Goal: Task Accomplishment & Management: Manage account settings

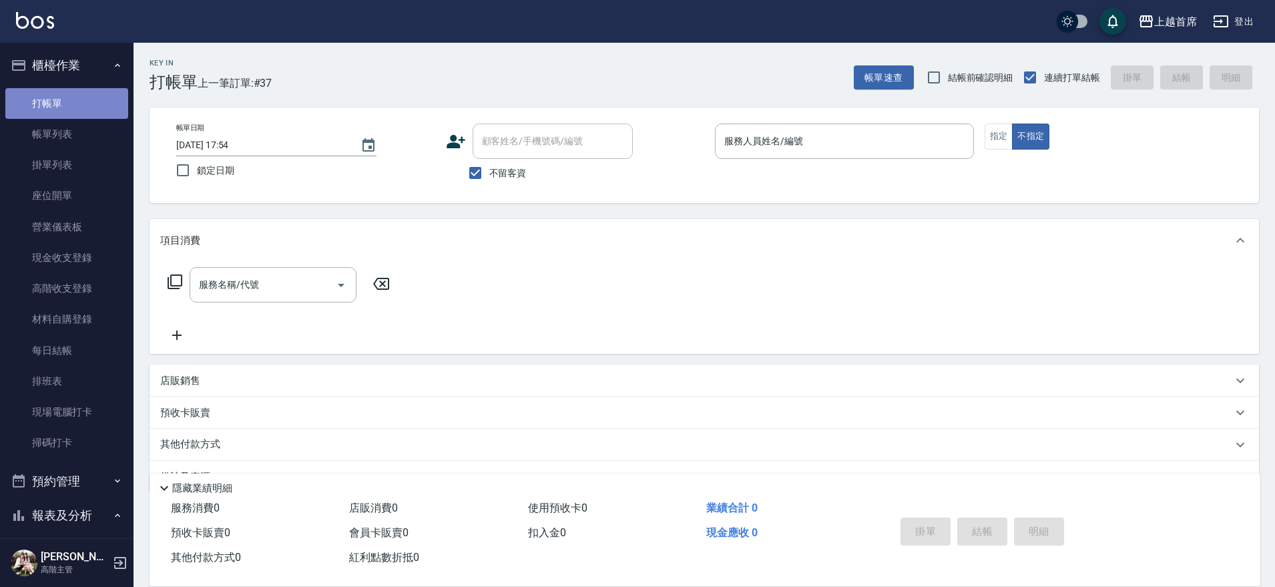
click at [68, 107] on link "打帳單" at bounding box center [66, 103] width 123 height 31
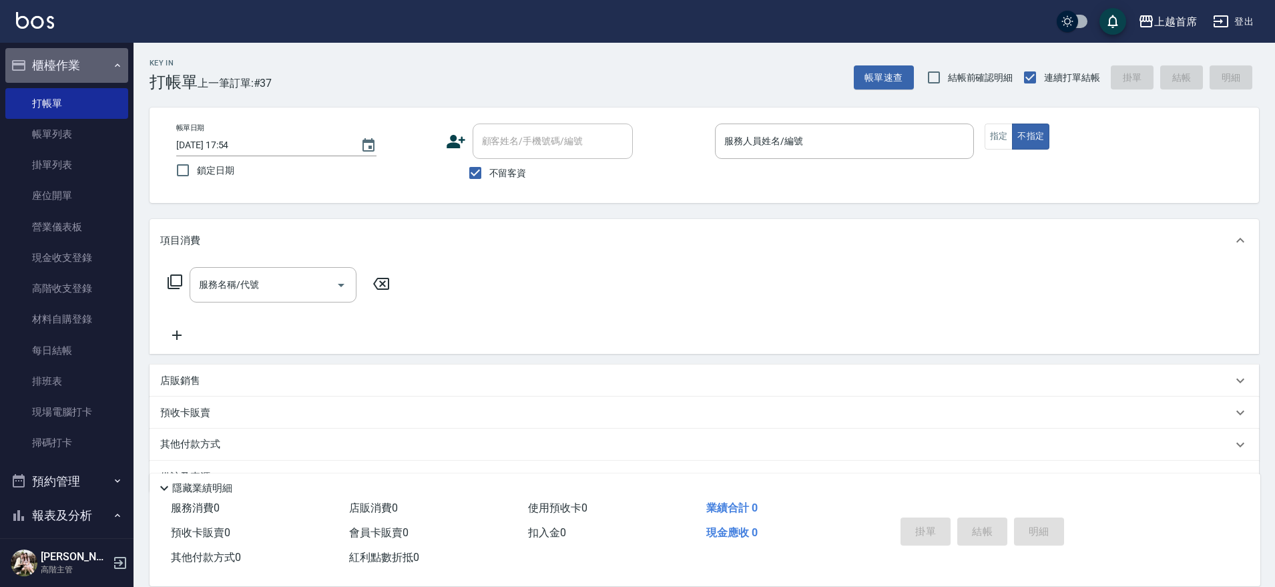
click at [83, 61] on button "櫃檯作業" at bounding box center [66, 65] width 123 height 35
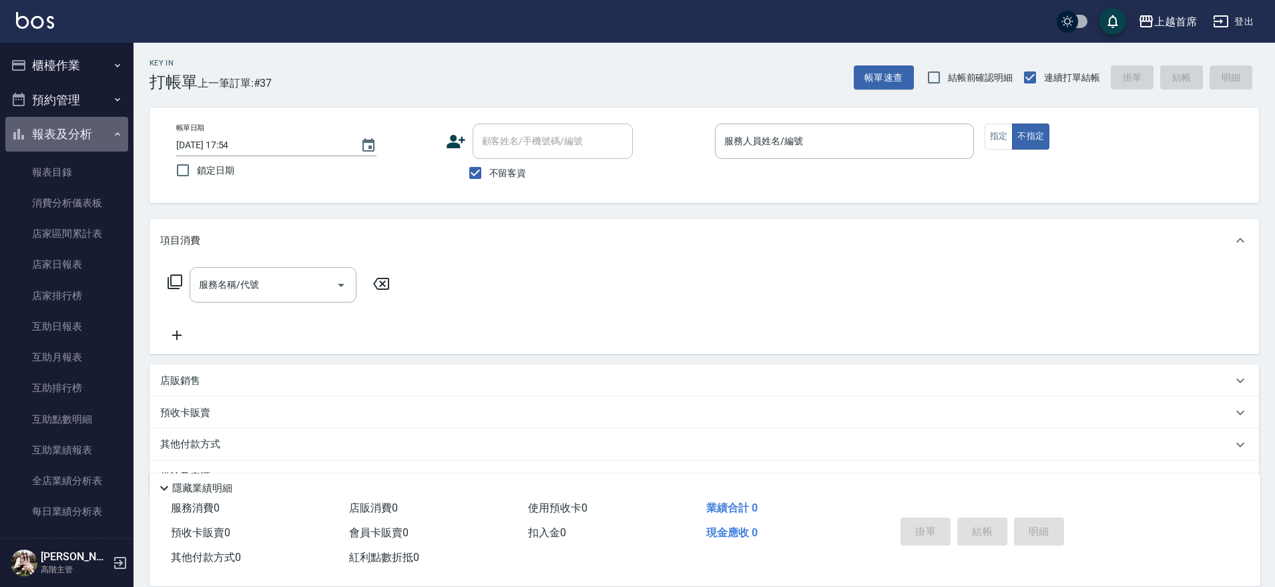
click at [91, 126] on button "報表及分析" at bounding box center [66, 134] width 123 height 35
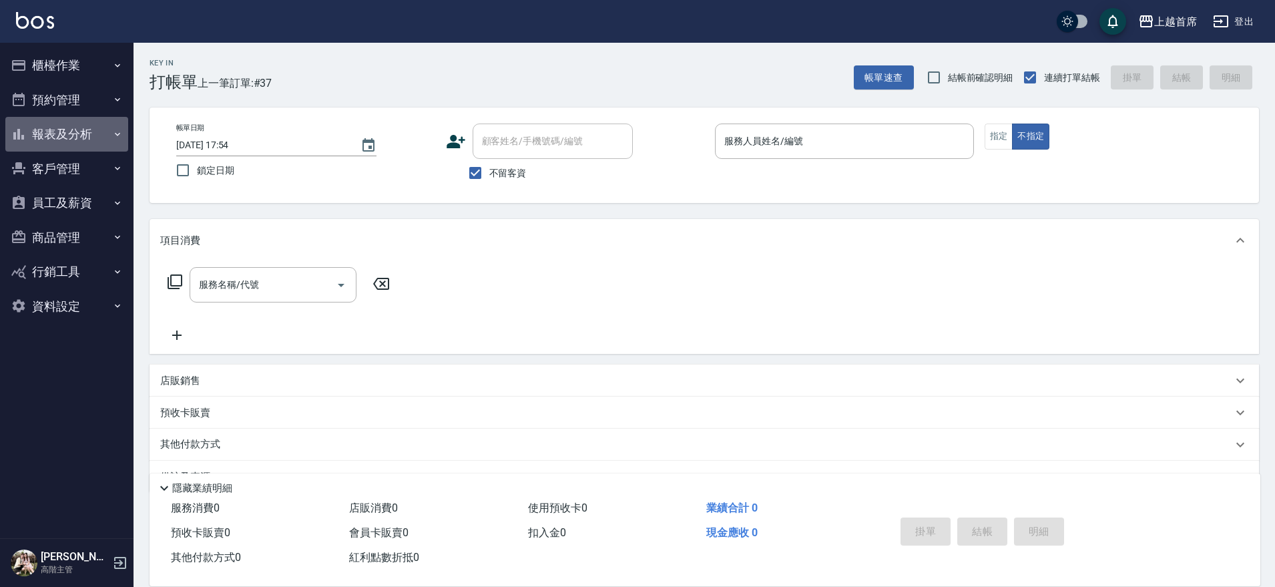
click at [91, 130] on button "報表及分析" at bounding box center [66, 134] width 123 height 35
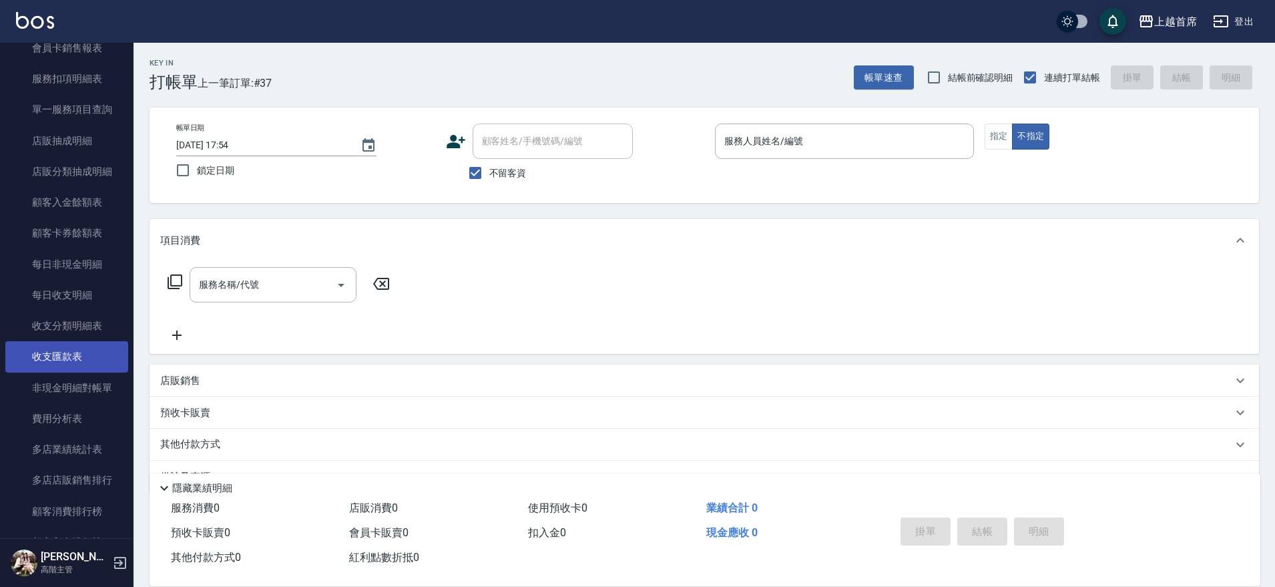
scroll to position [1109, 0]
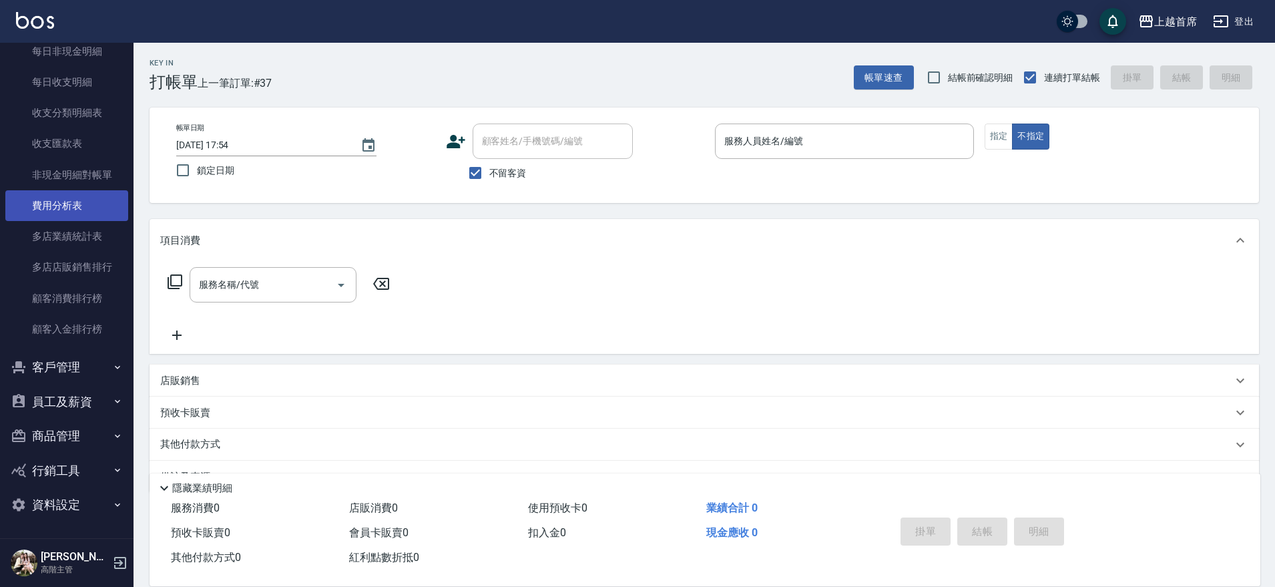
click at [97, 204] on link "費用分析表" at bounding box center [66, 205] width 123 height 31
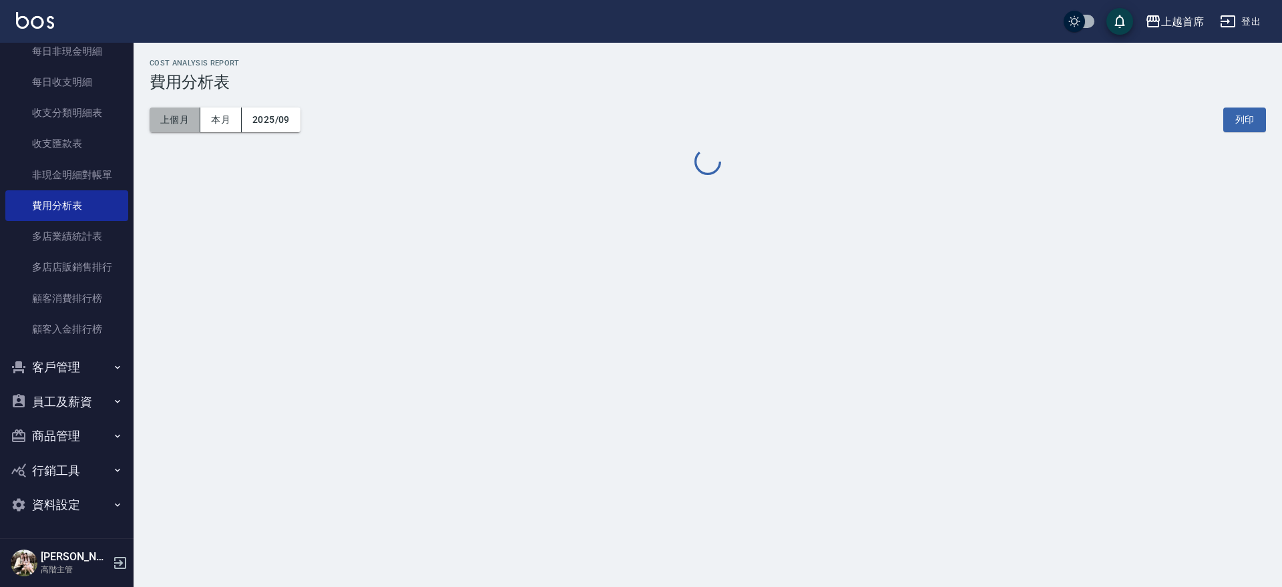
click at [188, 118] on button "上個月" at bounding box center [175, 119] width 51 height 25
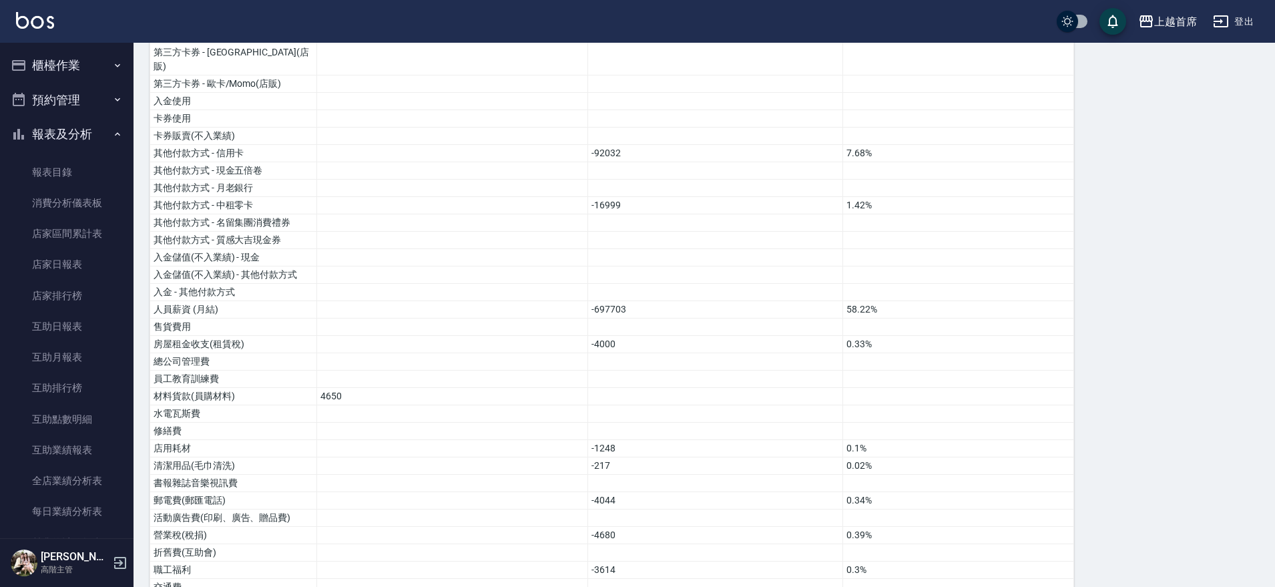
click at [71, 65] on button "櫃檯作業" at bounding box center [66, 65] width 123 height 35
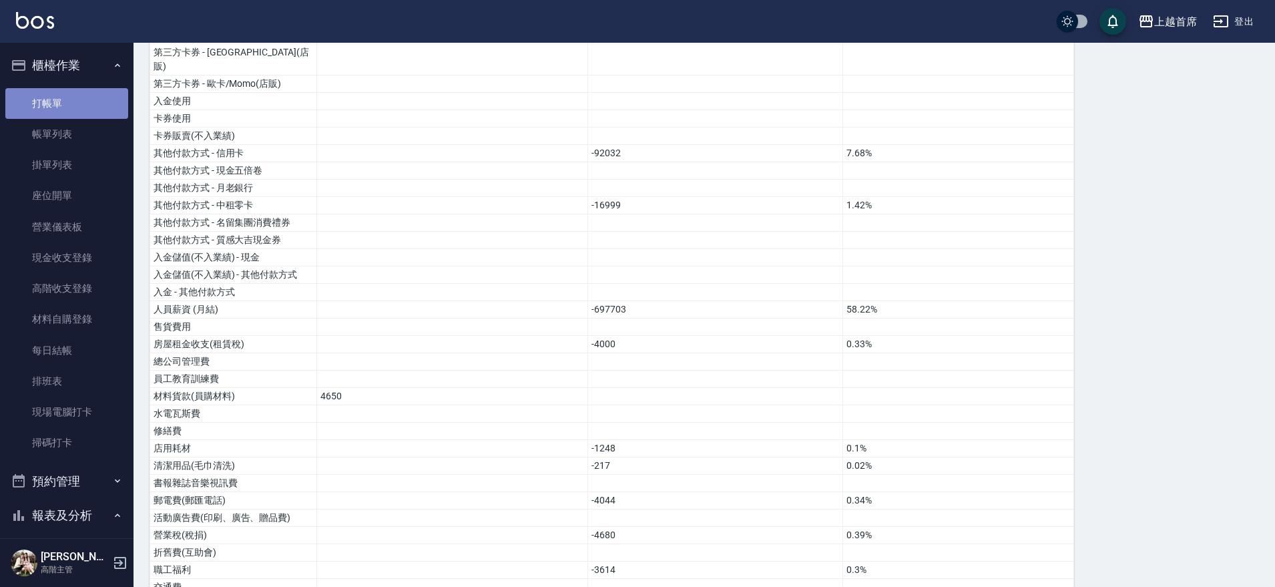
click at [92, 97] on link "打帳單" at bounding box center [66, 103] width 123 height 31
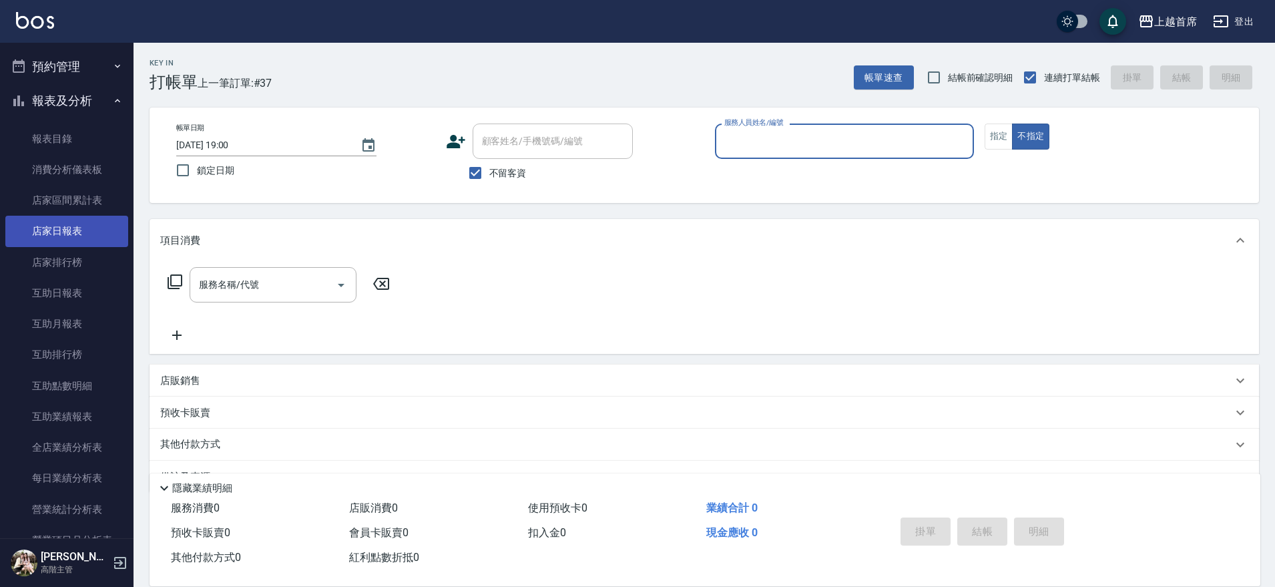
scroll to position [417, 0]
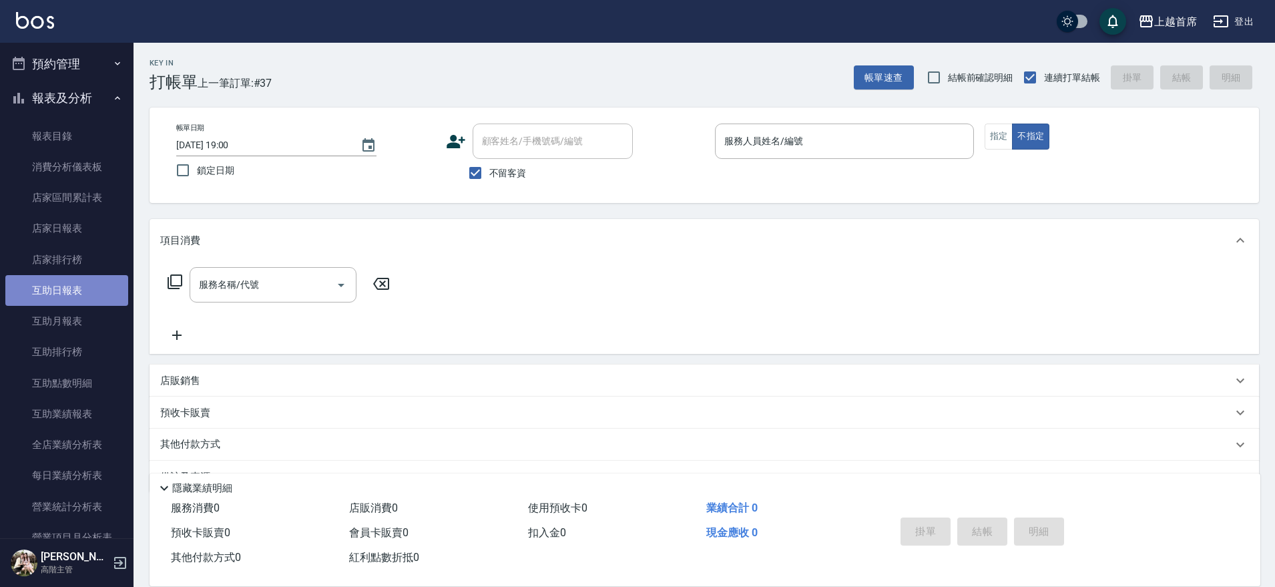
click at [71, 288] on link "互助日報表" at bounding box center [66, 290] width 123 height 31
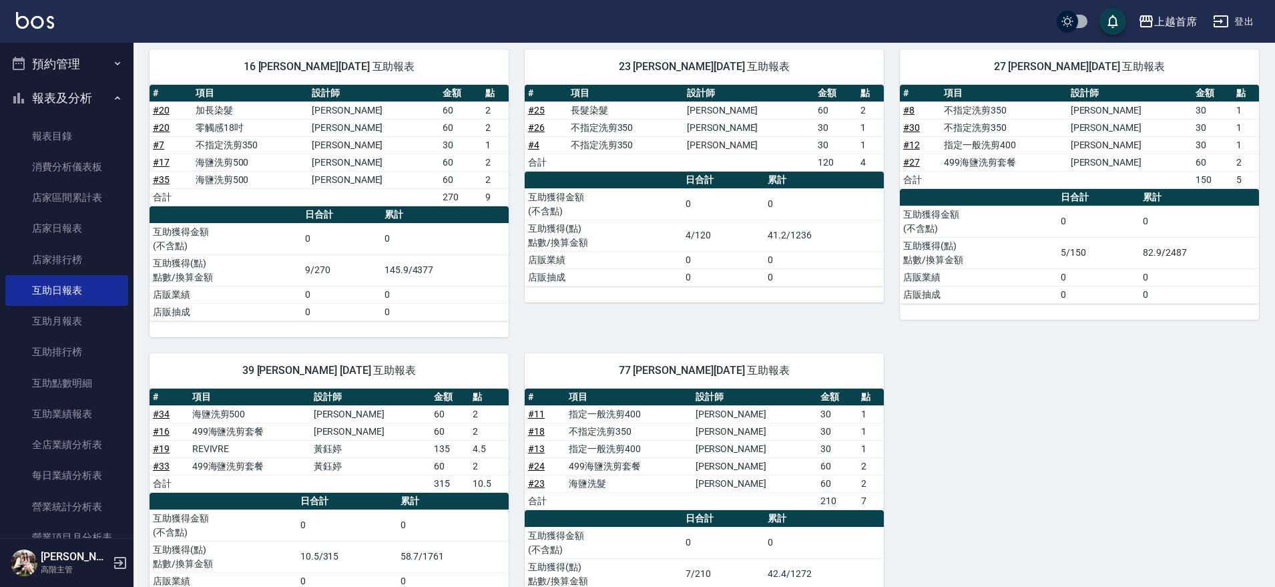
scroll to position [218, 0]
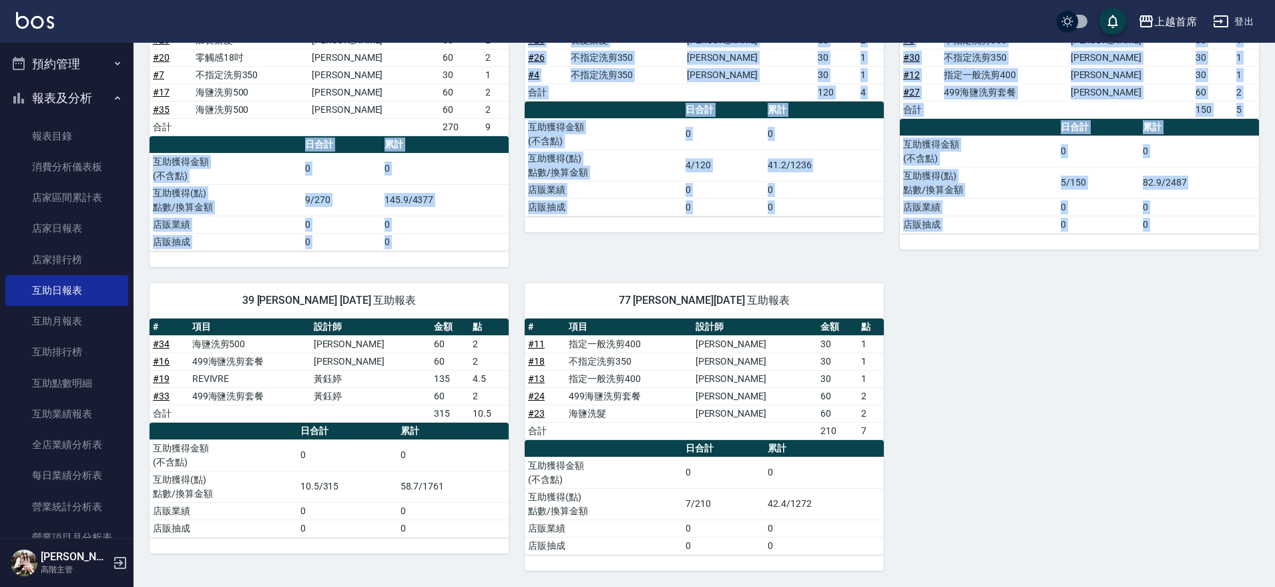
drag, startPoint x: 134, startPoint y: 262, endPoint x: 136, endPoint y: 294, distance: 32.1
click at [136, 296] on div "16 [PERSON_NAME][DATE] 互助報表 # 項目 設計師 金額 點 # 20 加長染髮 [PERSON_NAME] 60 2 # 20 零觸感…" at bounding box center [697, 267] width 1126 height 608
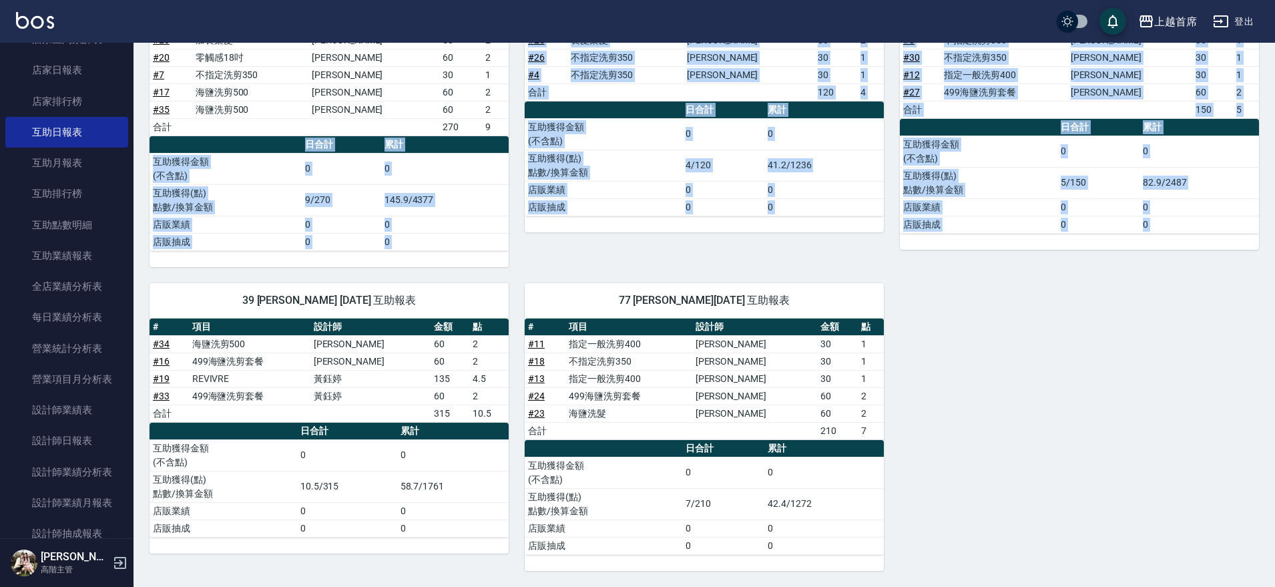
scroll to position [581, 0]
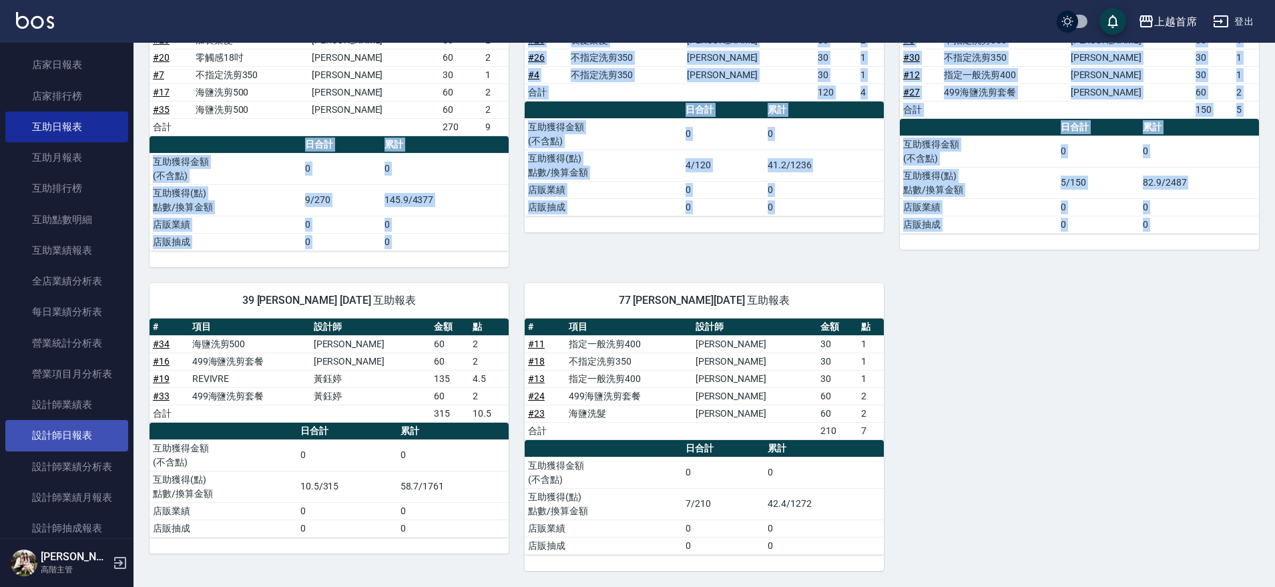
click at [77, 429] on link "設計師日報表" at bounding box center [66, 435] width 123 height 31
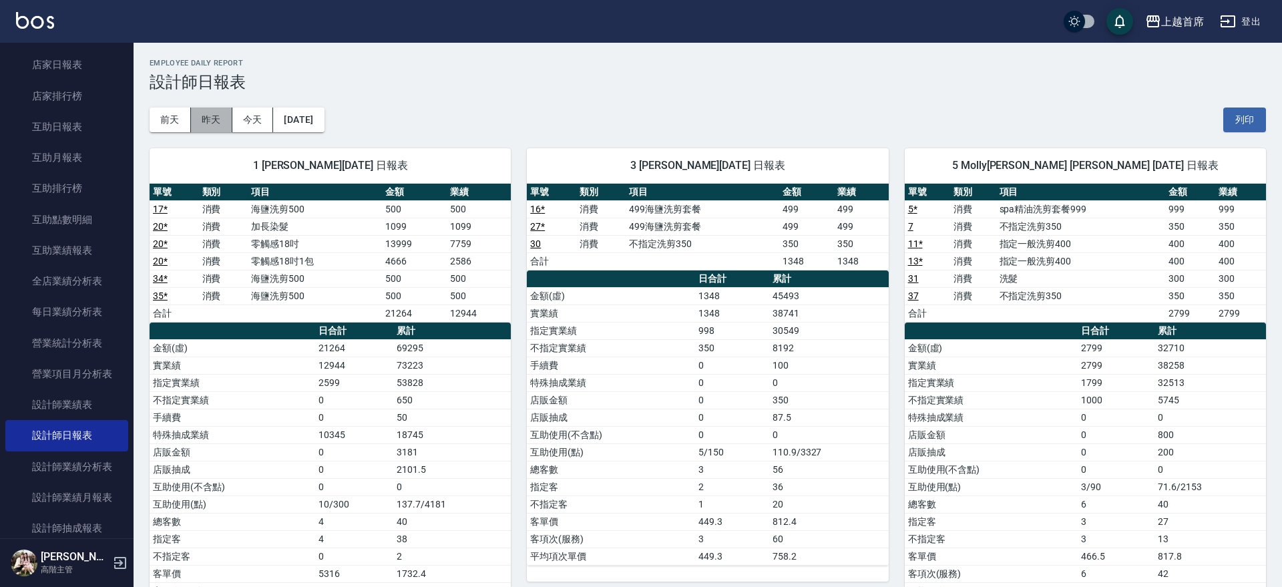
click at [226, 124] on button "昨天" at bounding box center [211, 119] width 41 height 25
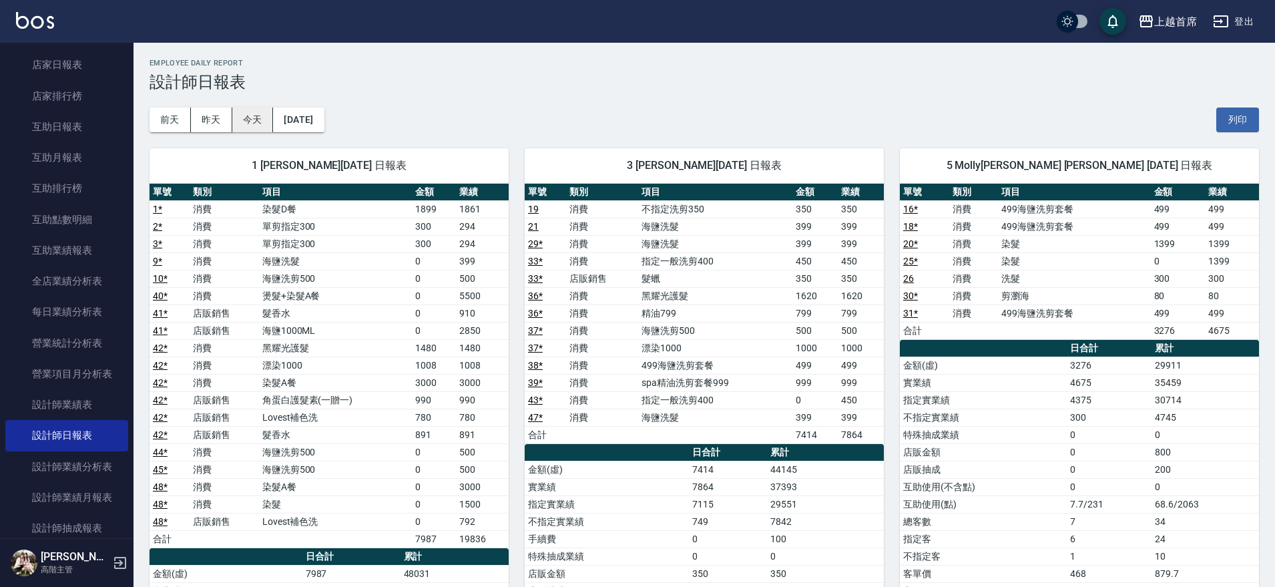
click at [252, 126] on button "今天" at bounding box center [252, 119] width 41 height 25
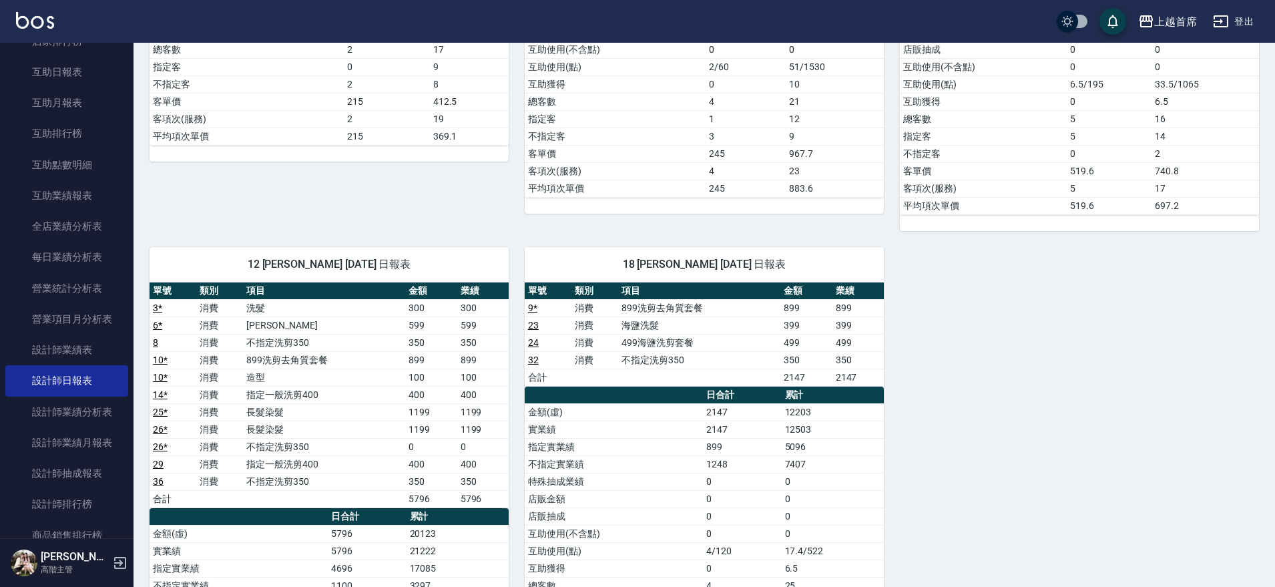
scroll to position [664, 0]
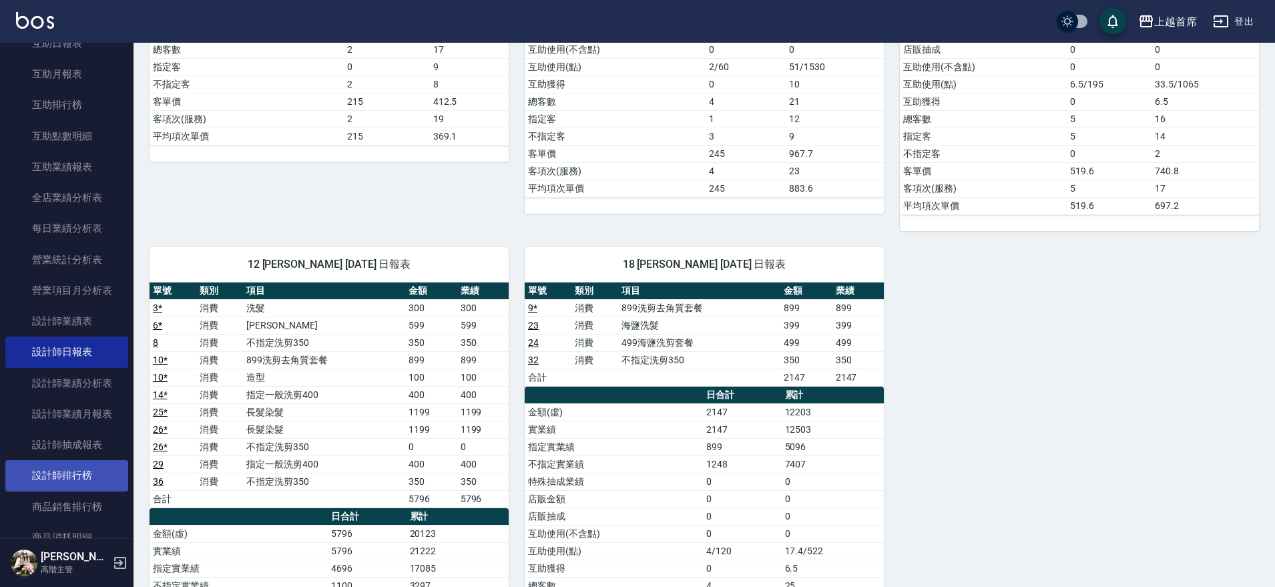
click at [77, 475] on link "設計師排行榜" at bounding box center [66, 475] width 123 height 31
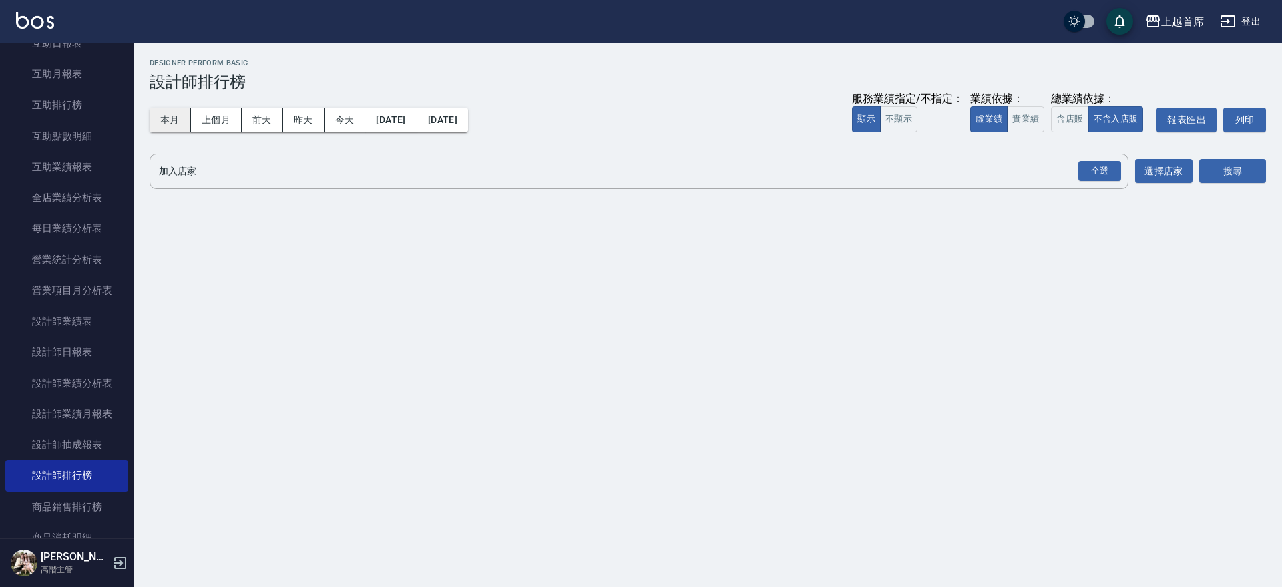
click at [182, 118] on button "本月" at bounding box center [170, 119] width 41 height 25
click at [1030, 114] on button "實業績" at bounding box center [1025, 119] width 37 height 26
drag, startPoint x: 1096, startPoint y: 166, endPoint x: 1150, endPoint y: 167, distance: 54.1
click at [1098, 166] on div "全選" at bounding box center [1099, 171] width 43 height 21
click at [1232, 167] on button "搜尋" at bounding box center [1232, 172] width 67 height 25
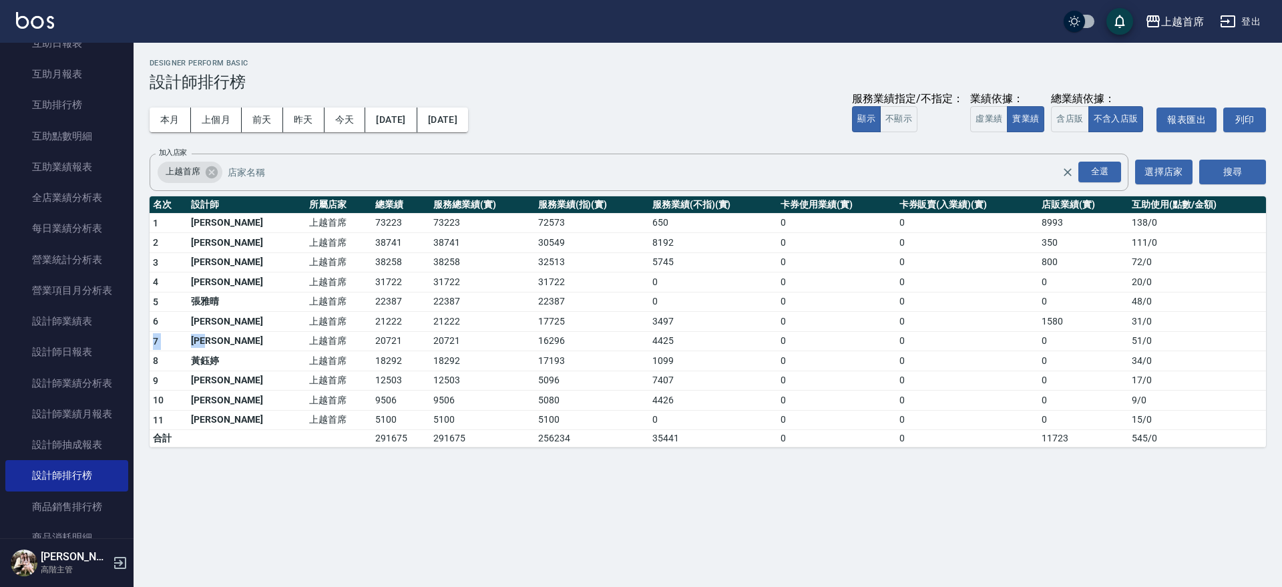
drag, startPoint x: 1162, startPoint y: 312, endPoint x: 228, endPoint y: 336, distance: 934.3
click at [228, 336] on tbody "1 [PERSON_NAME]首席 73223 73223 72573 650 0 0 8993 138 / 0 2 [PERSON_NAME]首席 3874…" at bounding box center [708, 330] width 1116 height 234
click at [430, 345] on td "20721" at bounding box center [482, 341] width 104 height 20
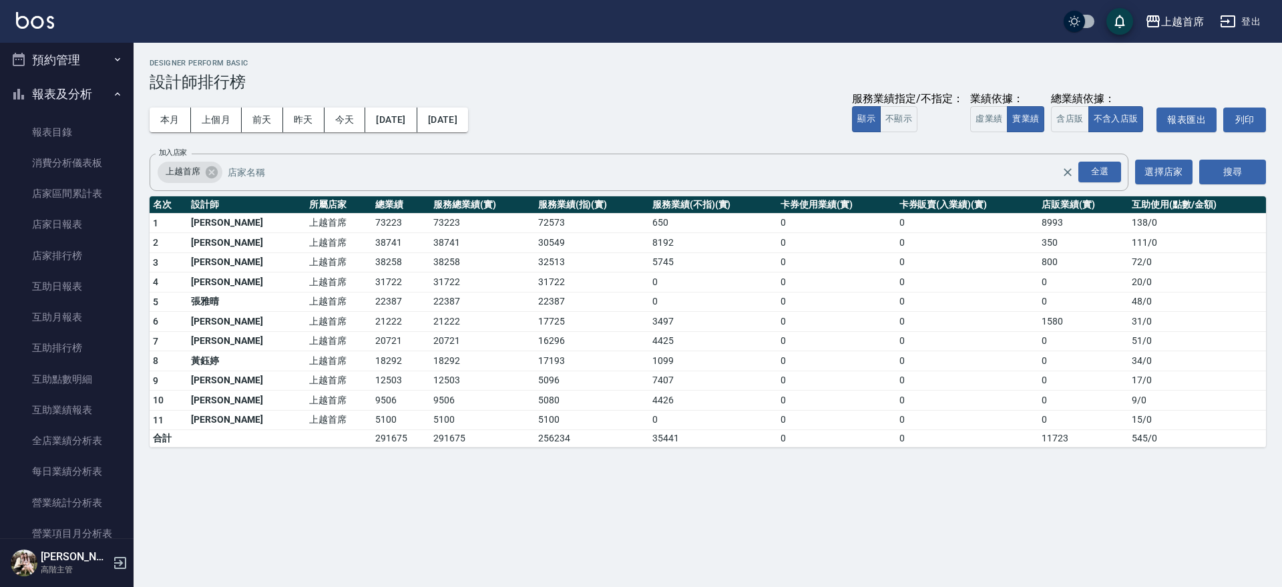
scroll to position [322, 0]
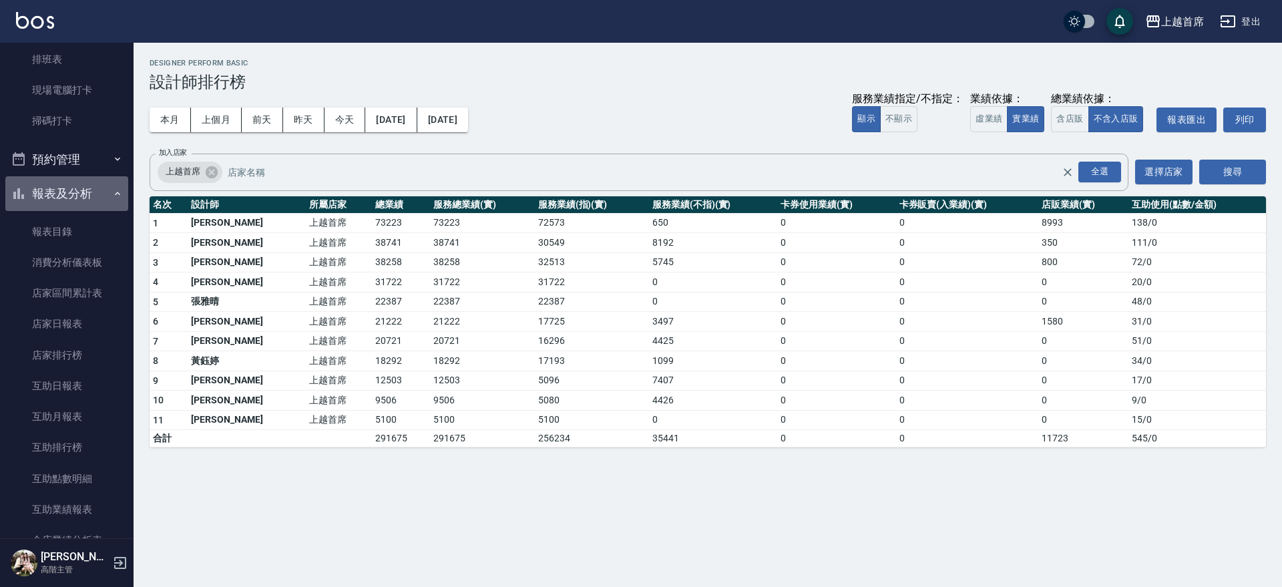
click at [74, 190] on button "報表及分析" at bounding box center [66, 193] width 123 height 35
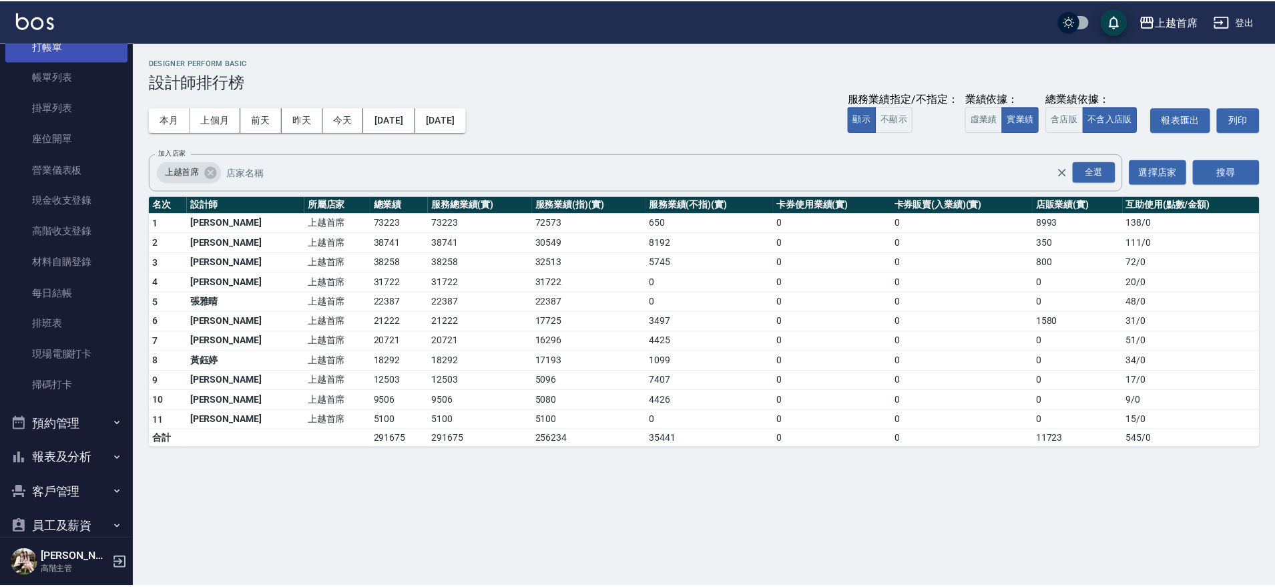
scroll to position [0, 0]
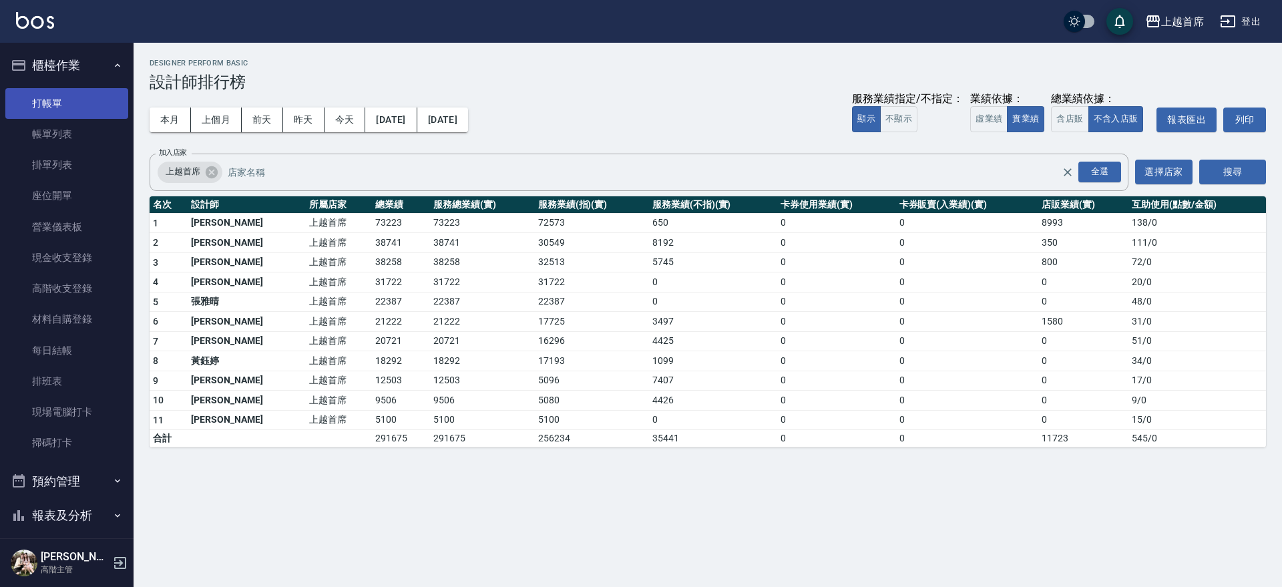
click at [76, 113] on link "打帳單" at bounding box center [66, 103] width 123 height 31
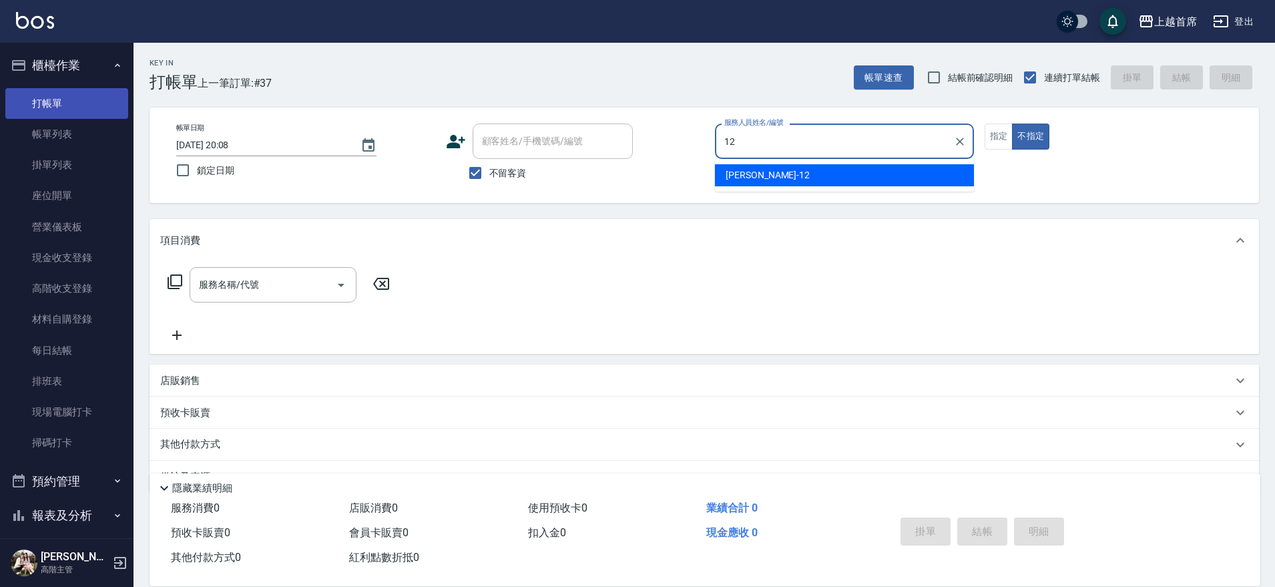
type input "[PERSON_NAME]-12"
type button "false"
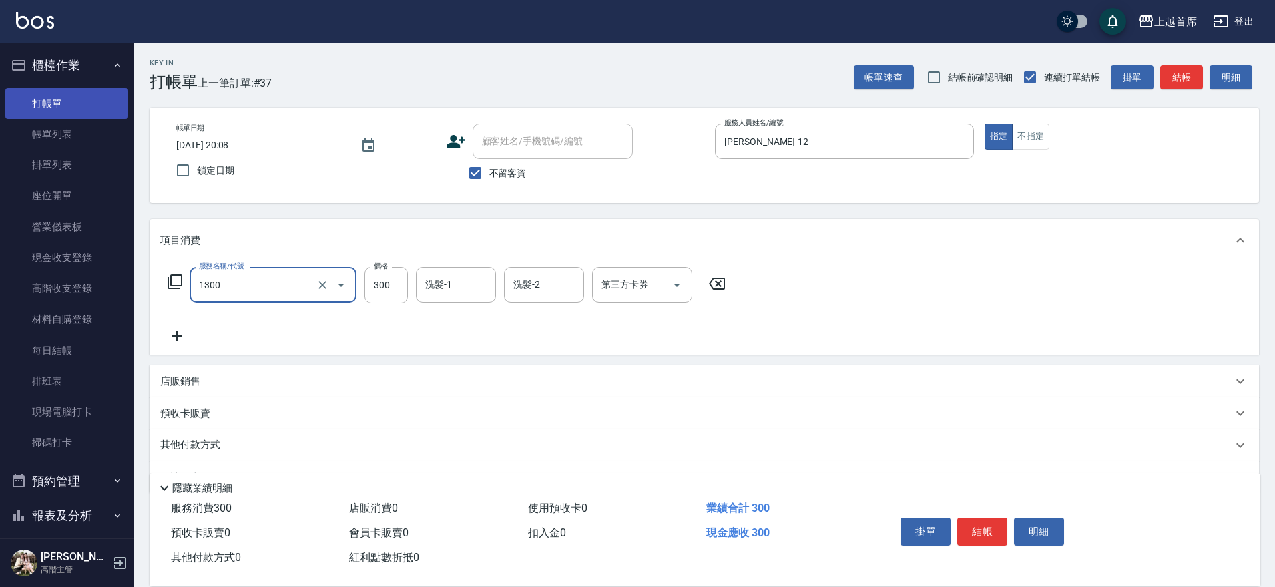
type input "洗髮(1300)"
type input "[PERSON_NAME]-16"
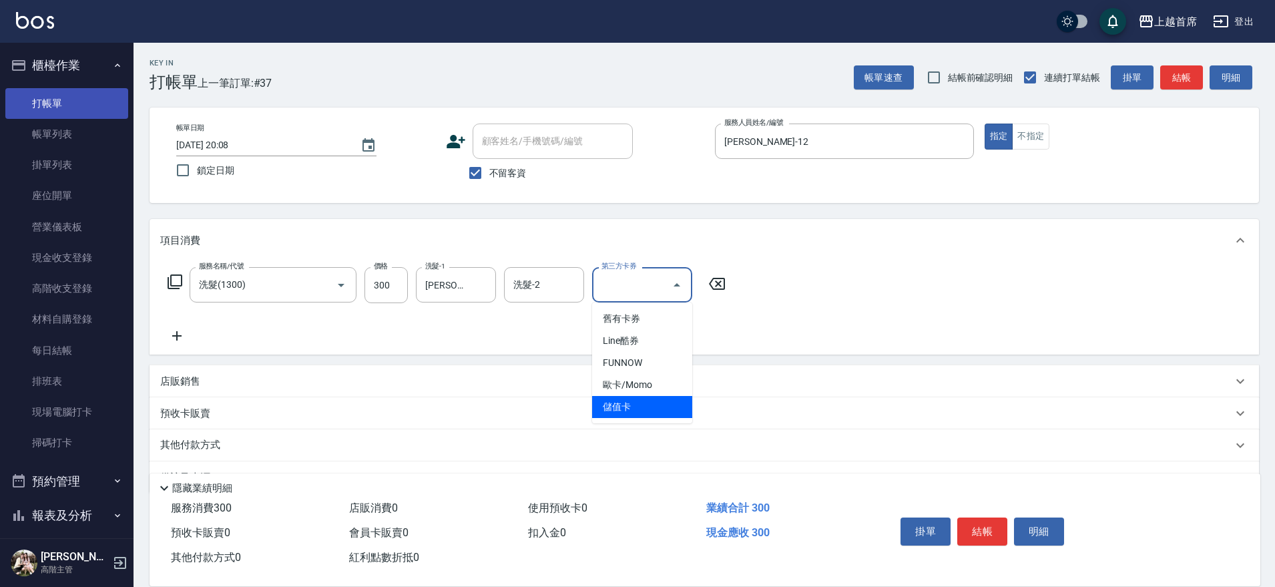
type input "儲值卡"
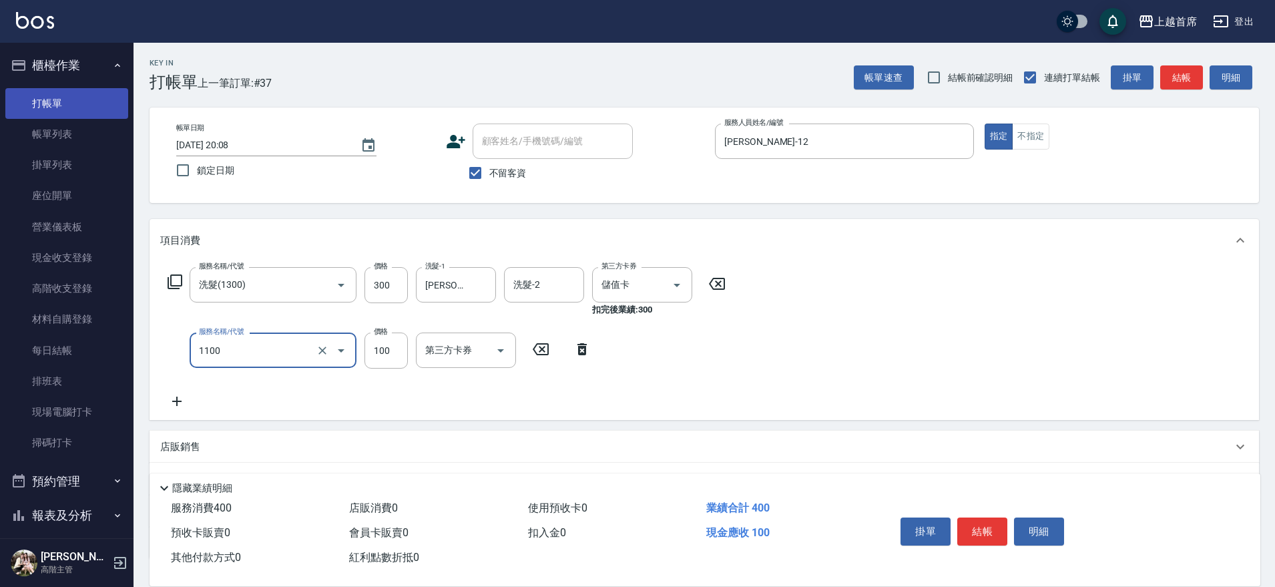
type input "造型(1100)"
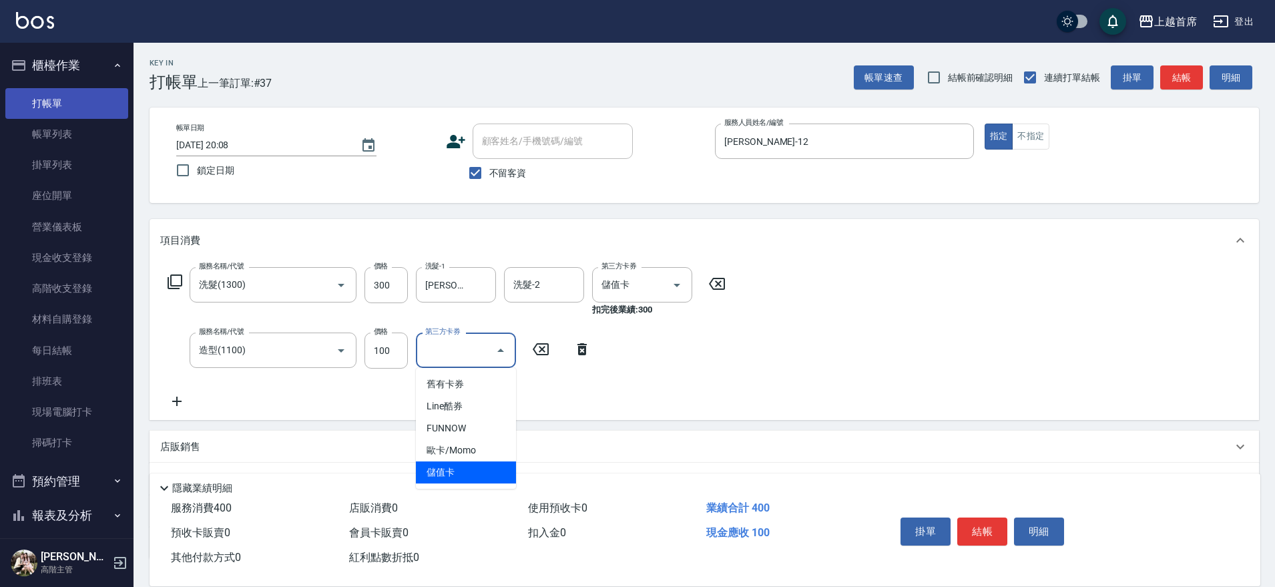
type input "儲值卡"
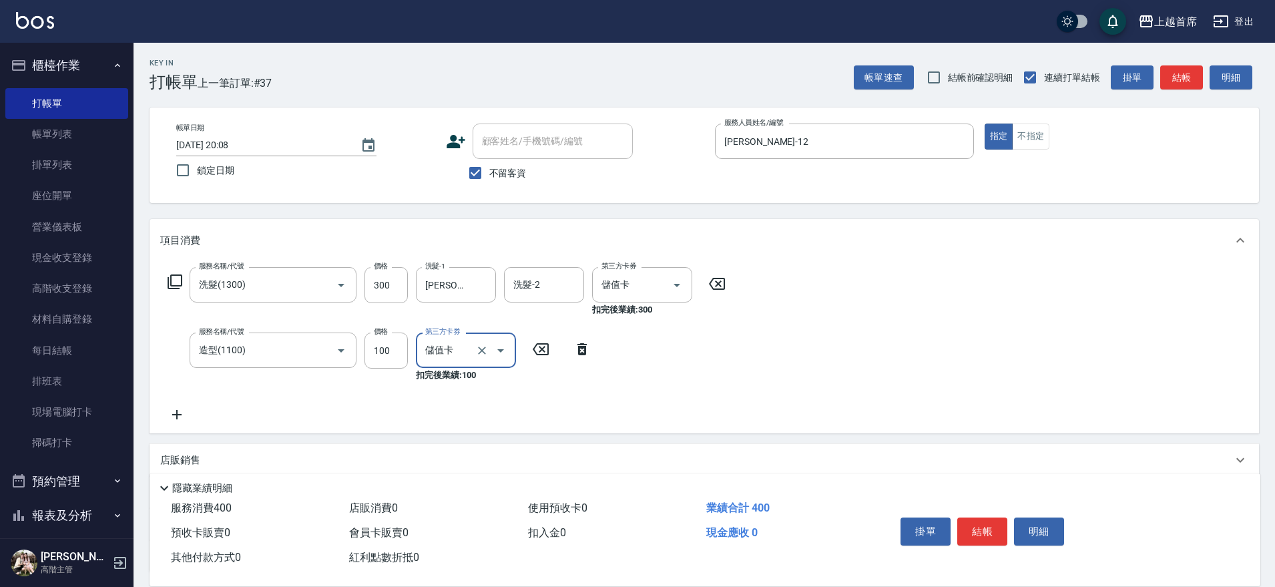
click at [178, 427] on div "服務名稱/代號 洗髮(1300) 服務名稱/代號 價格 300 價格 洗髮-1 [PERSON_NAME]-16 洗髮-1 洗髮-2 洗髮-2 第三方卡券 儲…" at bounding box center [705, 348] width 1110 height 172
click at [176, 402] on div "服務名稱/代號 洗髮(1300) 服務名稱/代號 價格 300 價格 洗髮-1 [PERSON_NAME]-16 洗髮-1 洗髮-2 洗髮-2 第三方卡券 儲…" at bounding box center [446, 345] width 573 height 156
click at [178, 409] on icon at bounding box center [176, 415] width 33 height 16
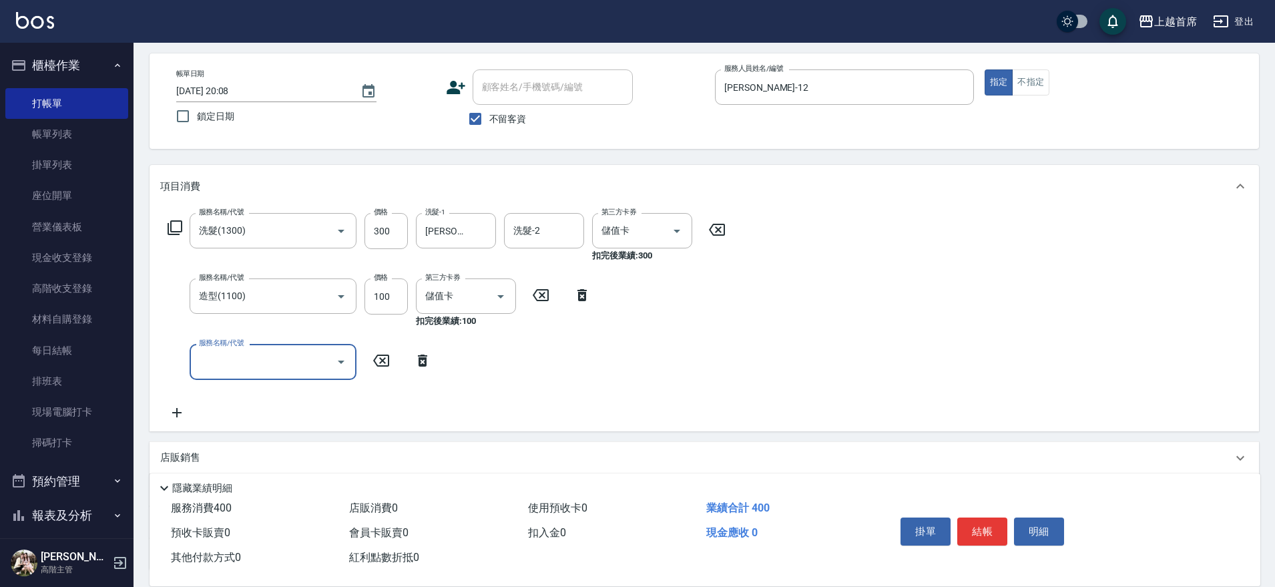
scroll to position [166, 0]
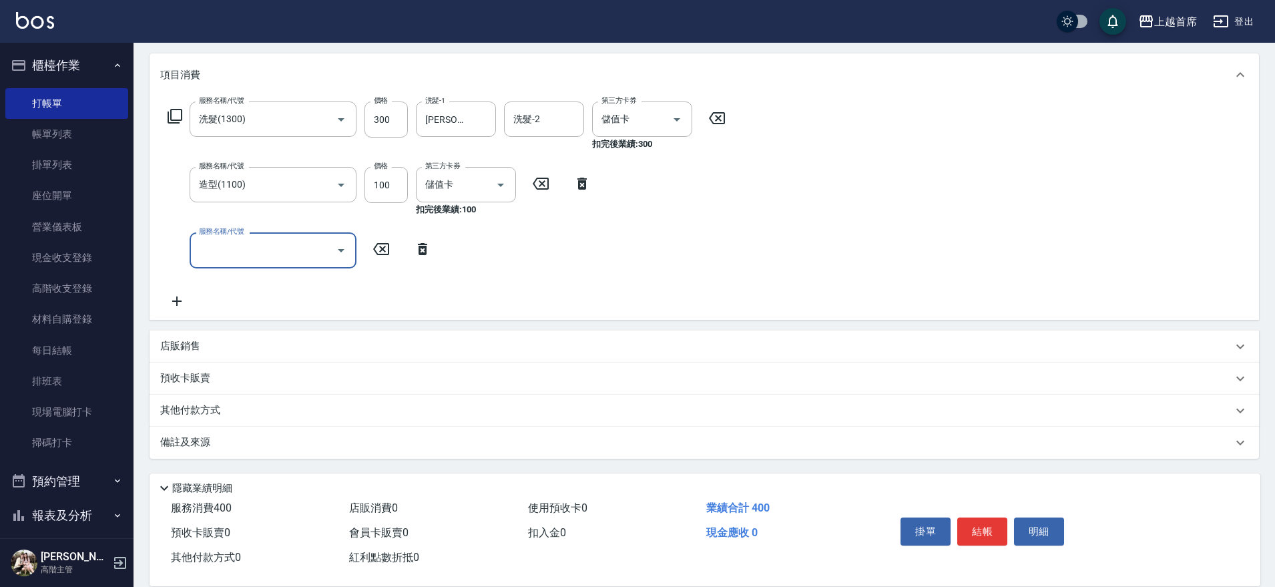
click at [248, 252] on input "服務名稱/代號" at bounding box center [263, 249] width 135 height 23
type input "入金3000(803)"
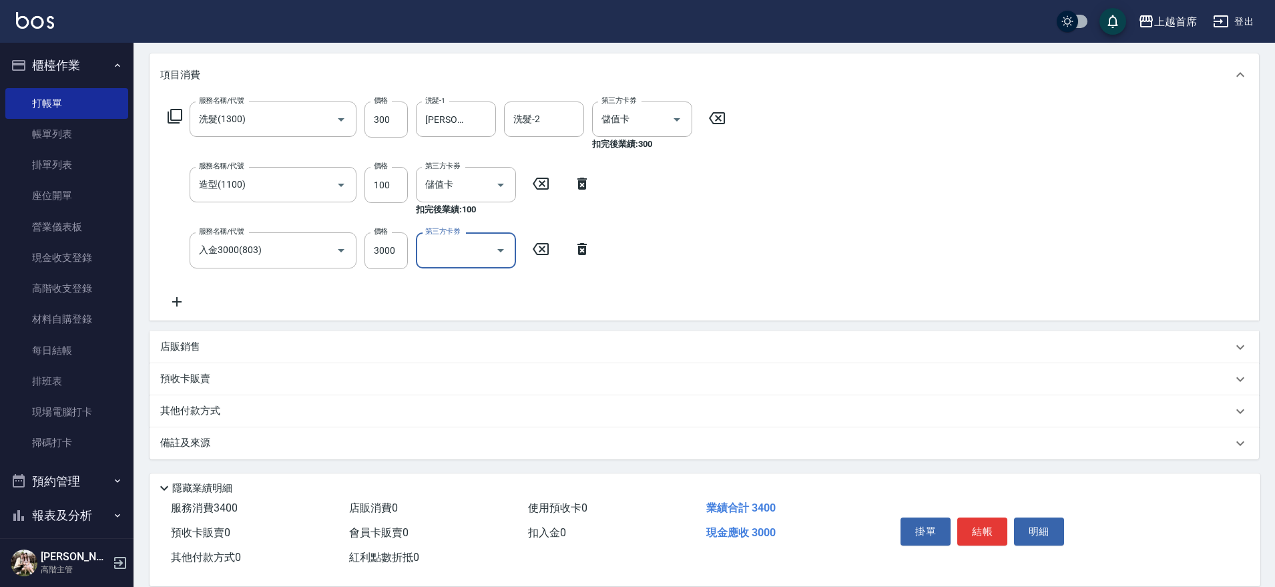
scroll to position [166, 0]
click at [181, 401] on div "其他付款方式" at bounding box center [705, 411] width 1110 height 32
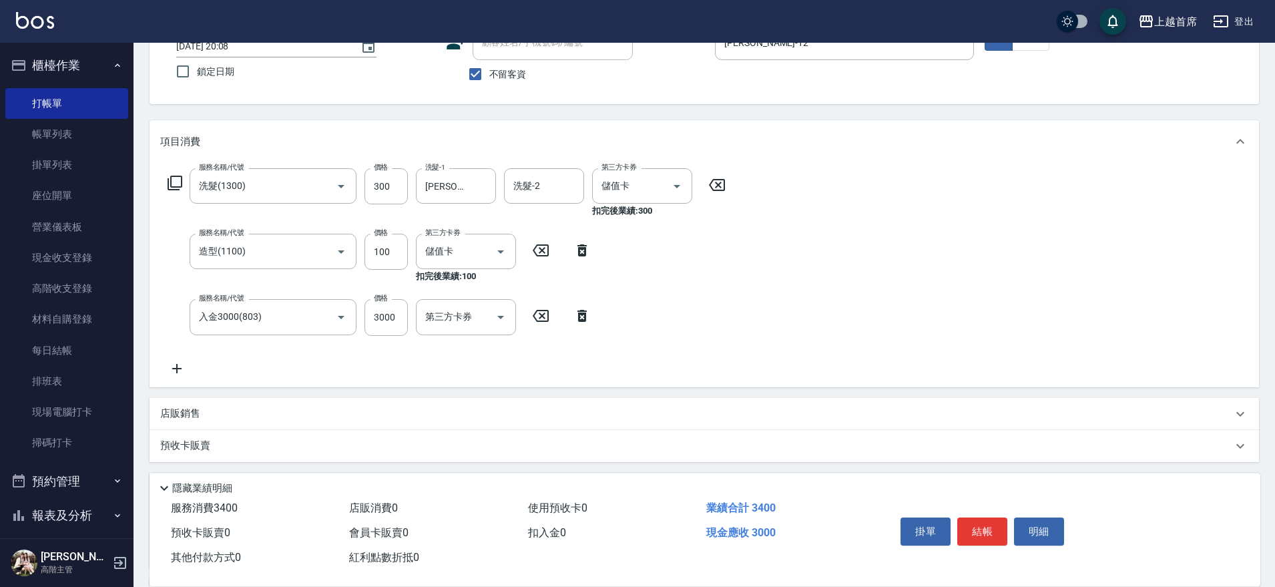
scroll to position [250, 0]
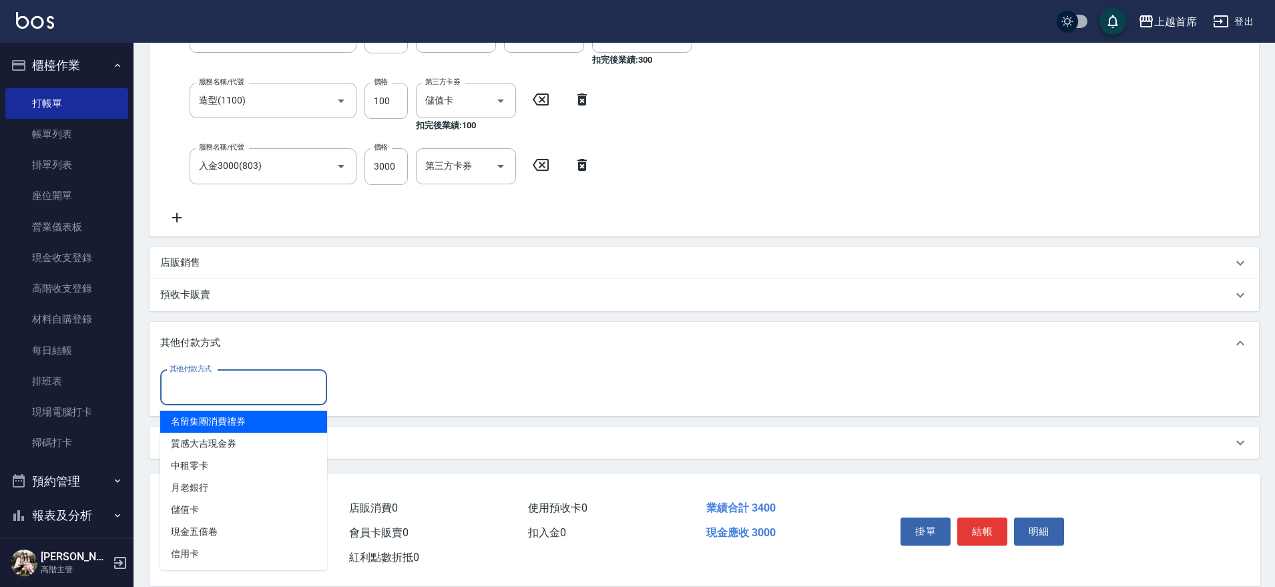
click at [224, 381] on input "其他付款方式" at bounding box center [243, 387] width 155 height 23
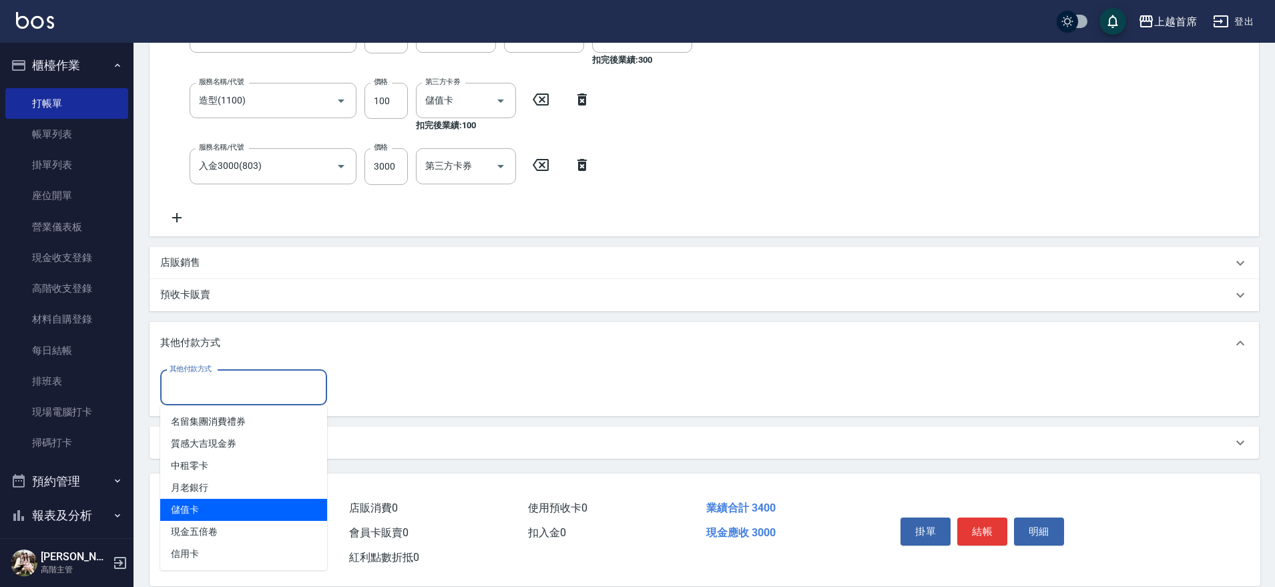
click at [221, 509] on span "儲值卡" at bounding box center [243, 510] width 167 height 22
type input "儲值卡"
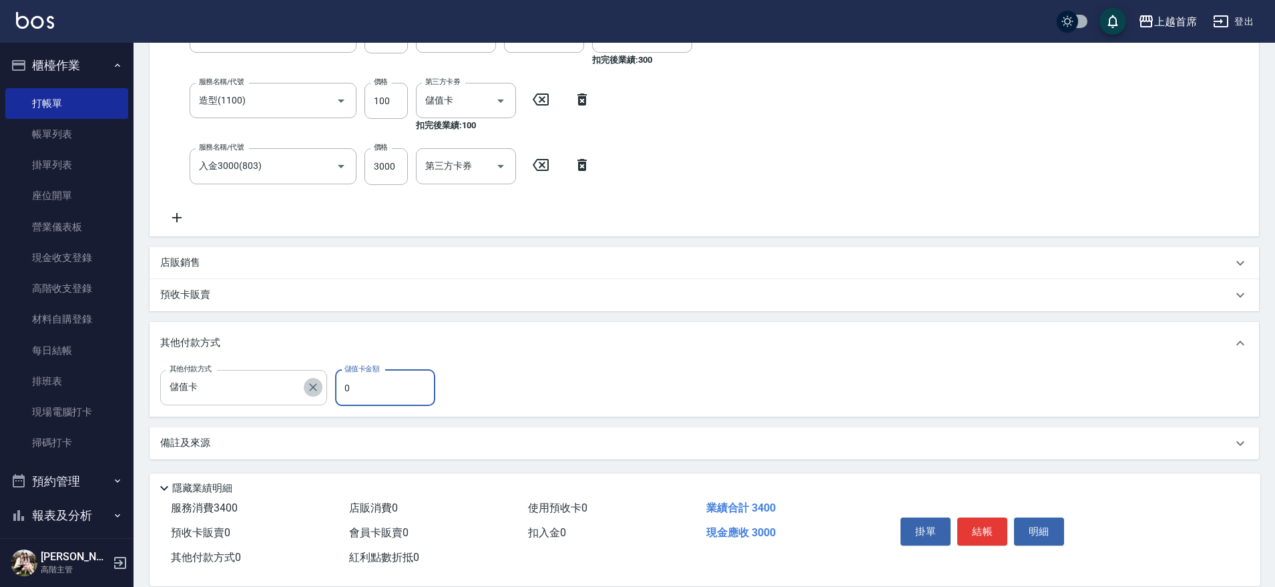
click at [308, 393] on icon "Clear" at bounding box center [312, 387] width 13 height 13
click at [220, 393] on input "其他付款方式" at bounding box center [243, 387] width 155 height 23
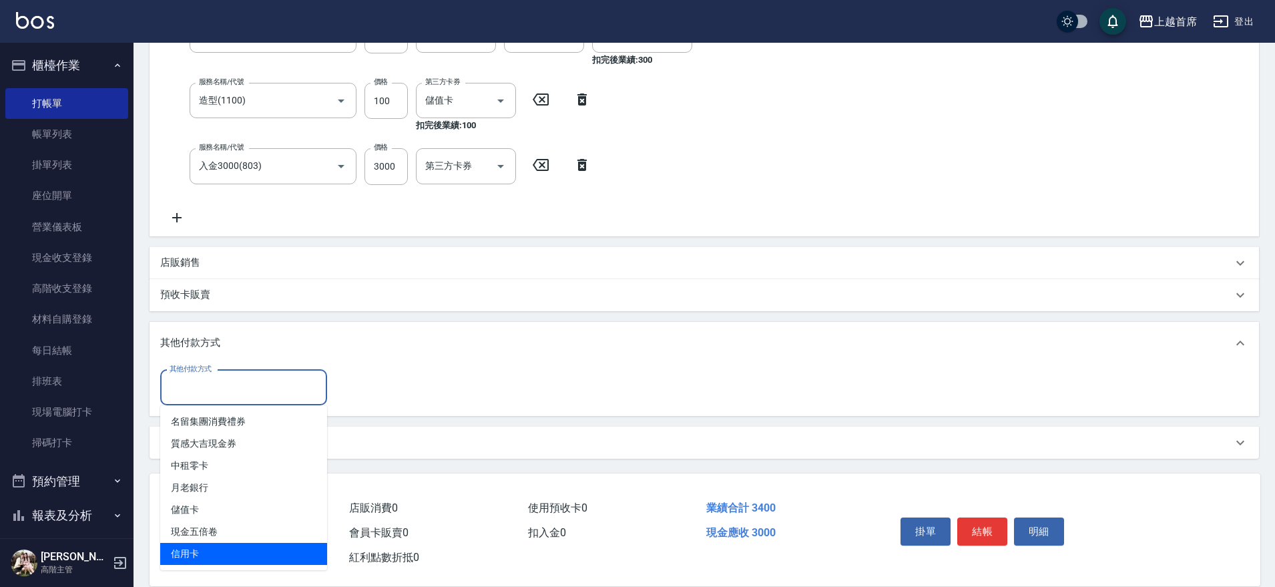
click at [228, 543] on span "信用卡" at bounding box center [243, 554] width 167 height 22
type input "信用卡"
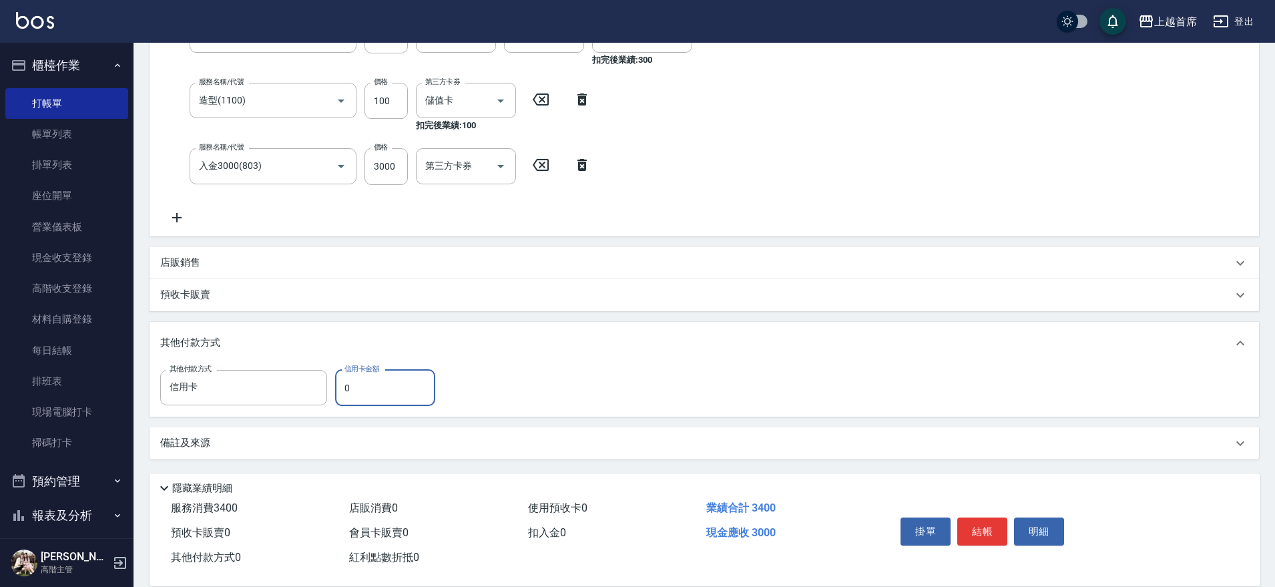
drag, startPoint x: 370, startPoint y: 395, endPoint x: 349, endPoint y: 397, distance: 20.8
click at [349, 397] on input "0" at bounding box center [385, 388] width 100 height 36
drag, startPoint x: 367, startPoint y: 389, endPoint x: 346, endPoint y: 391, distance: 20.9
click at [346, 391] on input "0" at bounding box center [385, 388] width 100 height 36
type input "3000"
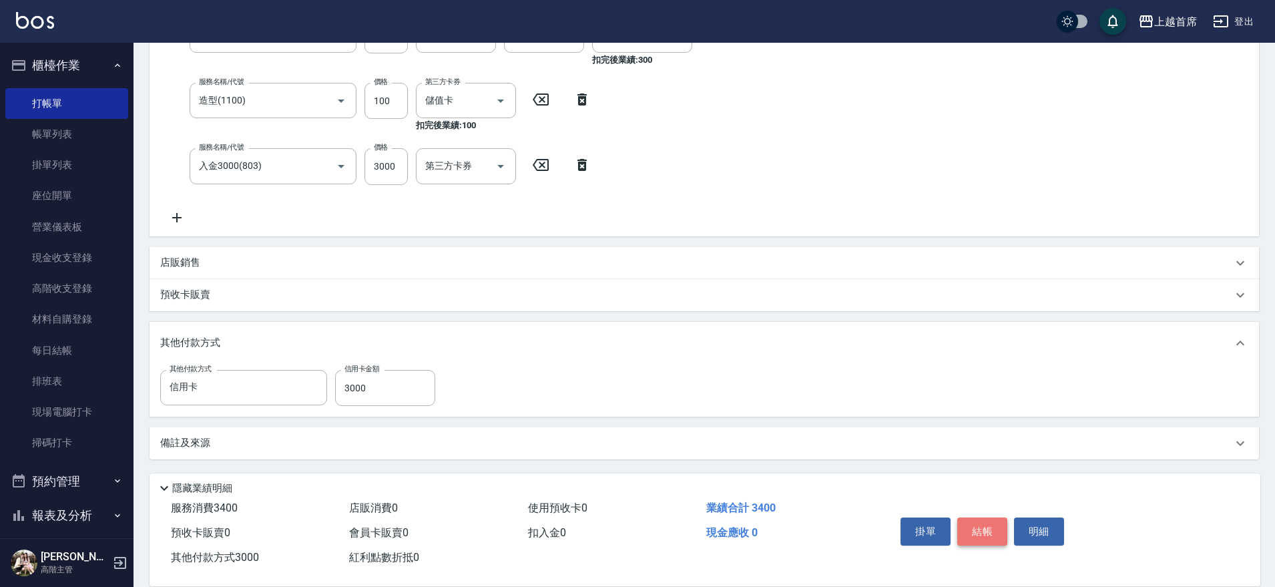
click at [978, 517] on button "結帳" at bounding box center [982, 531] width 50 height 28
type input "[DATE] 20:09"
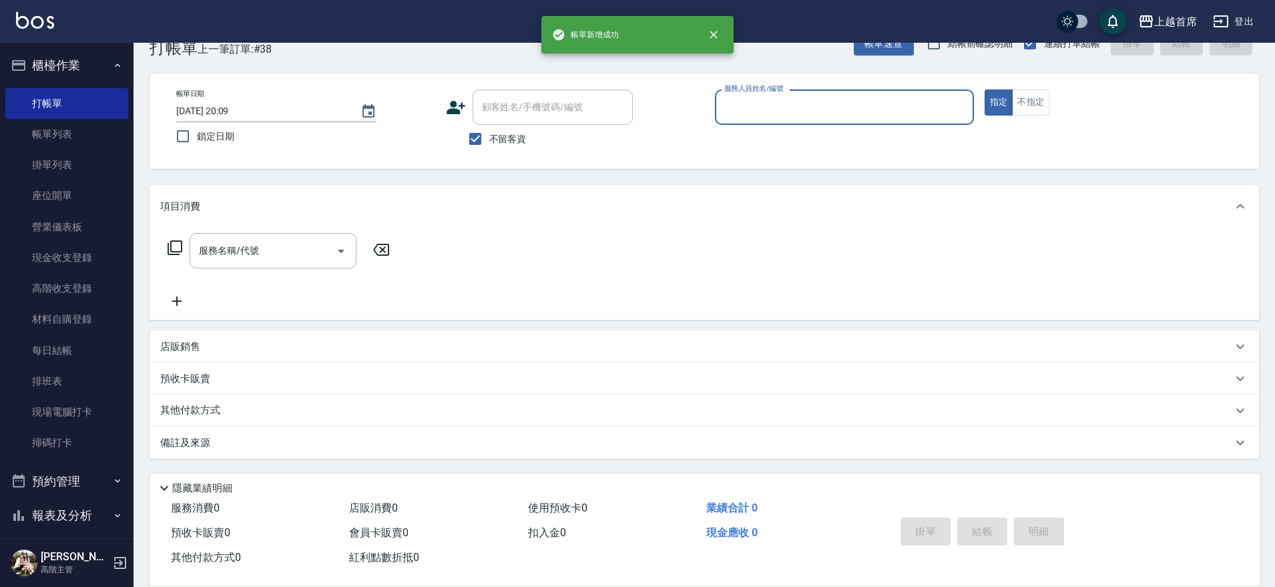
scroll to position [34, 0]
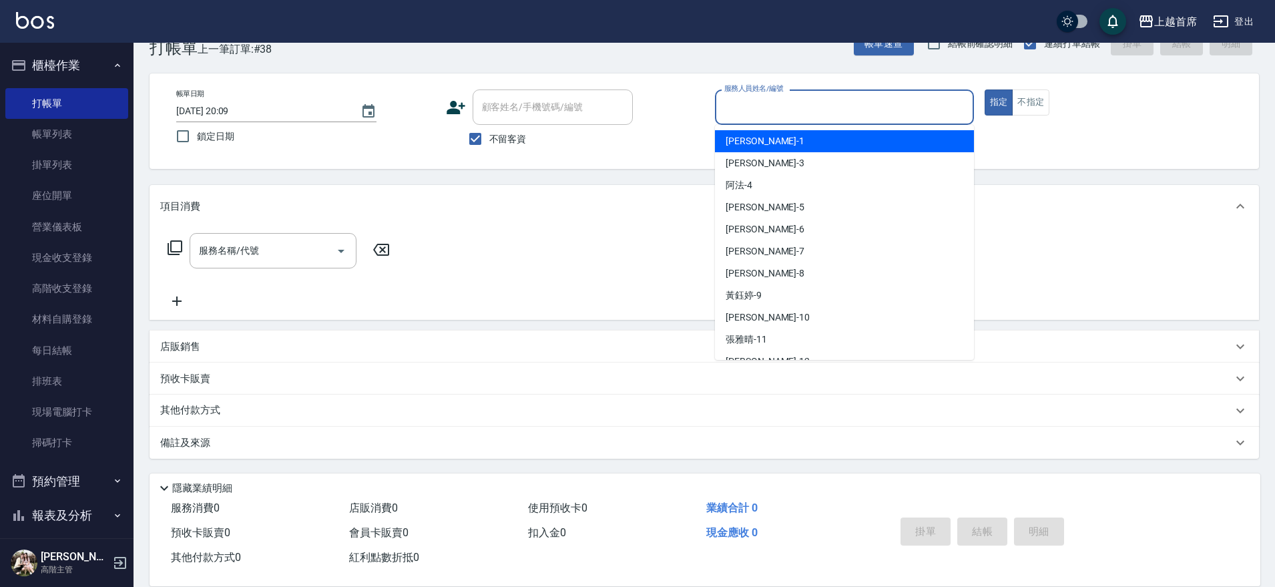
drag, startPoint x: 845, startPoint y: 101, endPoint x: 896, endPoint y: 134, distance: 61.3
click at [845, 100] on input "服務人員姓名/編號" at bounding box center [844, 106] width 247 height 23
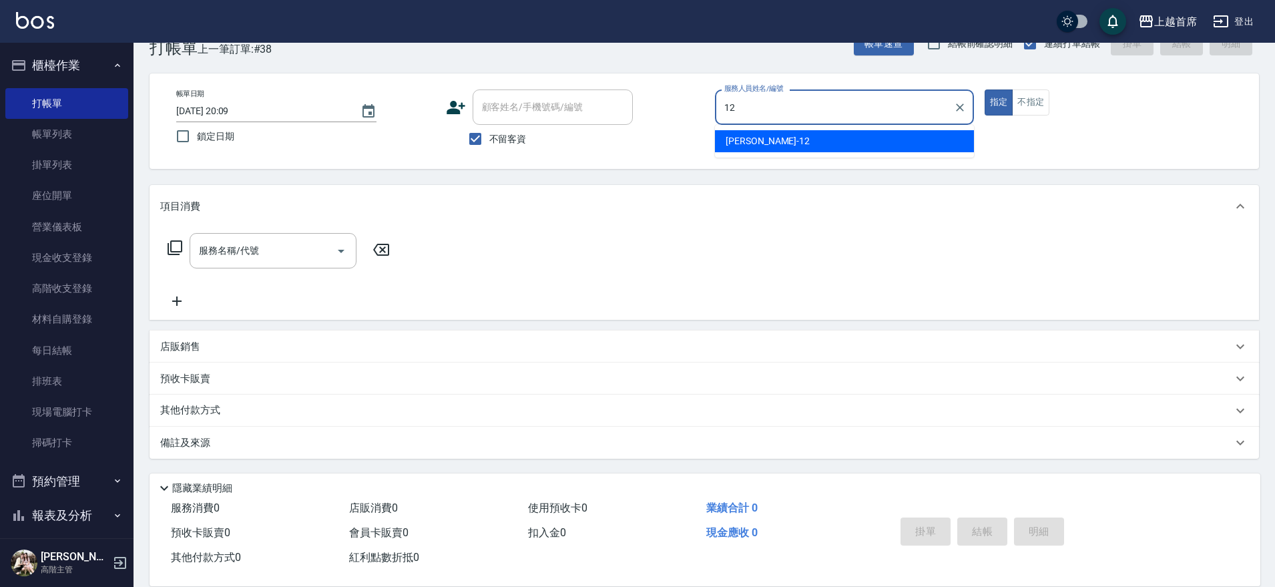
type input "[PERSON_NAME]-12"
type button "true"
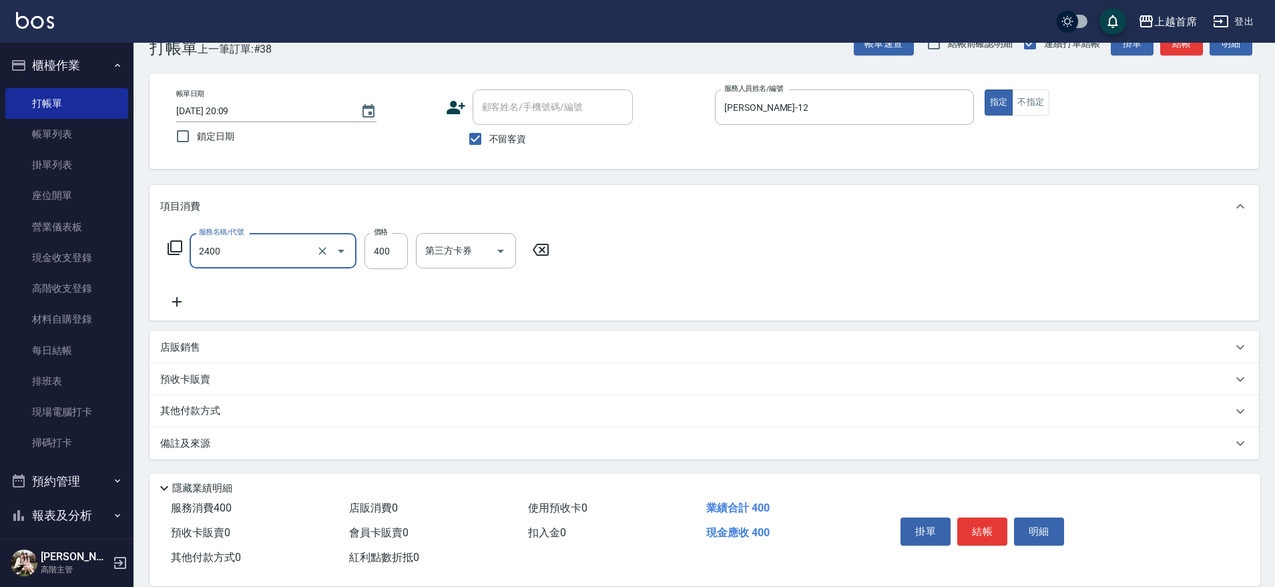
type input "指定一般洗剪400(2400)"
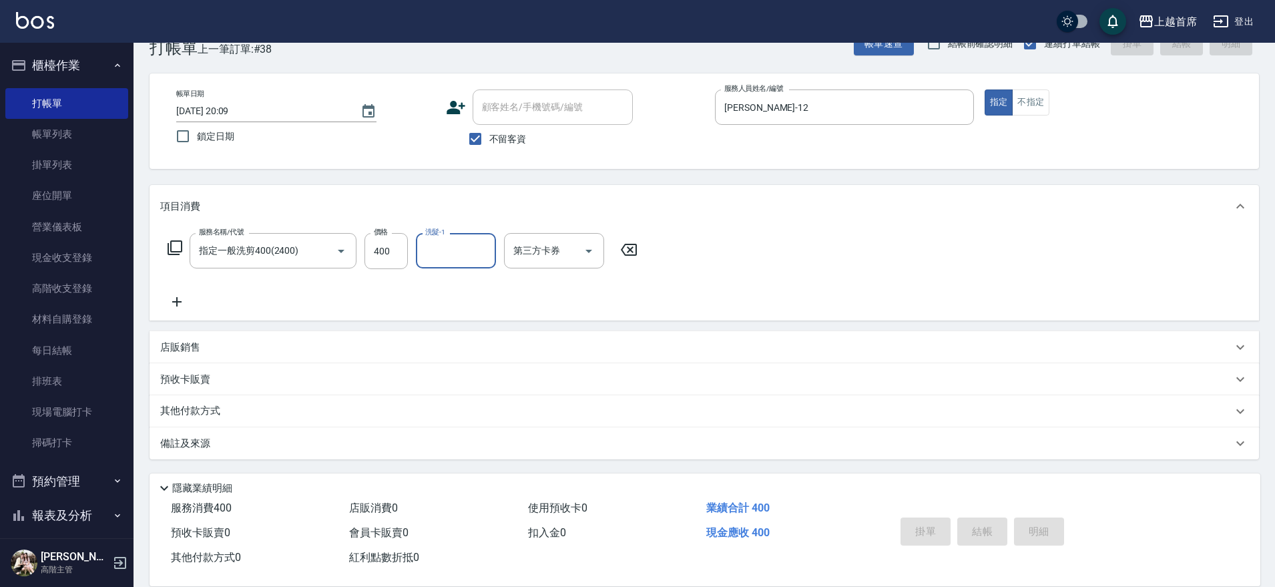
type input "[DATE] 20:10"
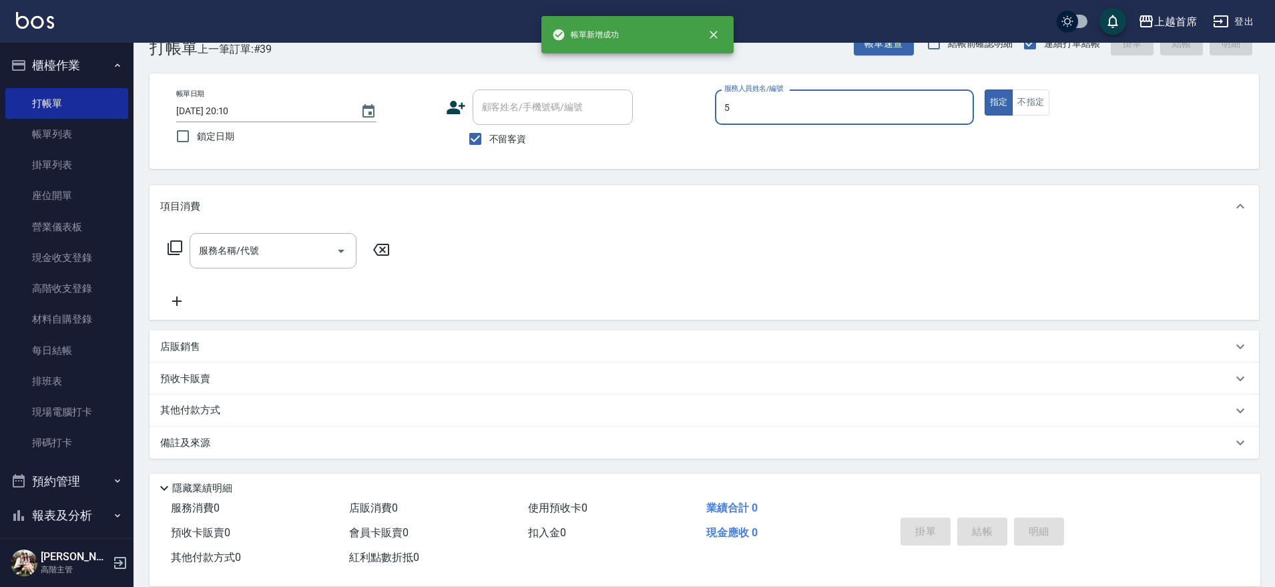
type input "[PERSON_NAME]-5"
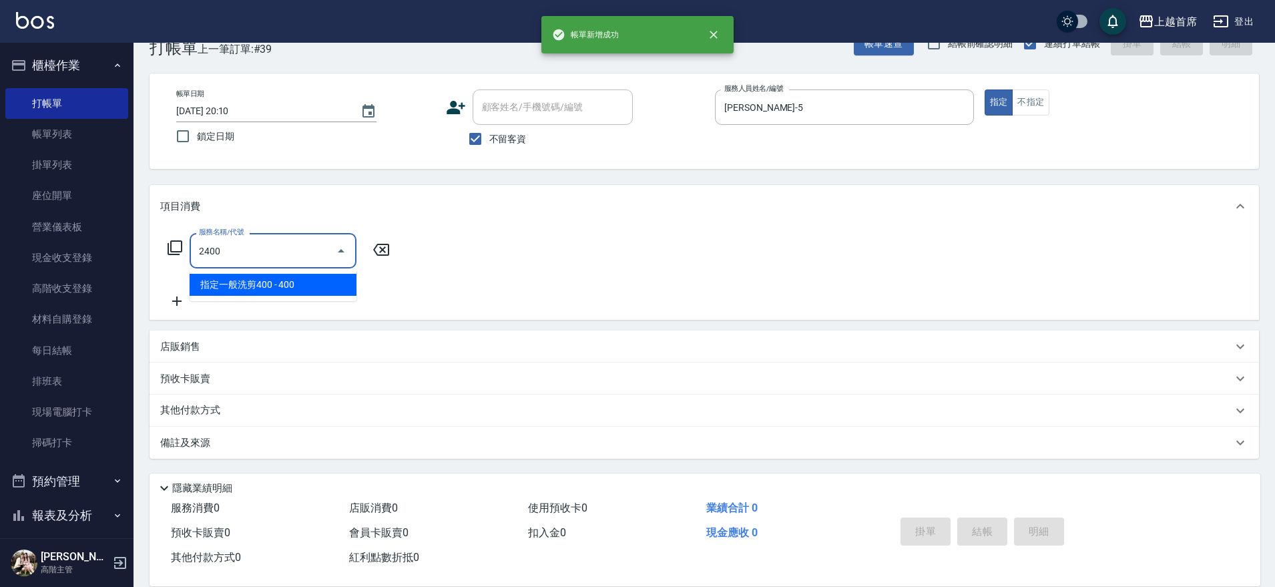
type input "指定一般洗剪400(2400)"
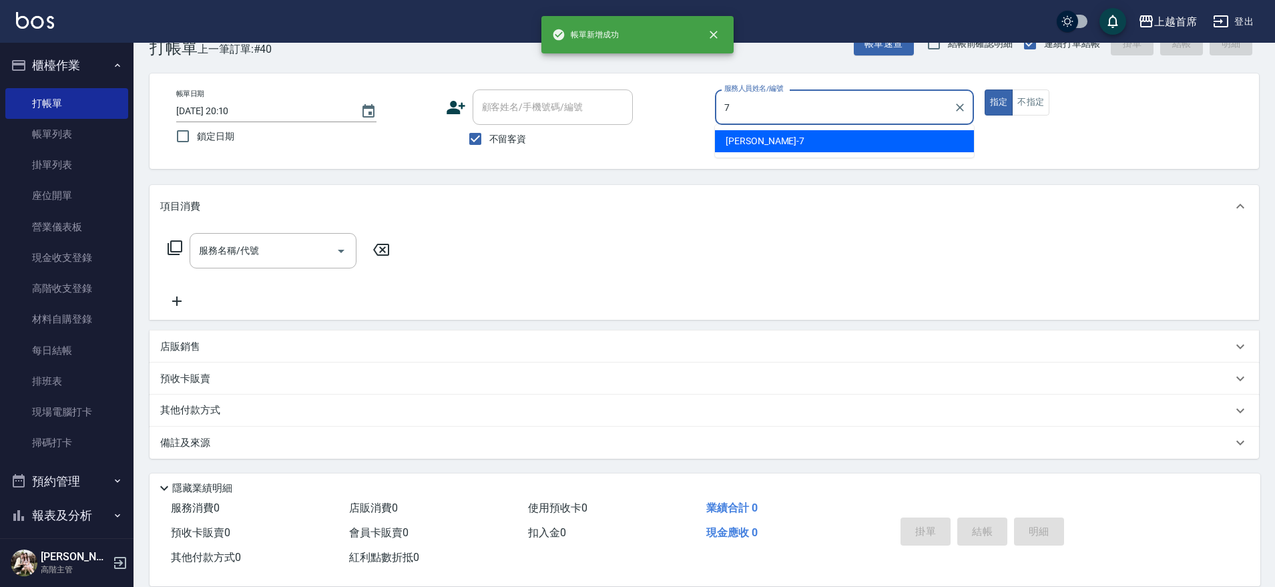
type input "[PERSON_NAME]-7"
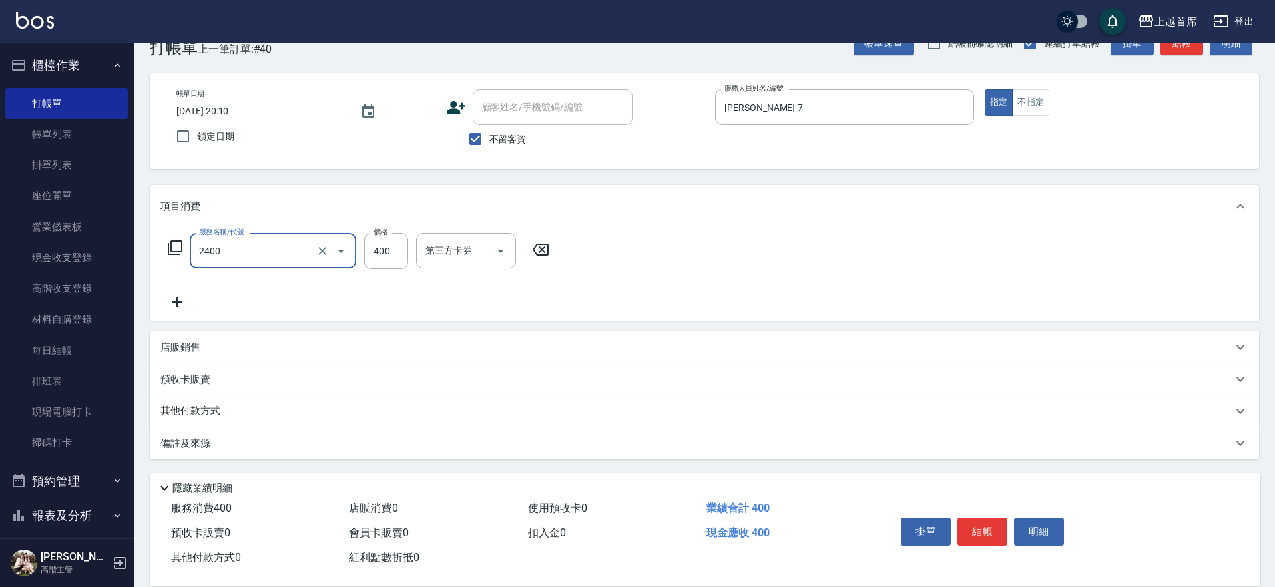
type input "指定一般洗剪400(2400)"
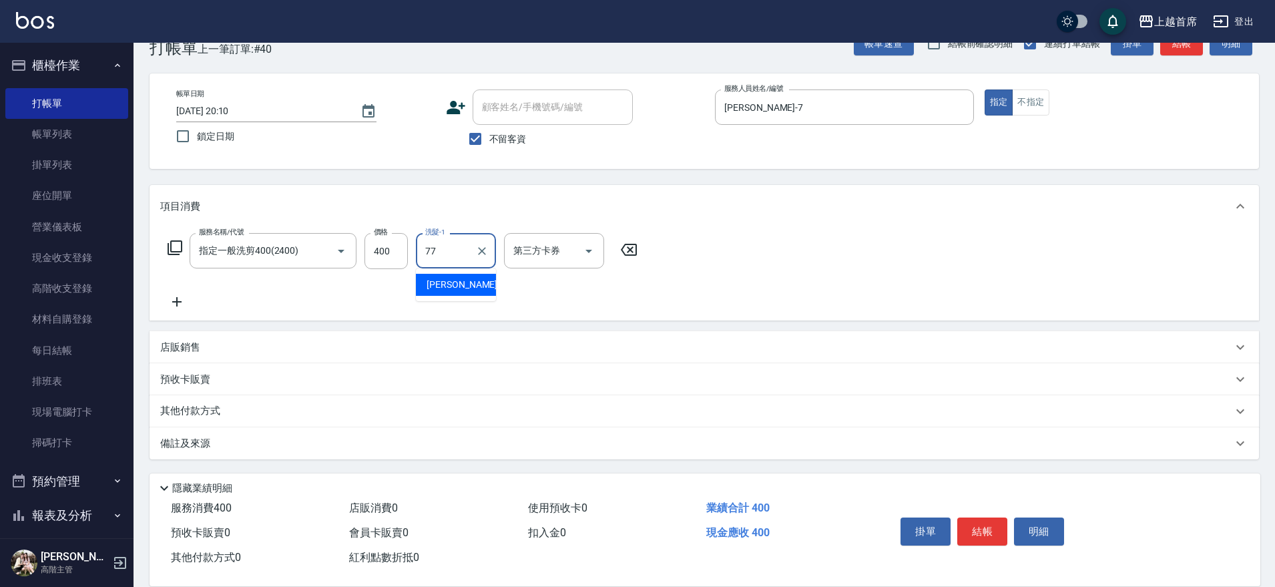
type input "[PERSON_NAME]-77"
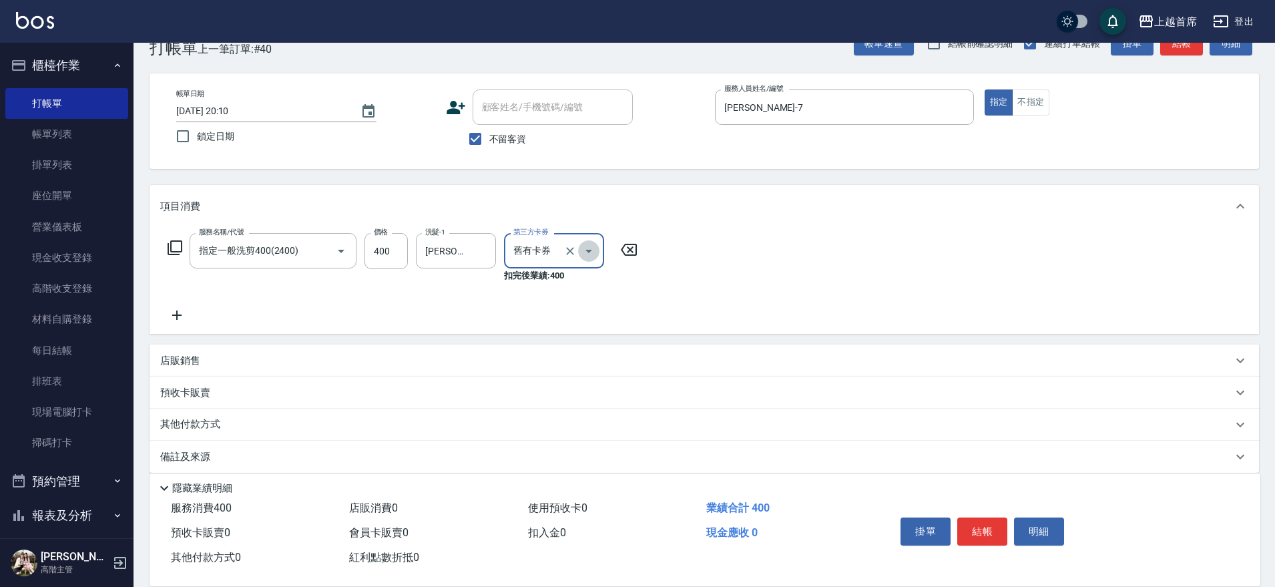
click at [588, 244] on icon "Open" at bounding box center [589, 251] width 16 height 16
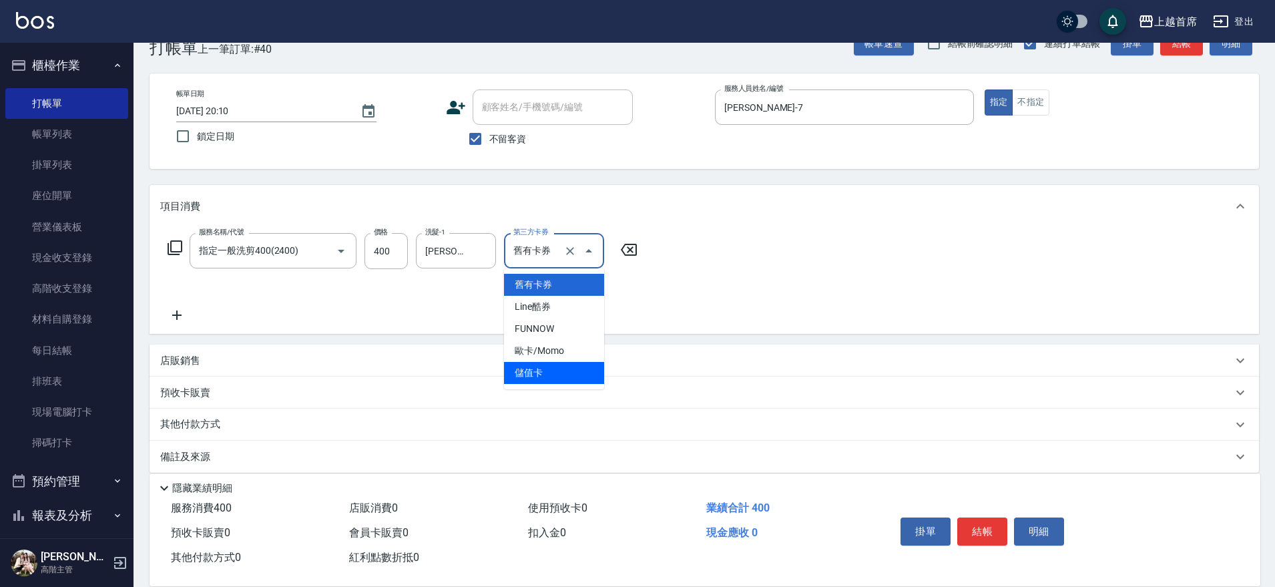
click at [538, 378] on span "儲值卡" at bounding box center [554, 373] width 100 height 22
type input "儲值卡"
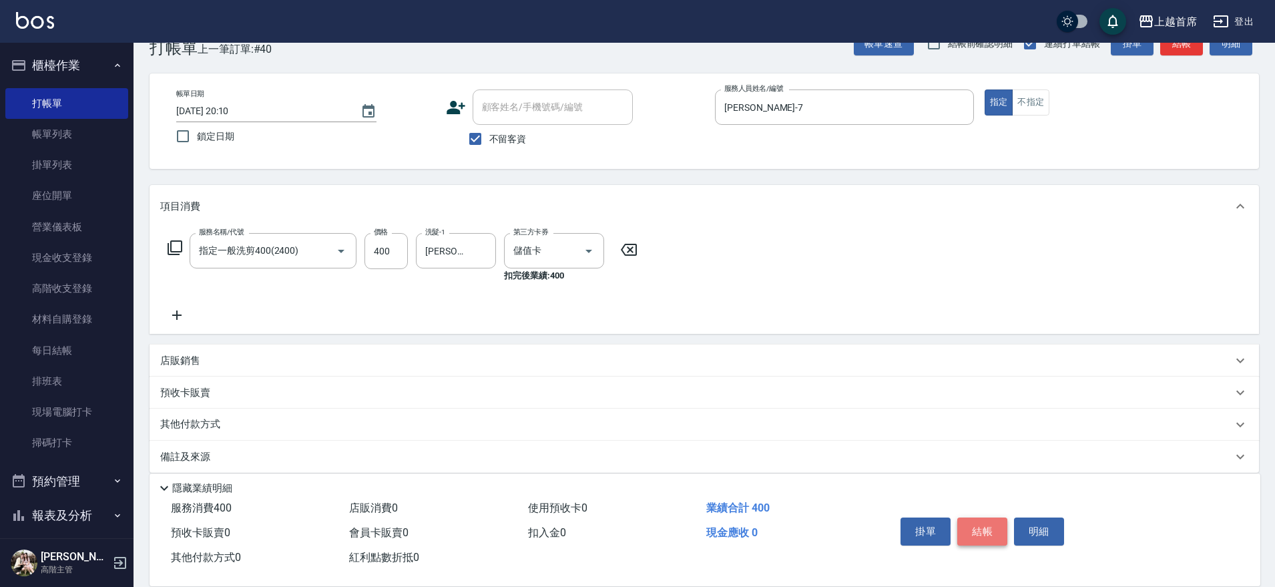
click at [989, 531] on button "結帳" at bounding box center [982, 531] width 50 height 28
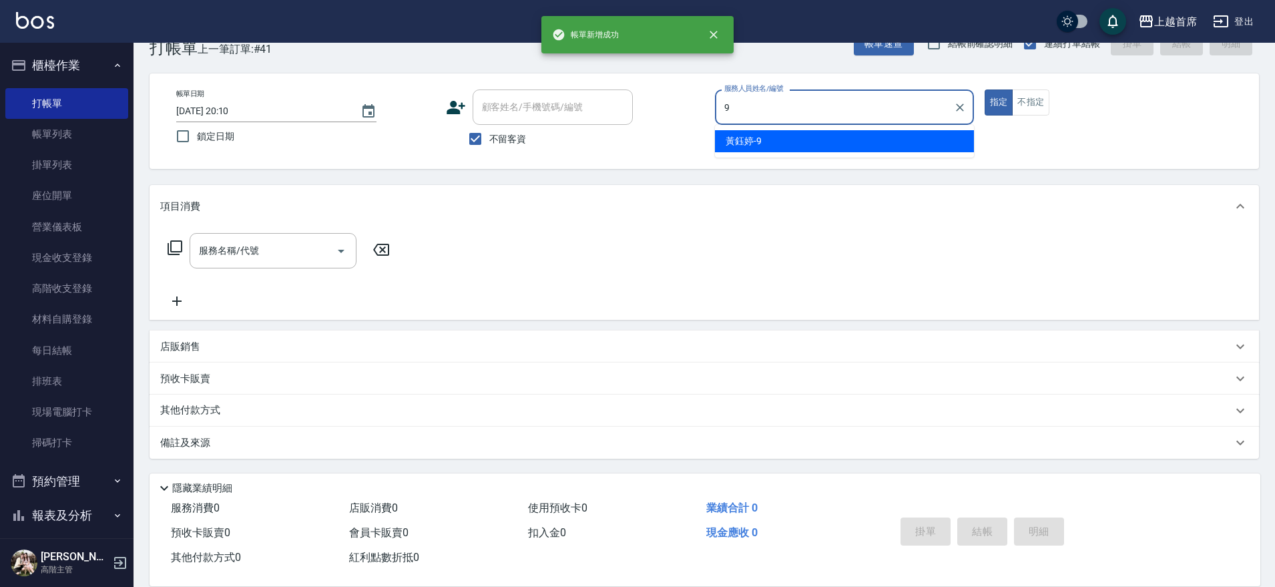
type input "[PERSON_NAME]-9"
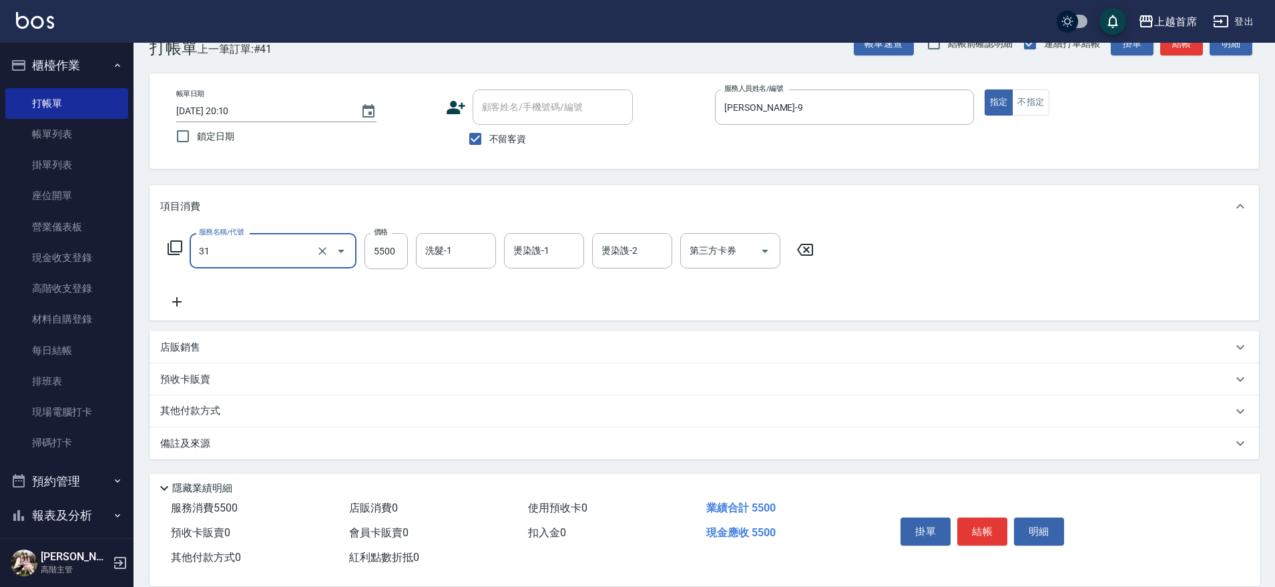
type input "燙髮+染髮A餐(31)"
type input "6699"
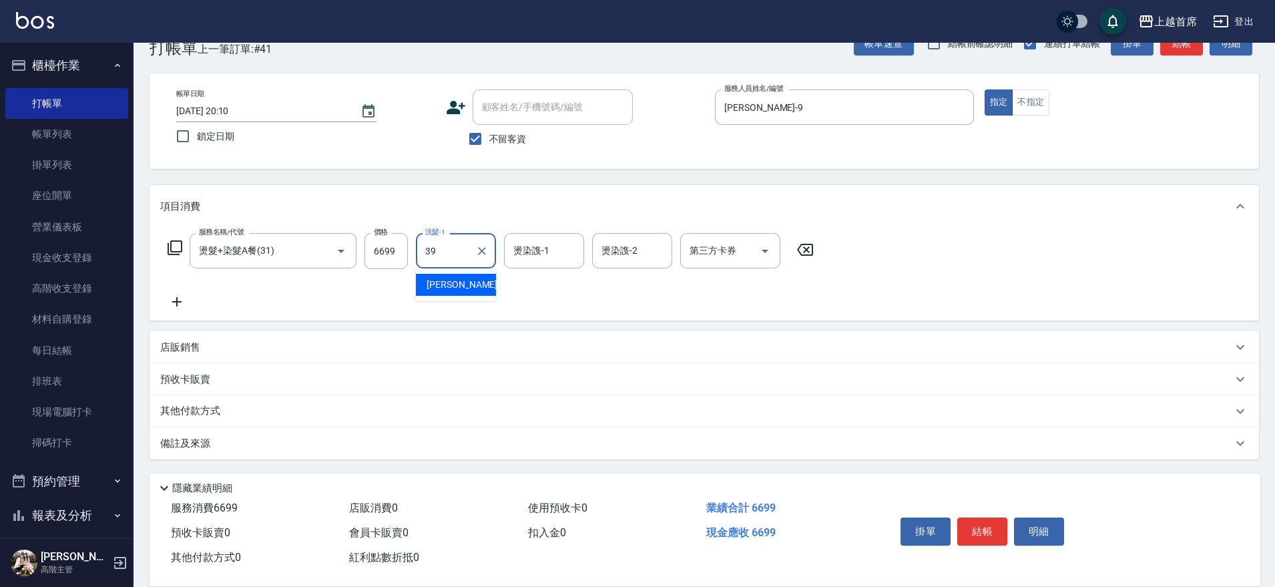
type input "[PERSON_NAME]-39"
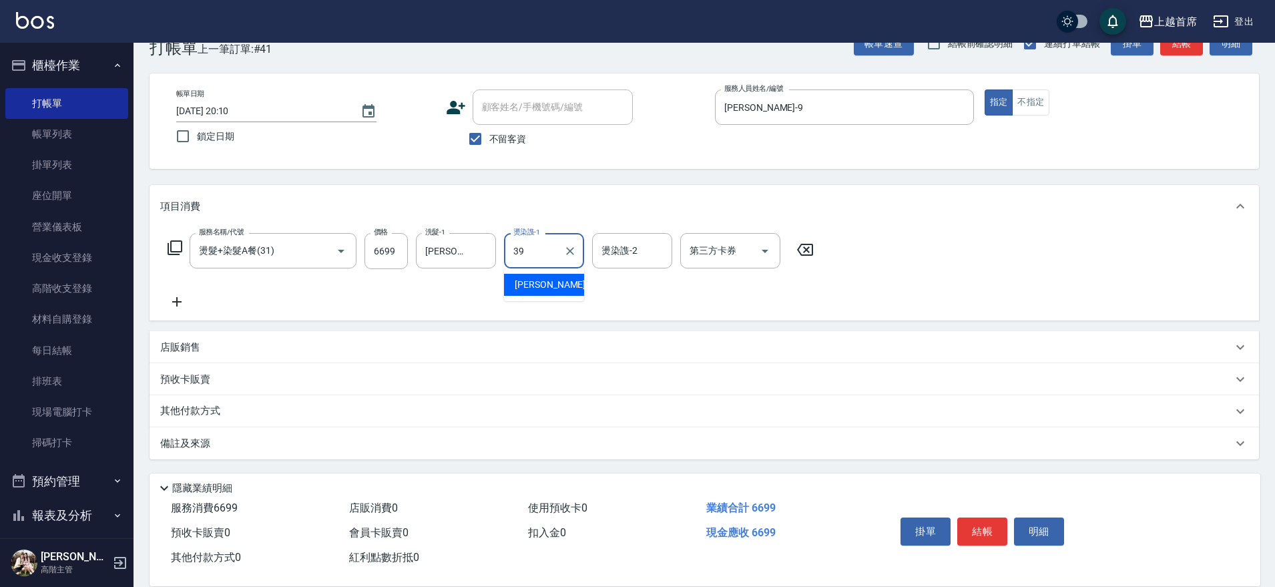
type input "[PERSON_NAME]-39"
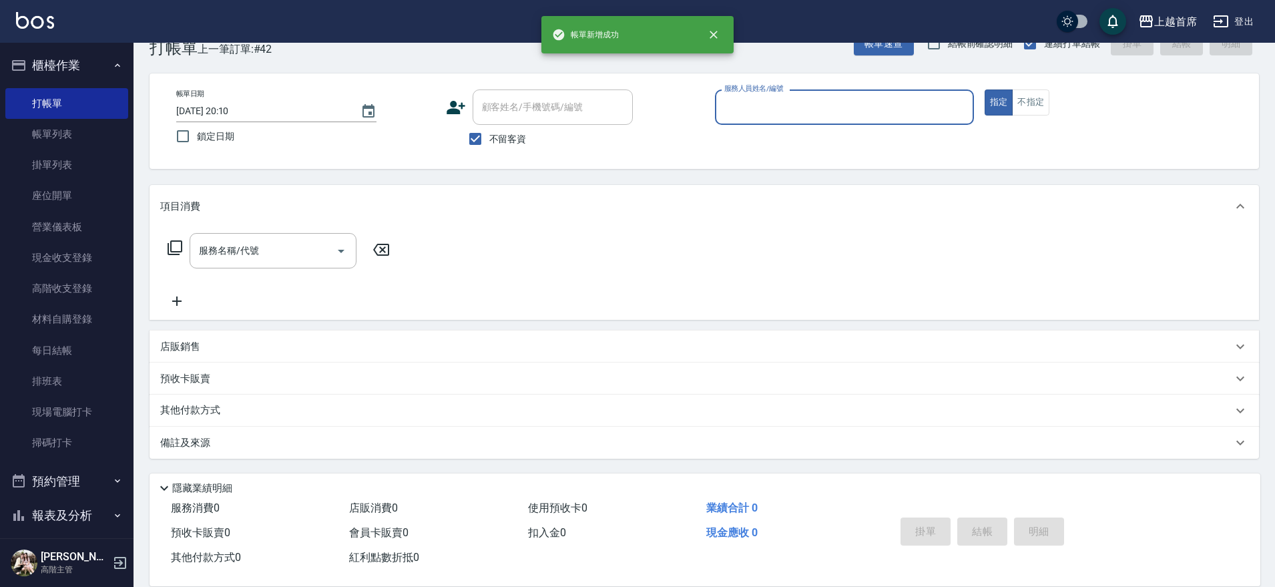
click at [985, 89] on button "指定" at bounding box center [999, 102] width 29 height 26
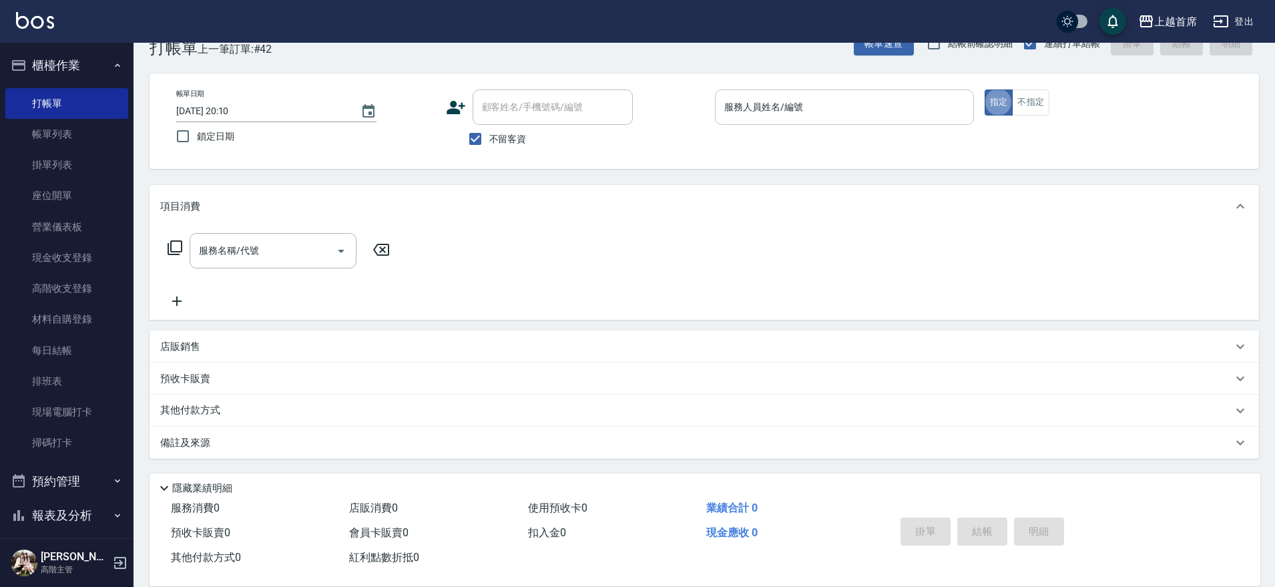
click at [747, 122] on div "服務人員姓名/編號" at bounding box center [844, 106] width 259 height 35
type input "[PERSON_NAME]-1"
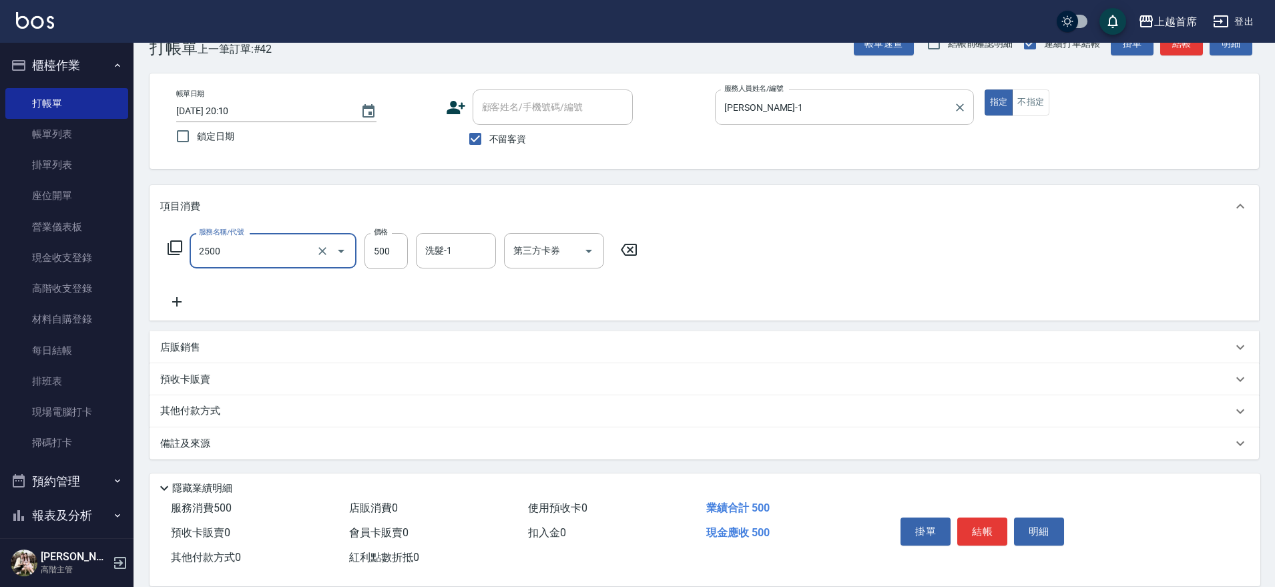
type input "海鹽洗剪500(2500)"
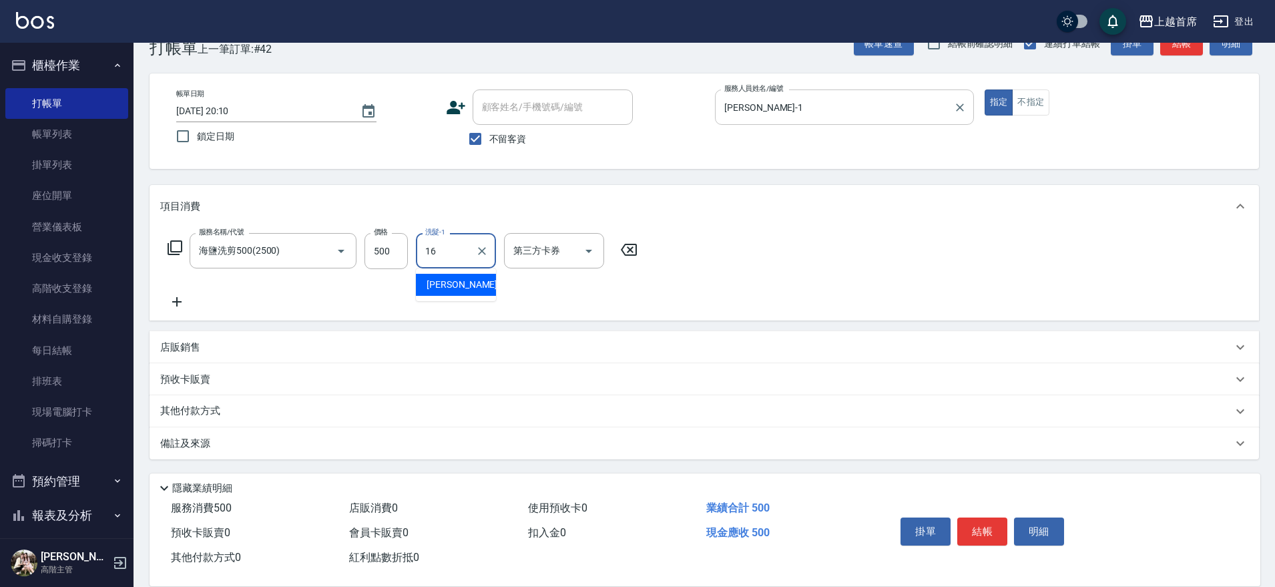
type input "[PERSON_NAME]-16"
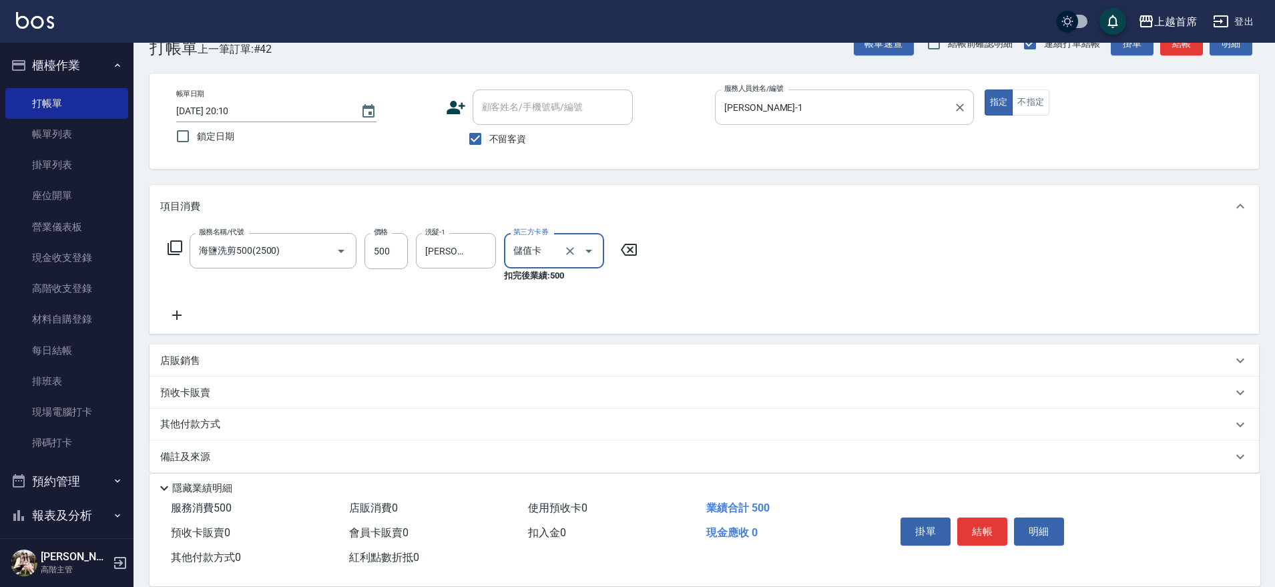
type input "儲值卡"
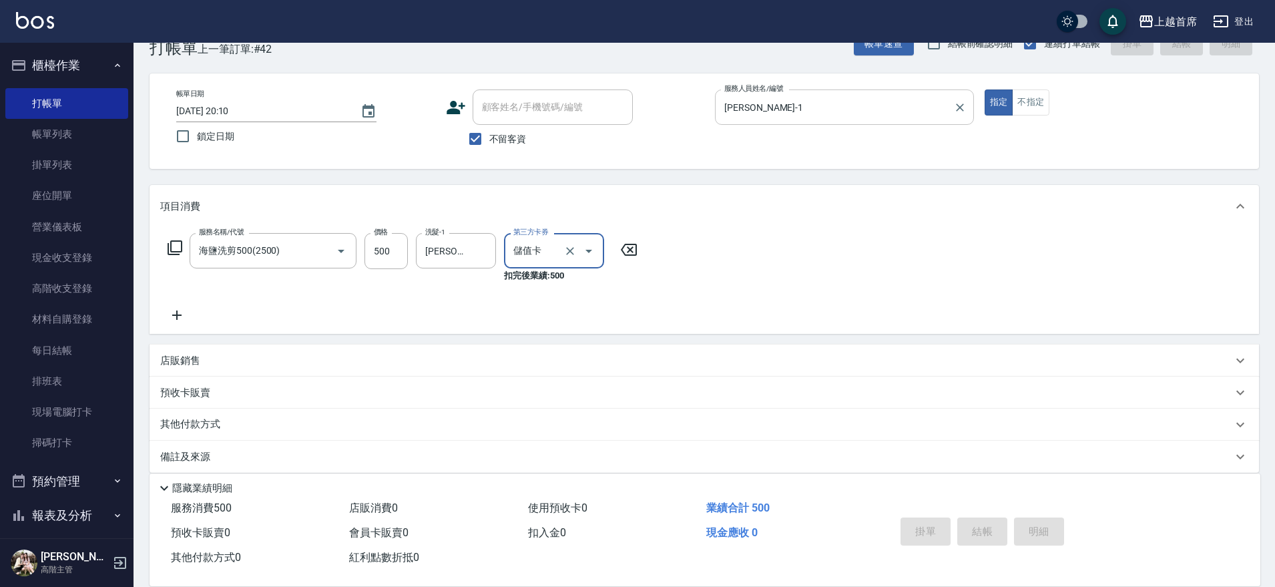
type input "[DATE] 20:11"
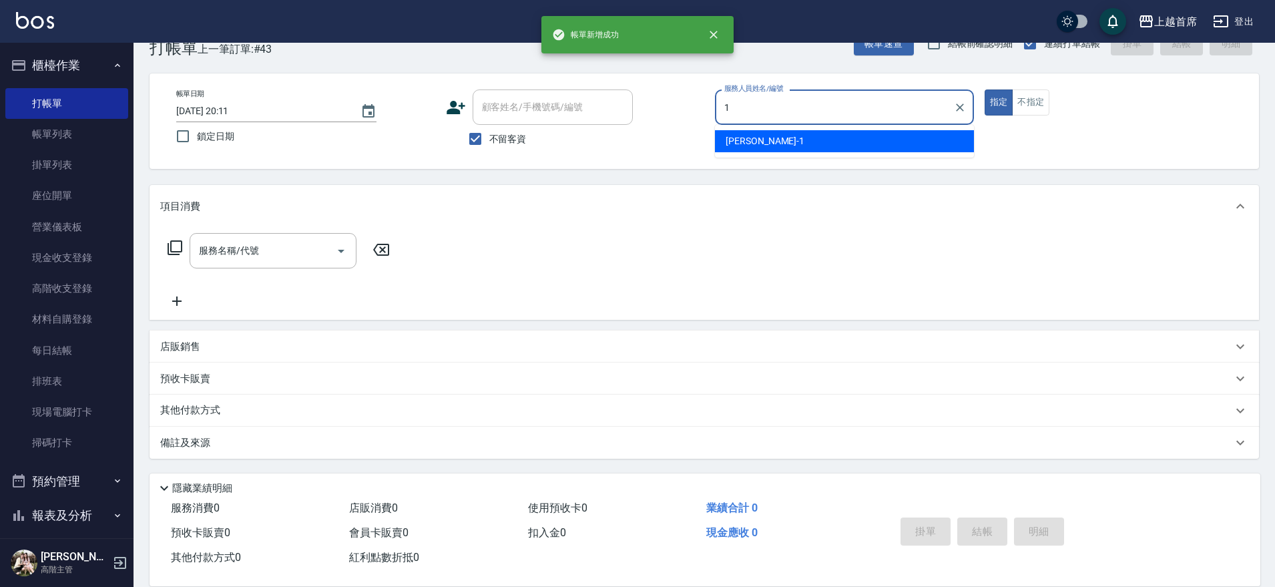
type input "[PERSON_NAME]-1"
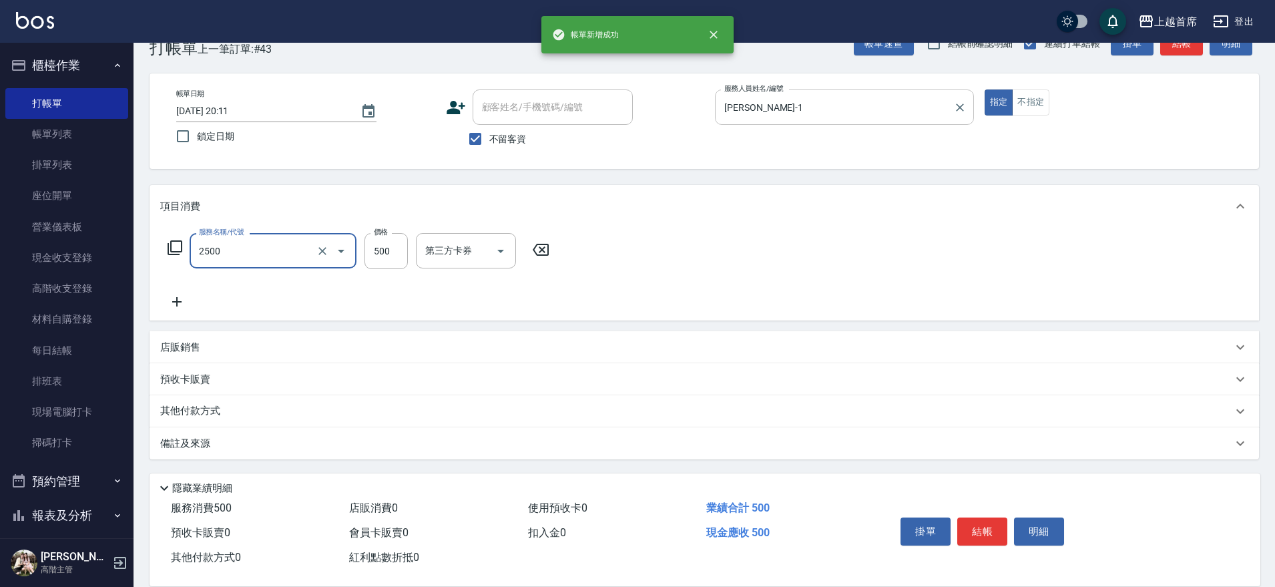
type input "海鹽洗剪500(2500)"
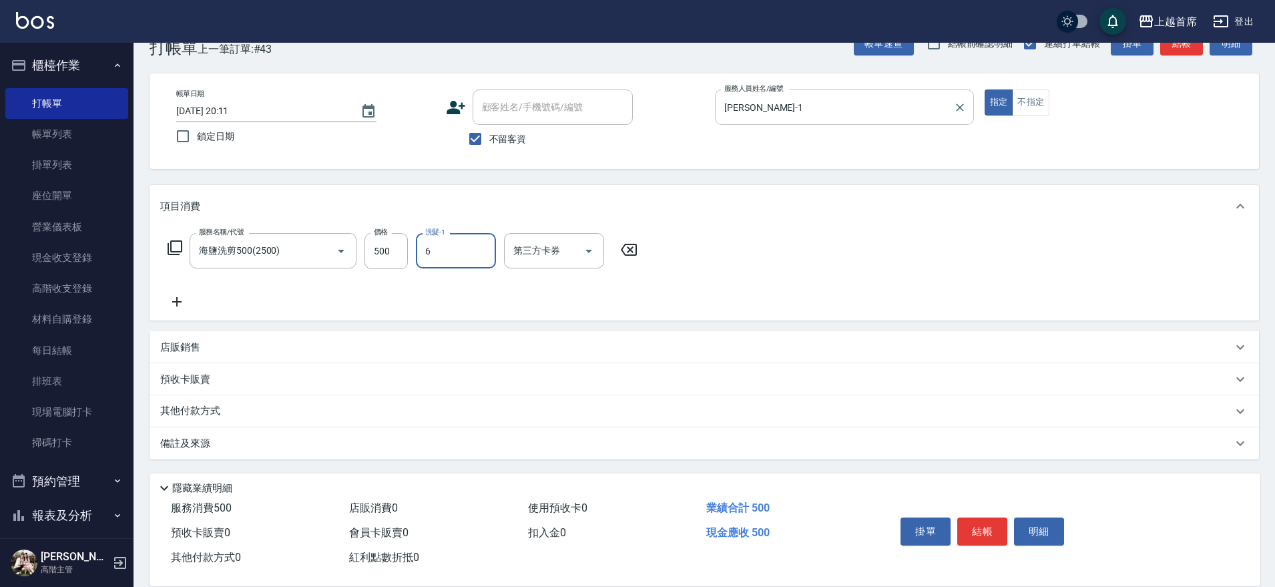
type input "Aki-6"
click at [485, 246] on icon "Clear" at bounding box center [481, 250] width 13 height 13
click at [457, 252] on input "洗髮-1" at bounding box center [456, 250] width 68 height 23
type input "[PERSON_NAME]-16"
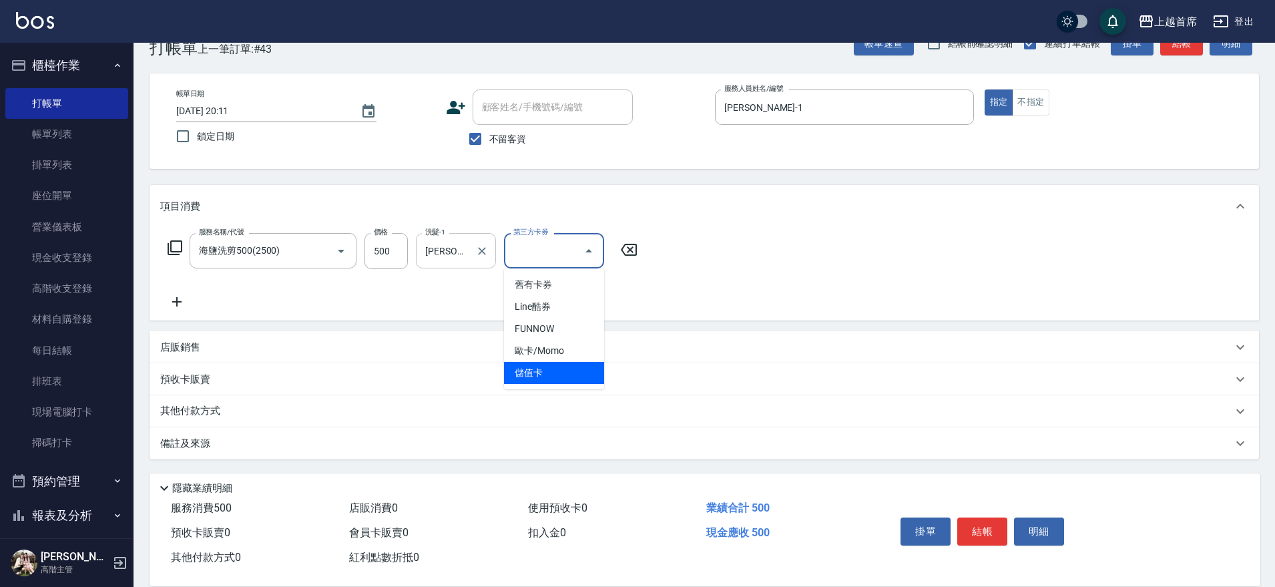
type input "儲值卡"
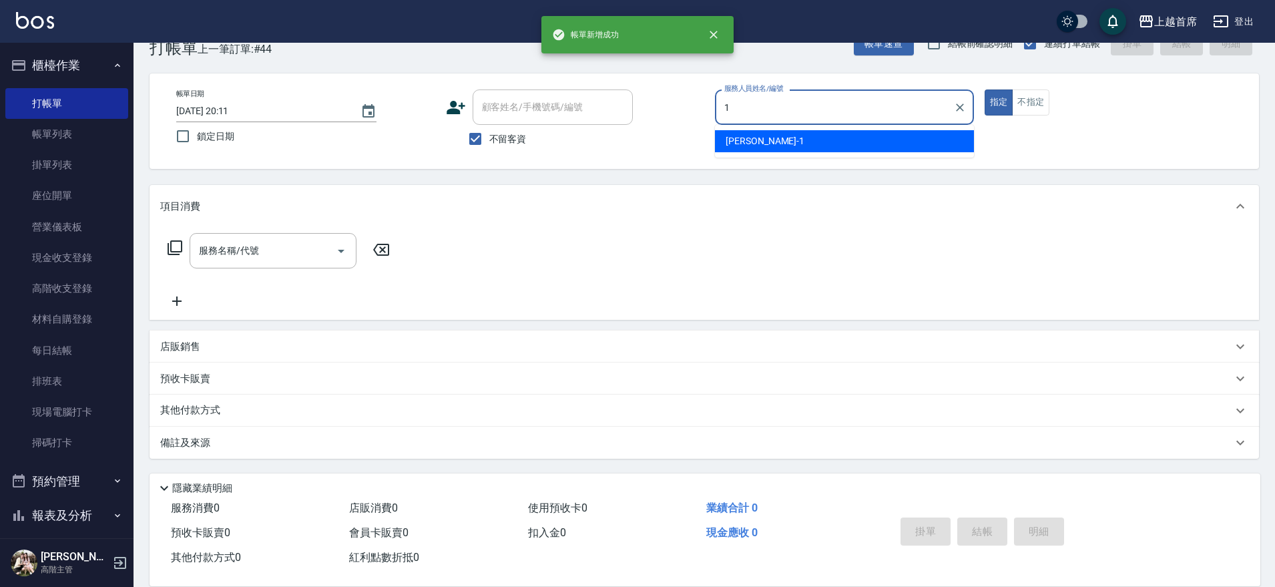
type input "[PERSON_NAME]-1"
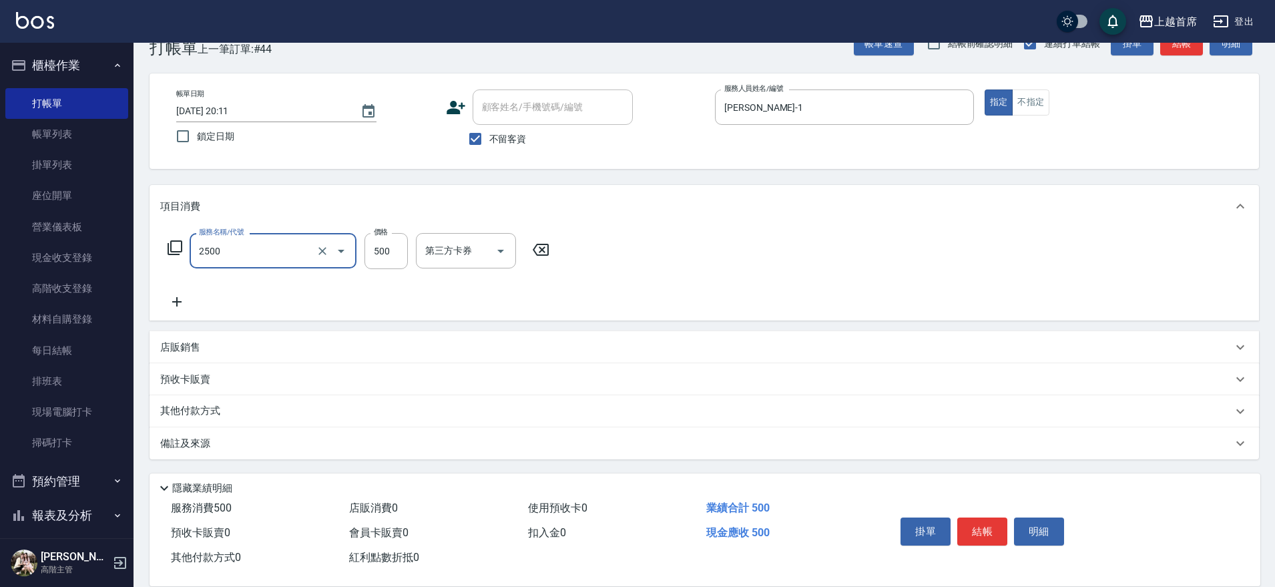
type input "海鹽洗剪500(2500)"
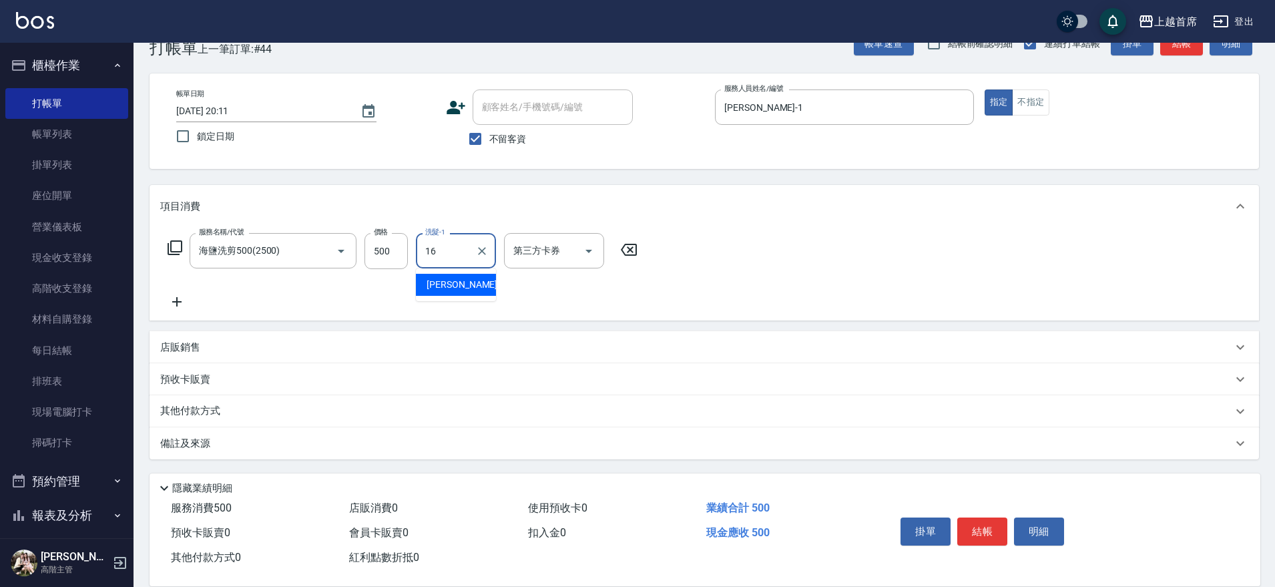
type input "[PERSON_NAME]-16"
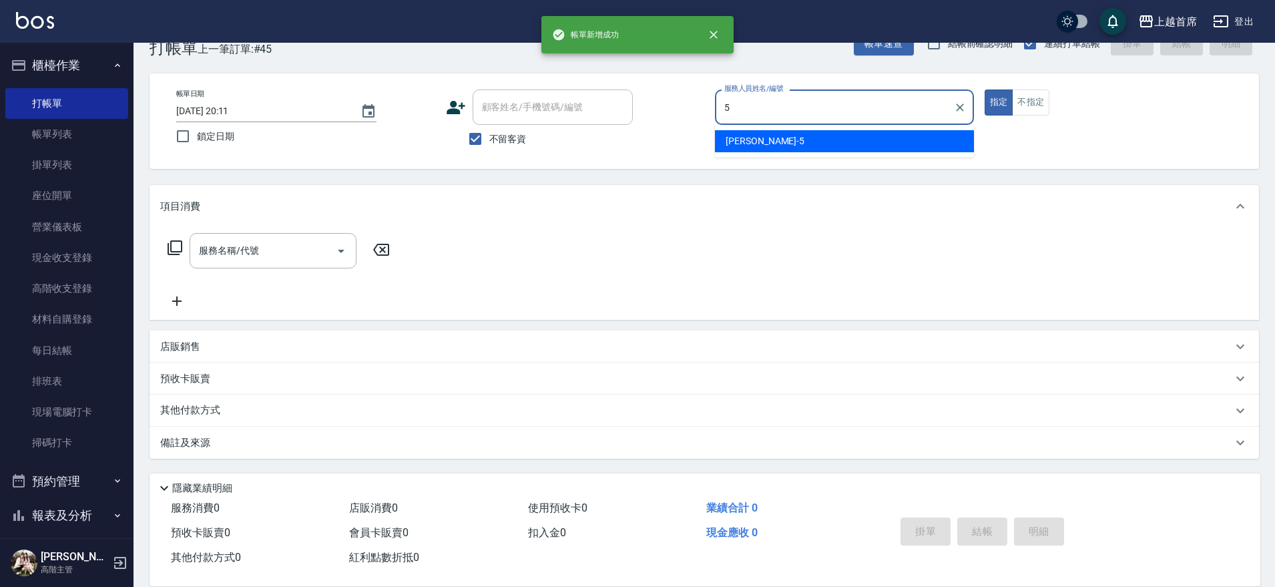
type input "[PERSON_NAME]-5"
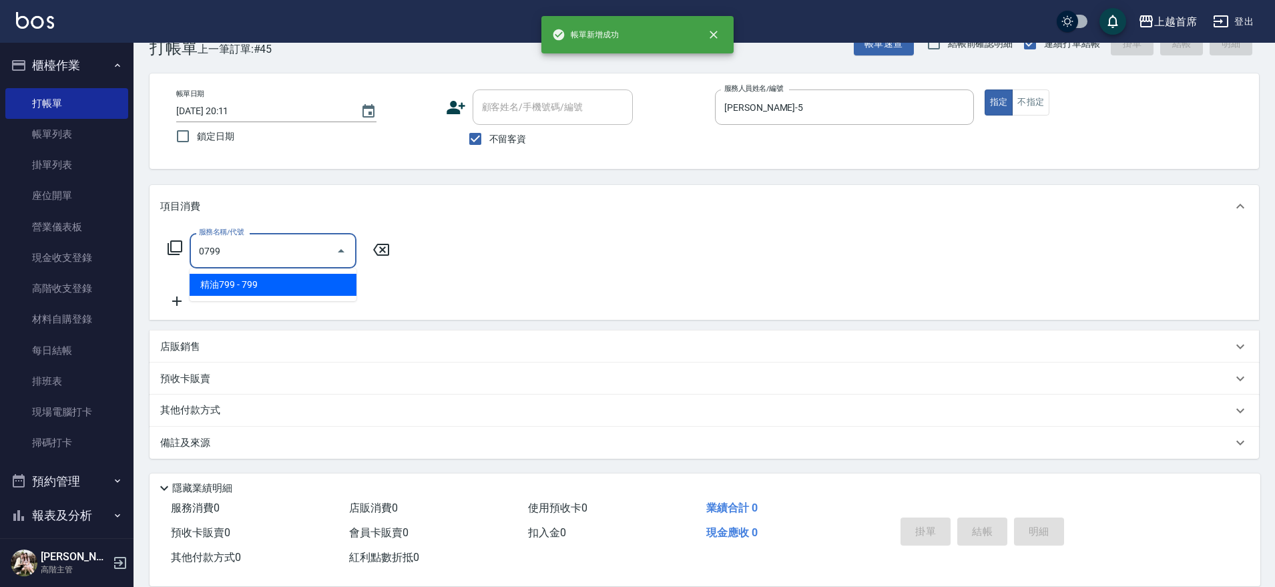
type input "精油799(0799)"
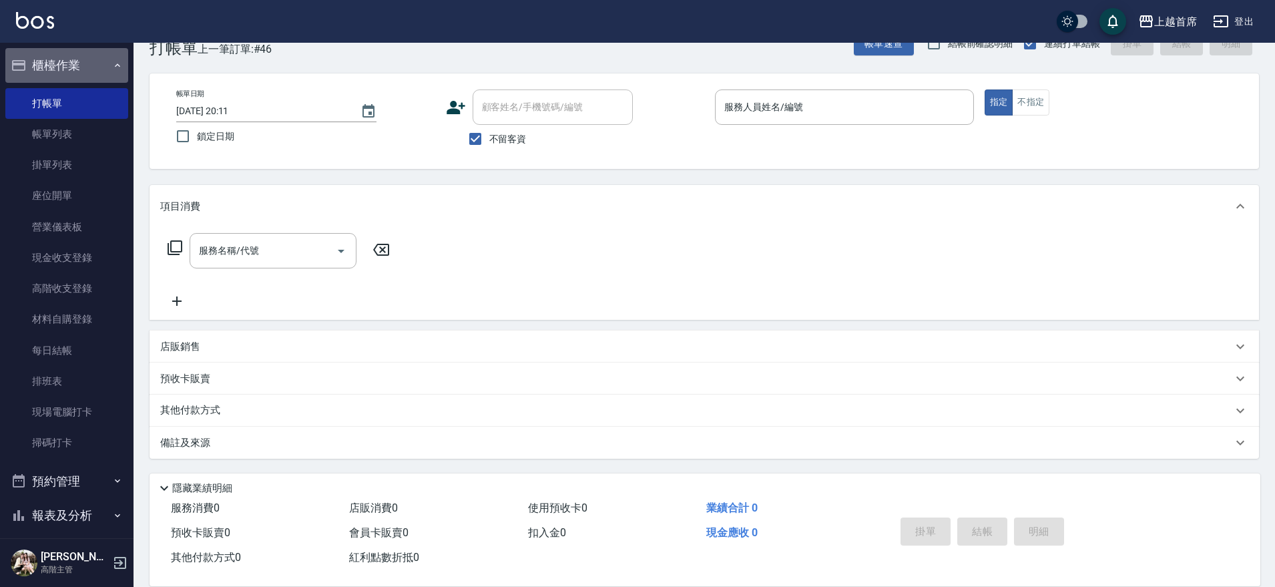
drag, startPoint x: 91, startPoint y: 69, endPoint x: 79, endPoint y: 74, distance: 12.5
click at [89, 68] on button "櫃檯作業" at bounding box center [66, 65] width 123 height 35
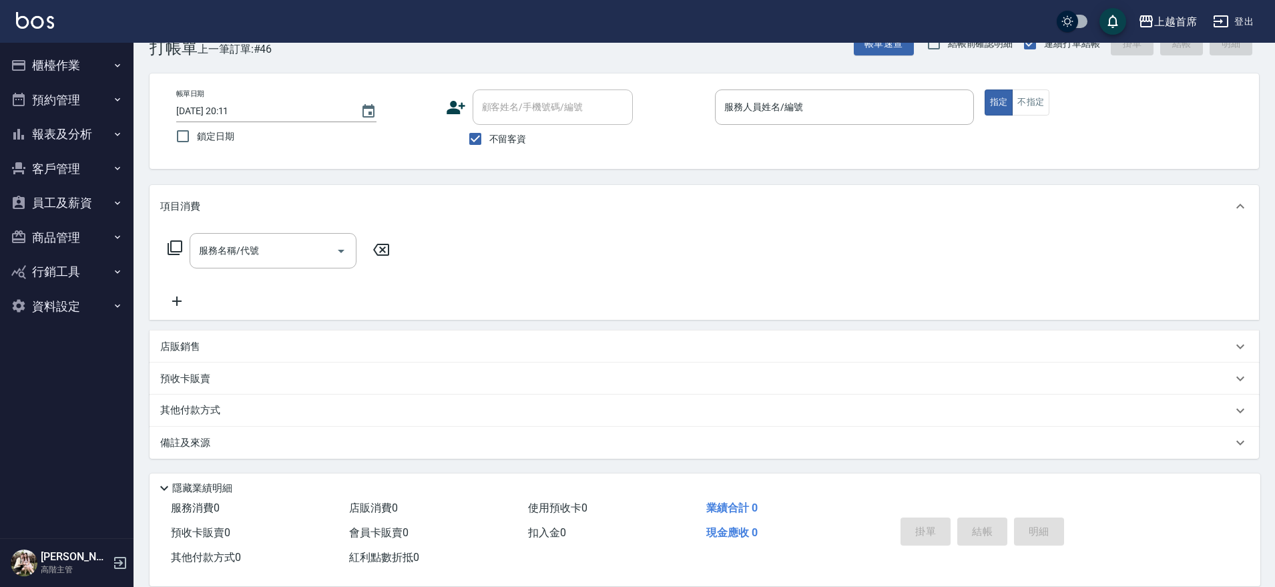
click at [75, 136] on button "報表及分析" at bounding box center [66, 134] width 123 height 35
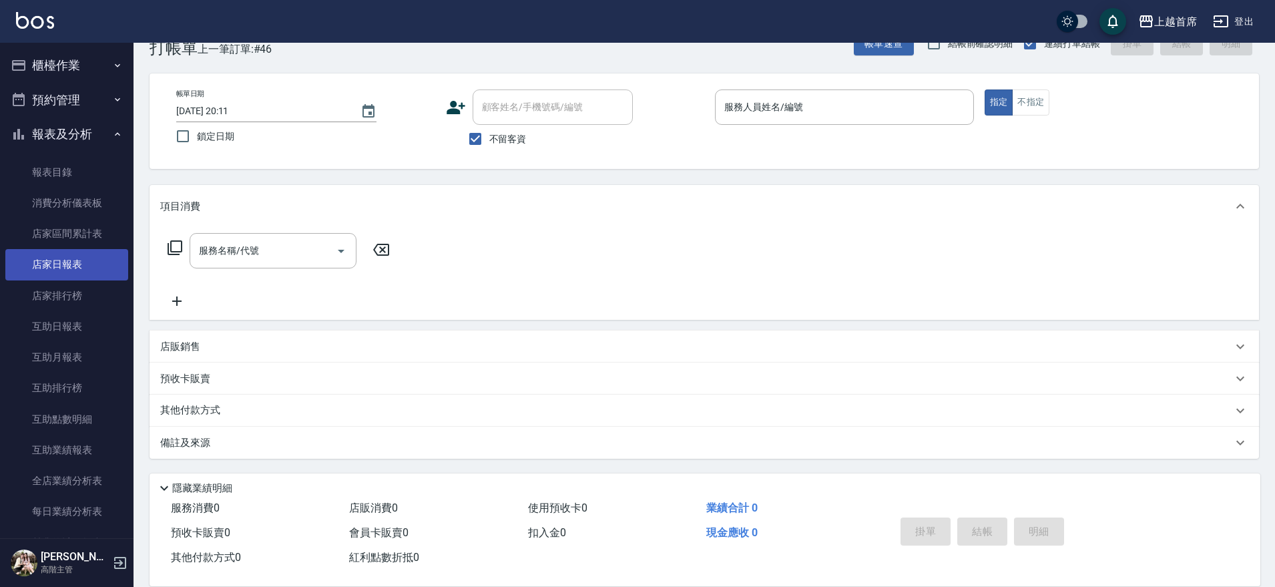
scroll to position [167, 0]
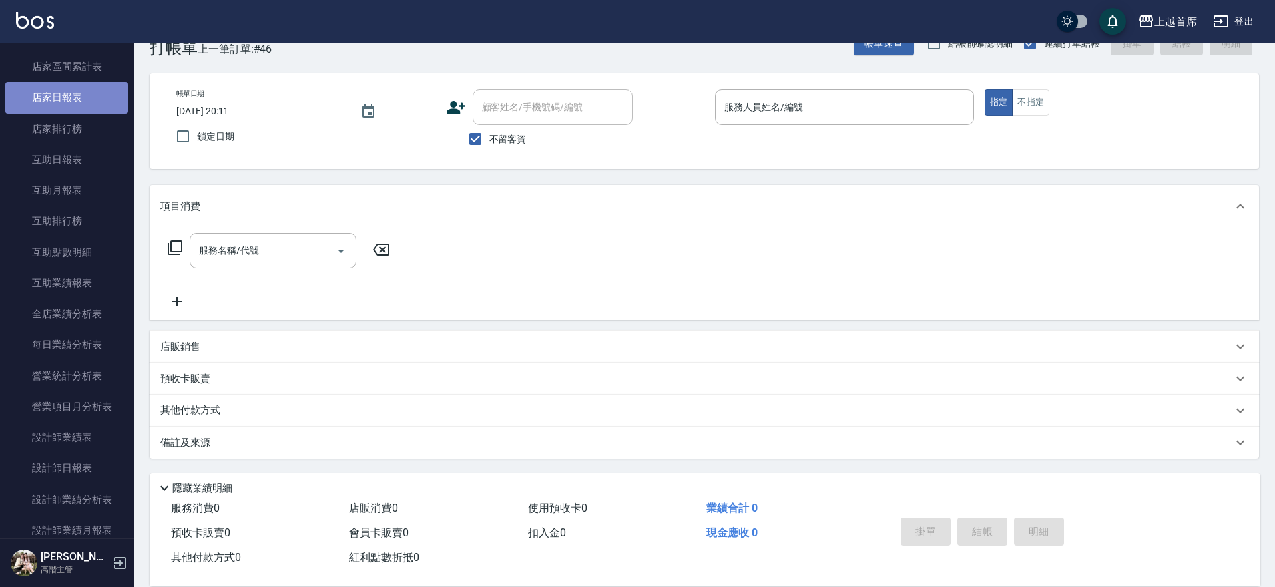
click at [90, 105] on link "店家日報表" at bounding box center [66, 97] width 123 height 31
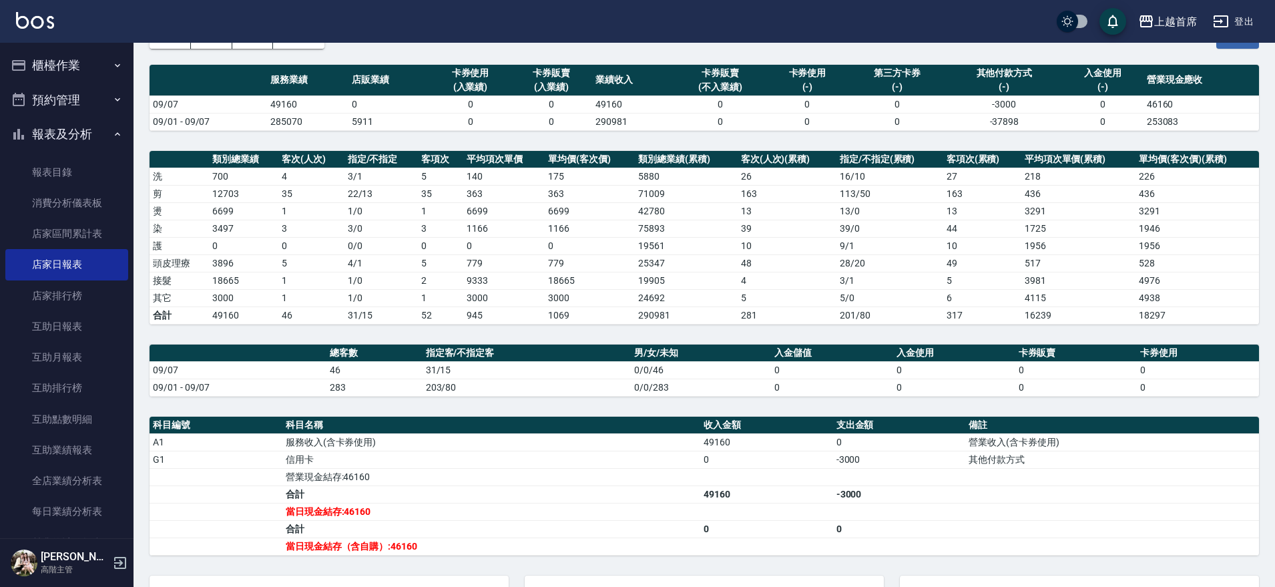
click at [89, 65] on button "櫃檯作業" at bounding box center [66, 65] width 123 height 35
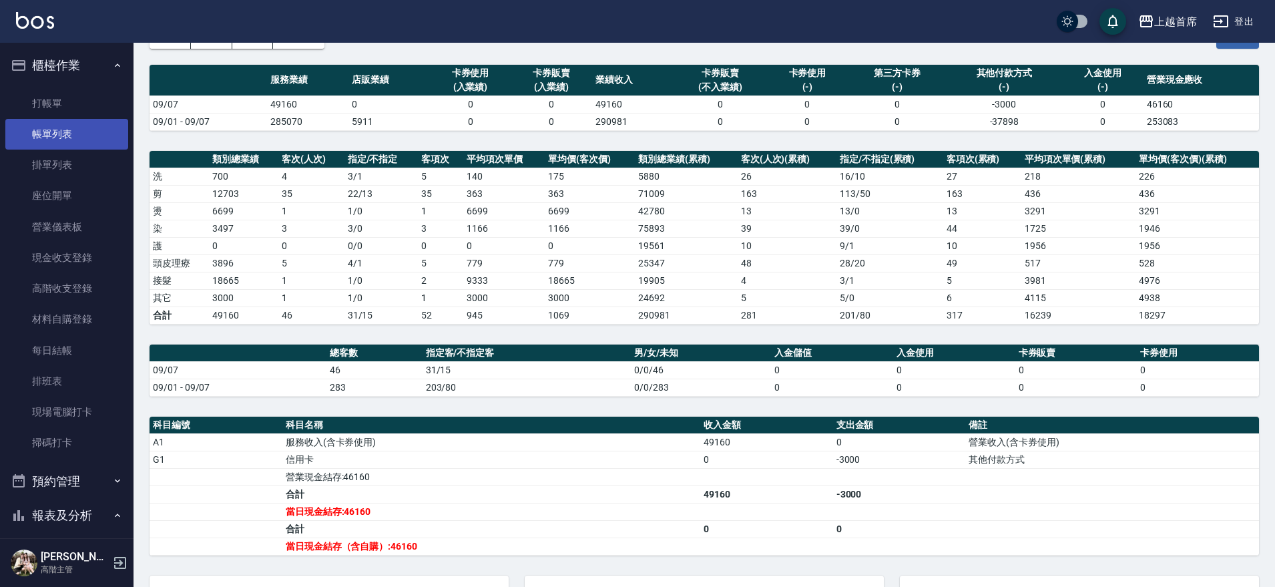
click at [68, 132] on link "帳單列表" at bounding box center [66, 134] width 123 height 31
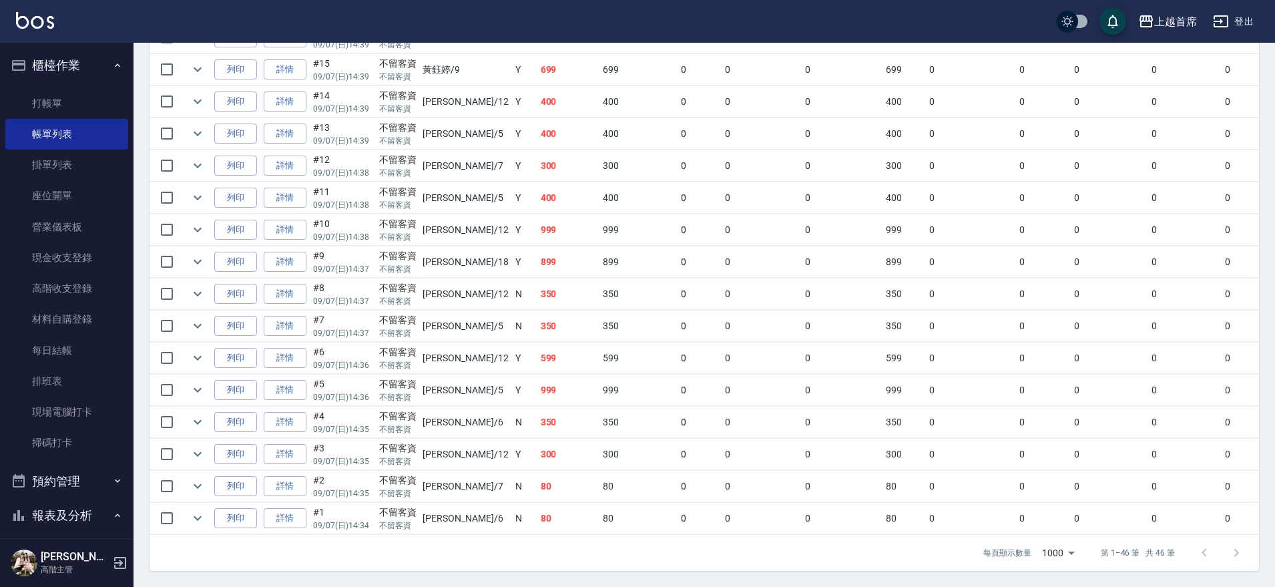
scroll to position [1354, 0]
click at [304, 448] on link "詳情" at bounding box center [285, 454] width 43 height 21
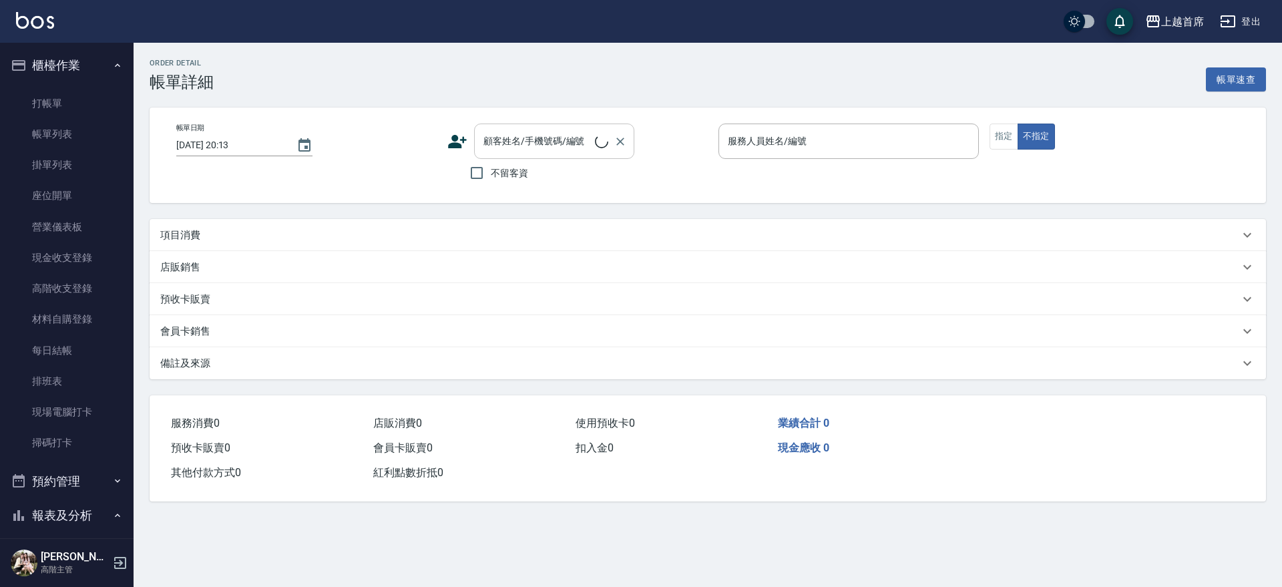
type input "[DATE] 14:35"
checkbox input "true"
type input "[PERSON_NAME]-12"
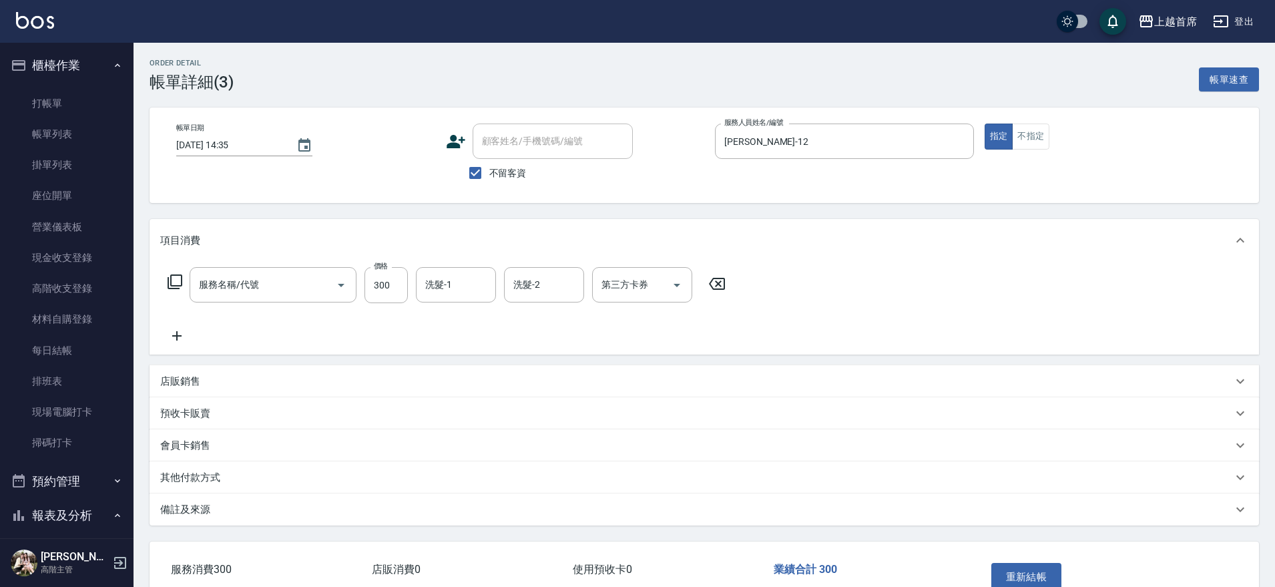
type input "洗髮(1300)"
click at [676, 279] on icon "Open" at bounding box center [677, 285] width 16 height 16
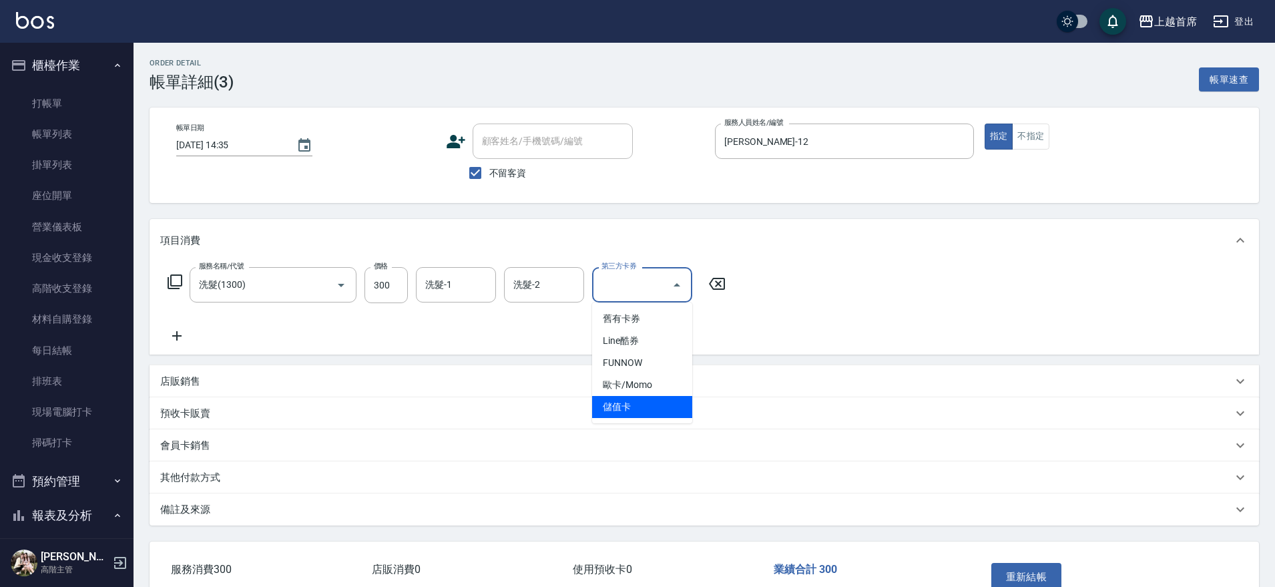
drag, startPoint x: 619, startPoint y: 399, endPoint x: 617, endPoint y: 385, distance: 14.2
click at [618, 399] on span "儲值卡" at bounding box center [642, 407] width 100 height 22
type input "儲值卡"
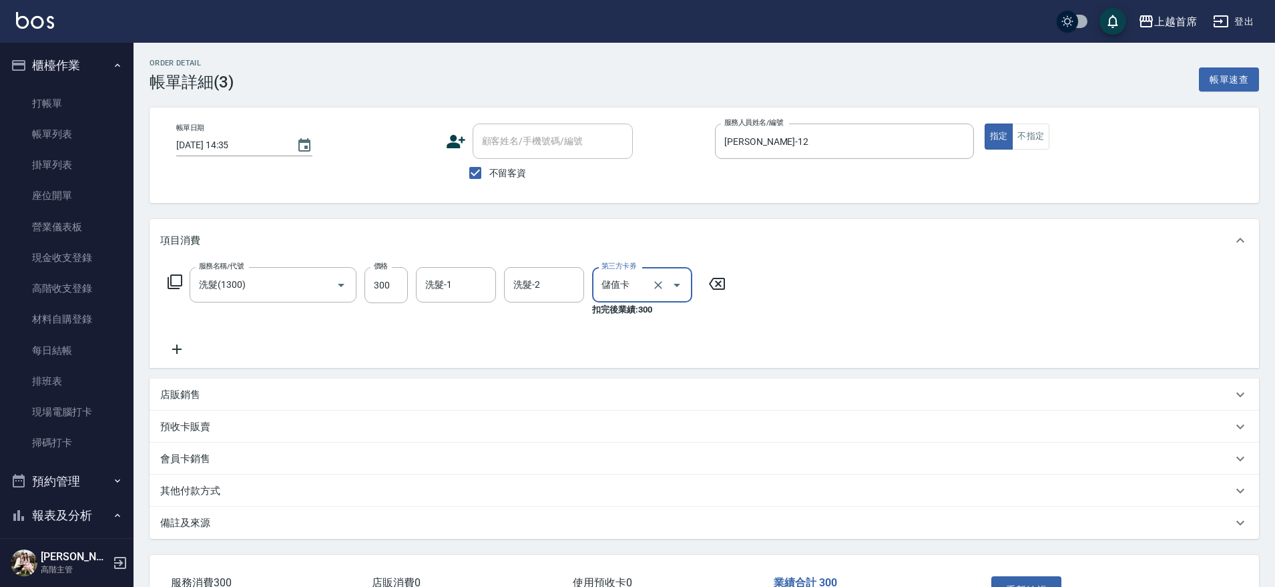
scroll to position [83, 0]
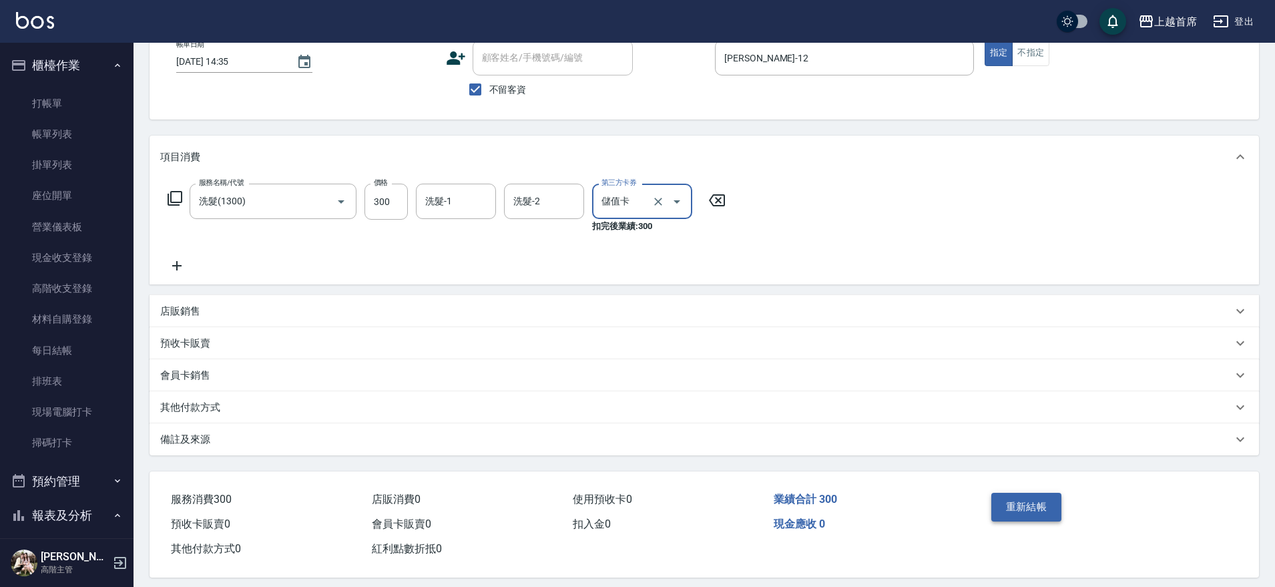
click at [1037, 517] on button "重新結帳" at bounding box center [1026, 507] width 71 height 28
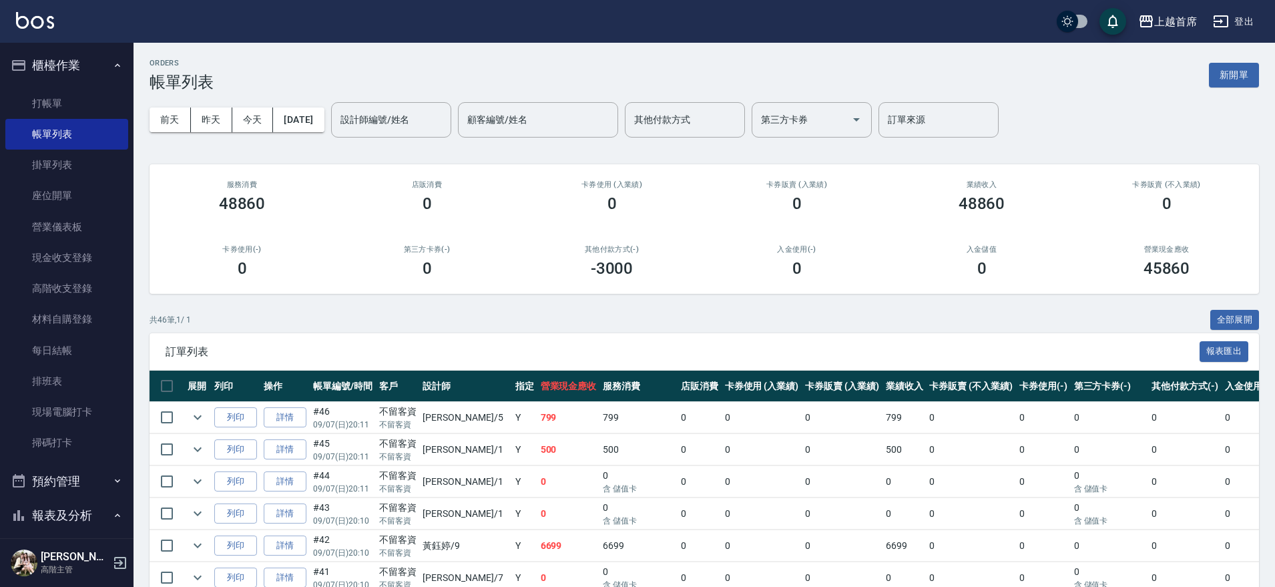
click at [102, 60] on button "櫃檯作業" at bounding box center [66, 65] width 123 height 35
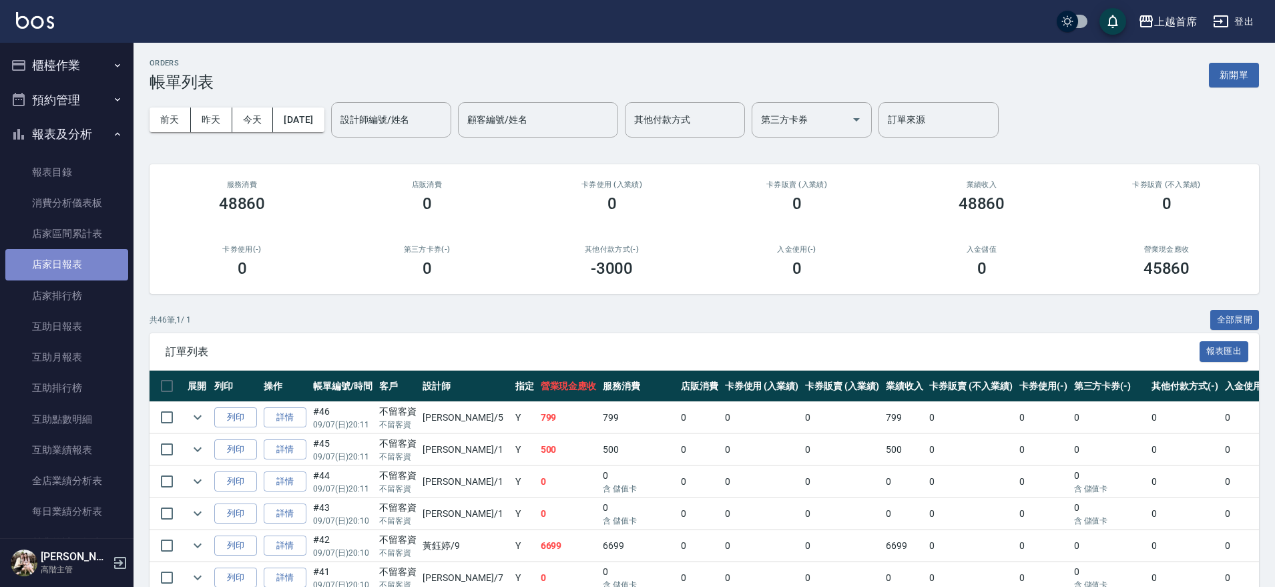
click at [68, 268] on link "店家日報表" at bounding box center [66, 264] width 123 height 31
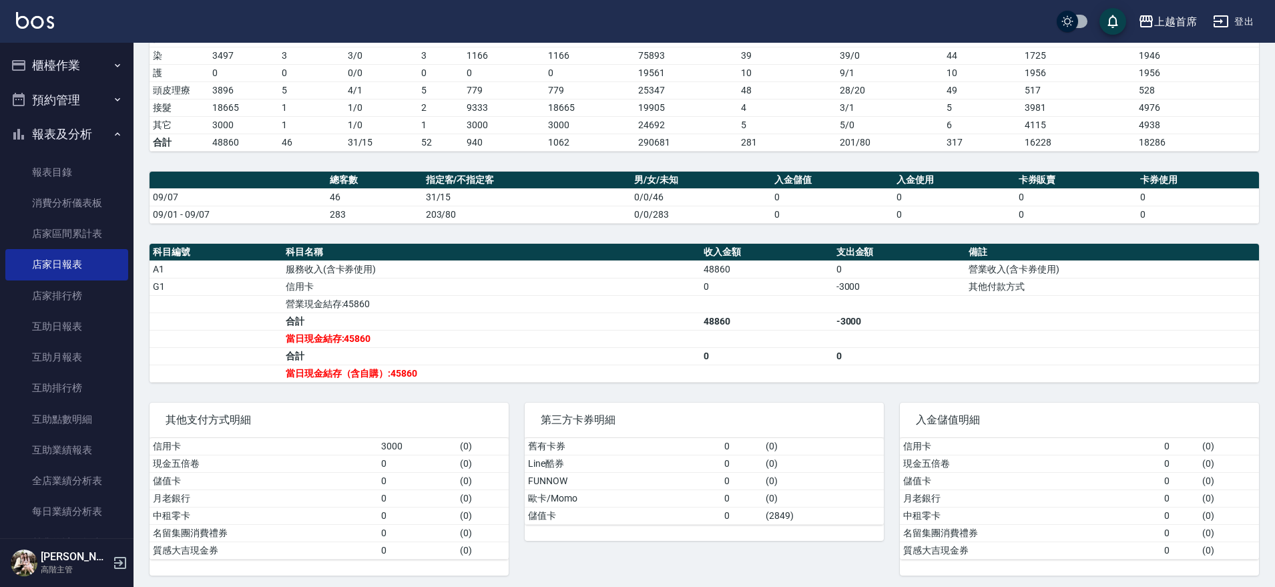
scroll to position [261, 0]
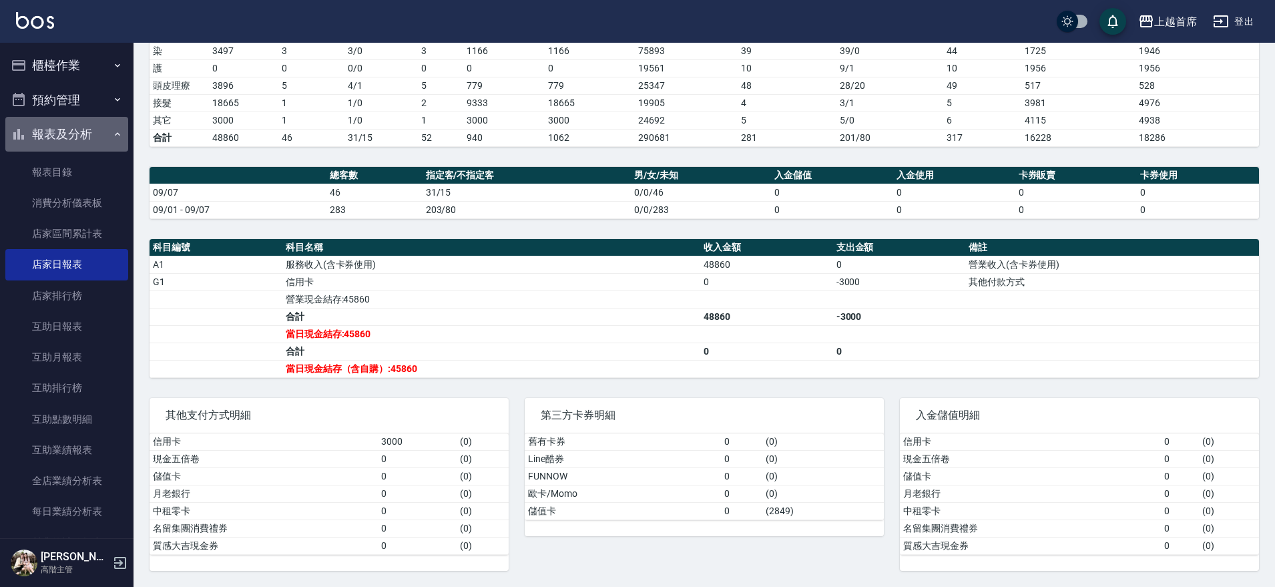
click at [79, 117] on button "報表及分析" at bounding box center [66, 134] width 123 height 35
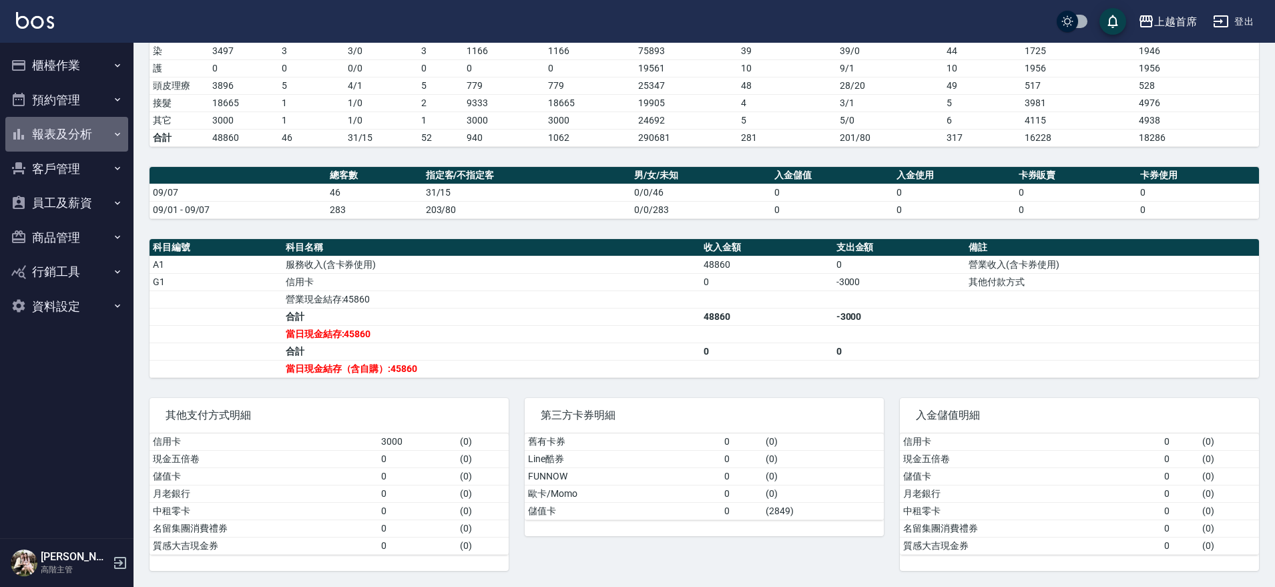
click at [93, 136] on button "報表及分析" at bounding box center [66, 134] width 123 height 35
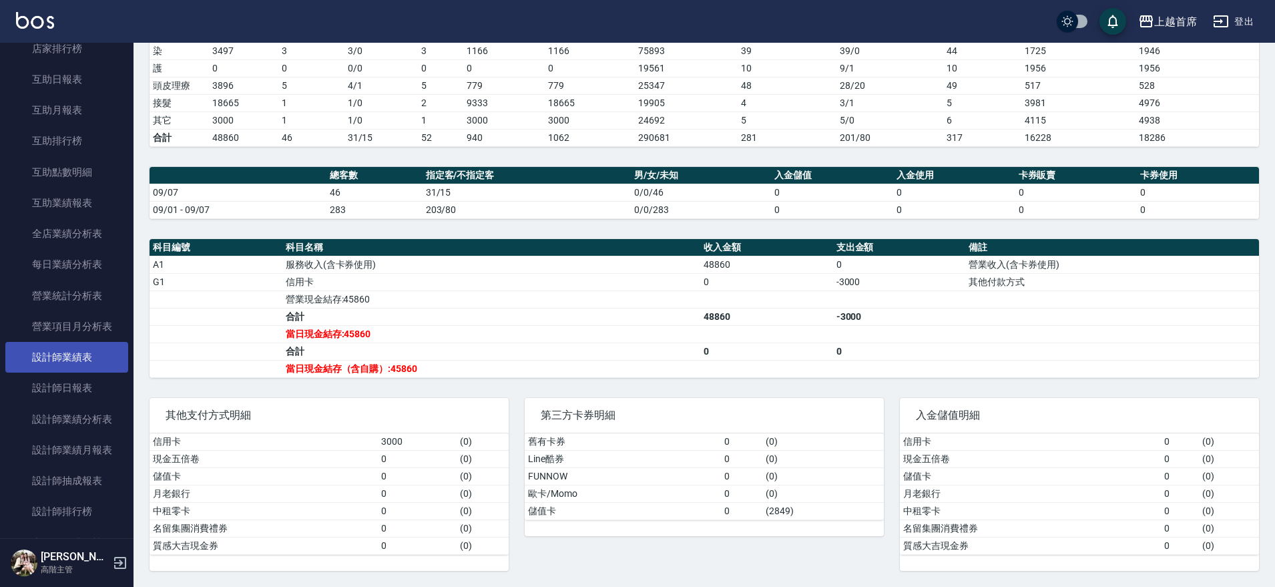
scroll to position [250, 0]
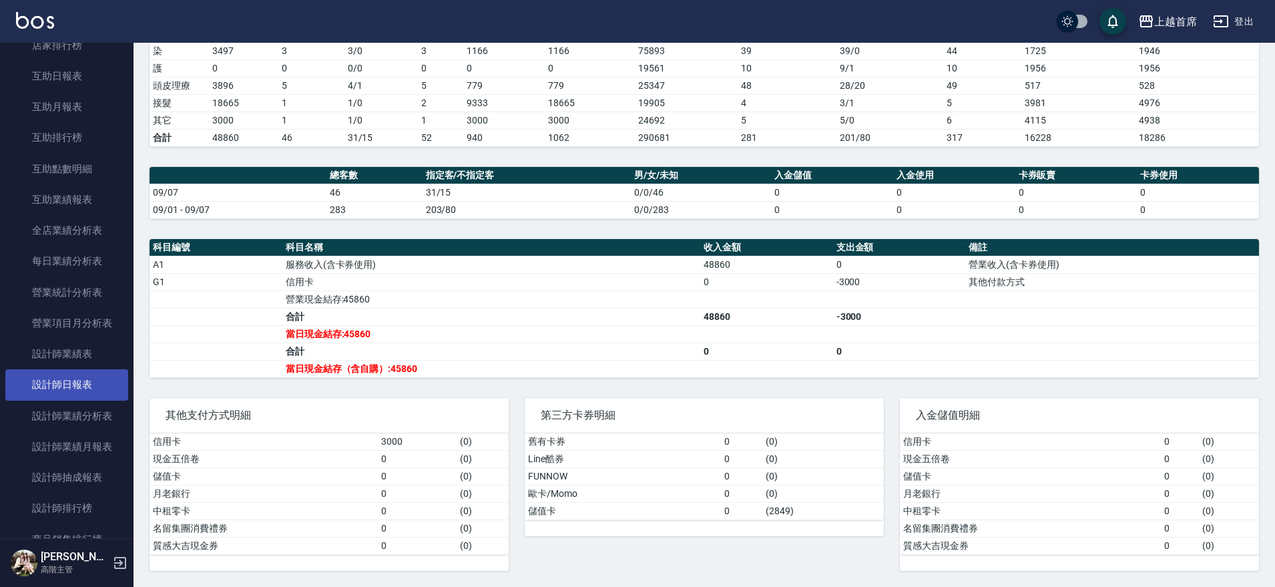
click at [85, 389] on link "設計師日報表" at bounding box center [66, 384] width 123 height 31
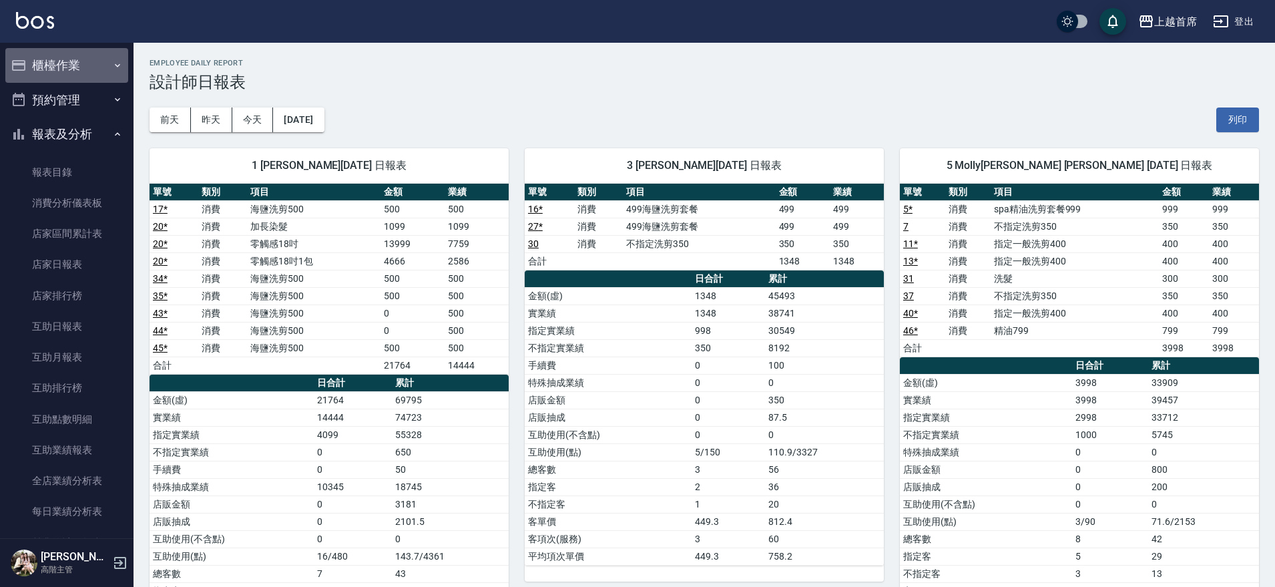
click at [78, 61] on button "櫃檯作業" at bounding box center [66, 65] width 123 height 35
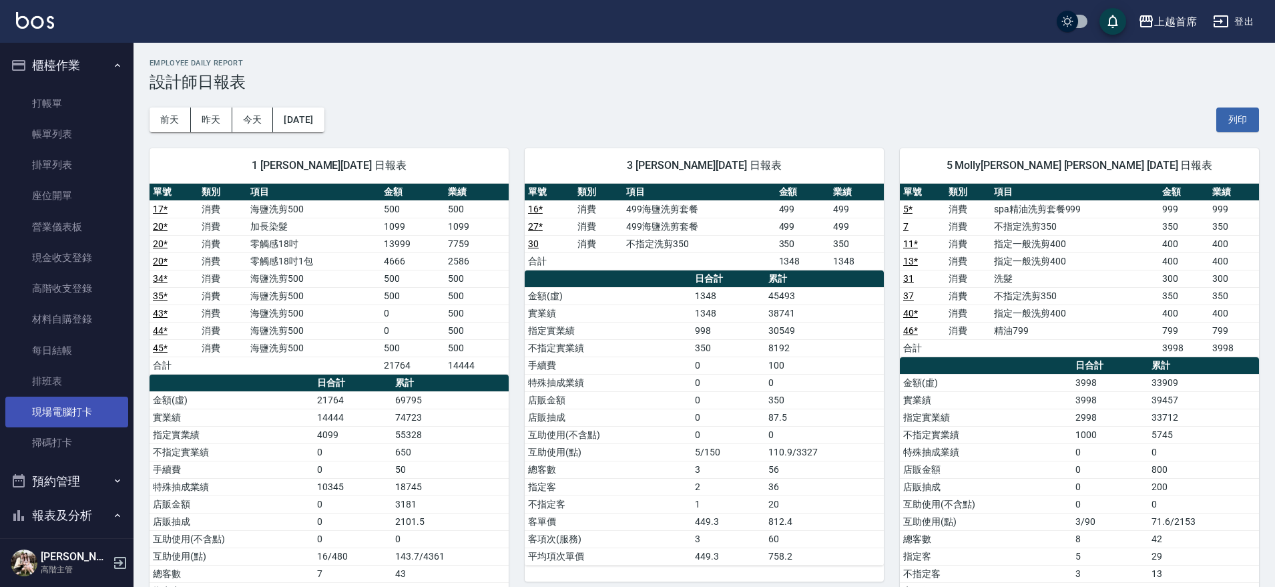
click at [63, 415] on link "現場電腦打卡" at bounding box center [66, 412] width 123 height 31
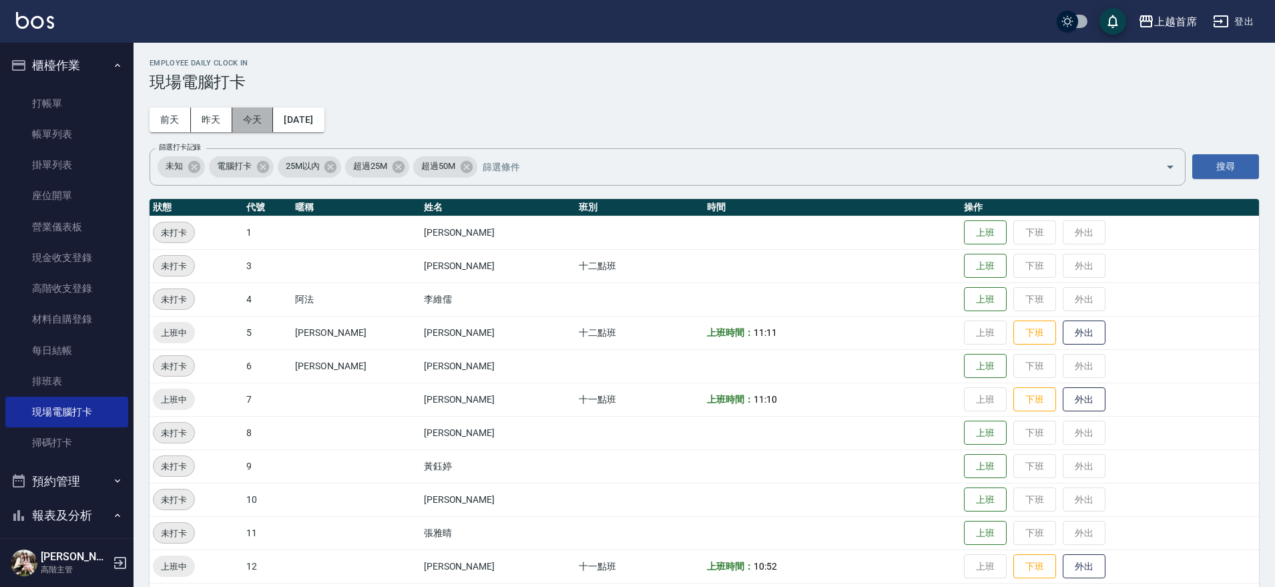
click at [261, 116] on button "今天" at bounding box center [252, 119] width 41 height 25
click at [162, 114] on button "前天" at bounding box center [170, 119] width 41 height 25
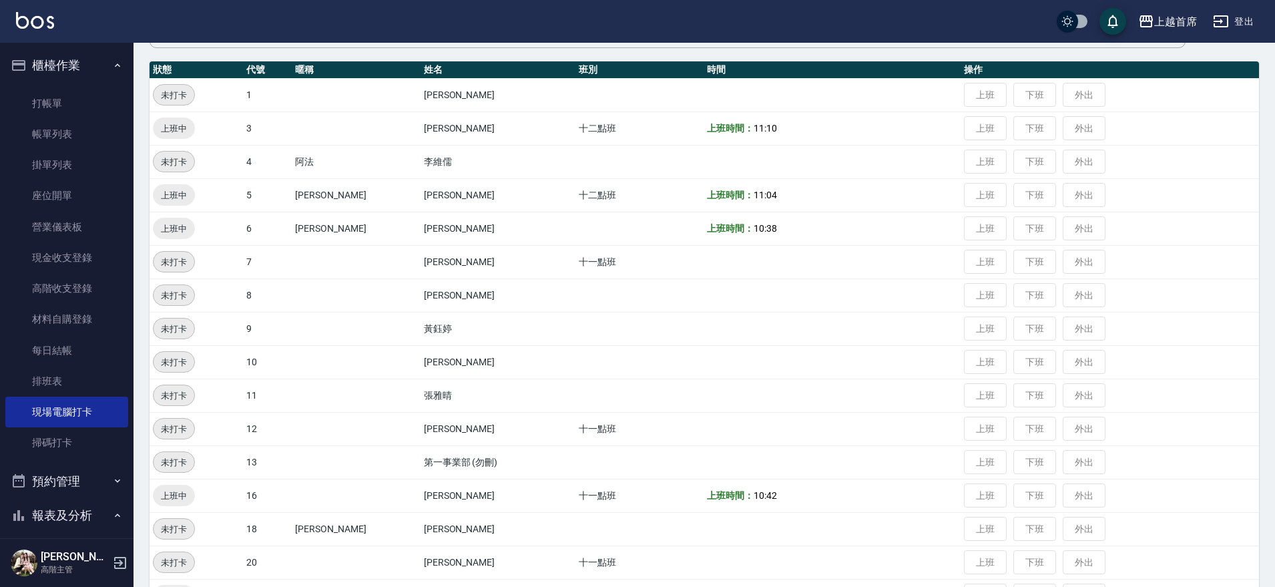
scroll to position [46, 0]
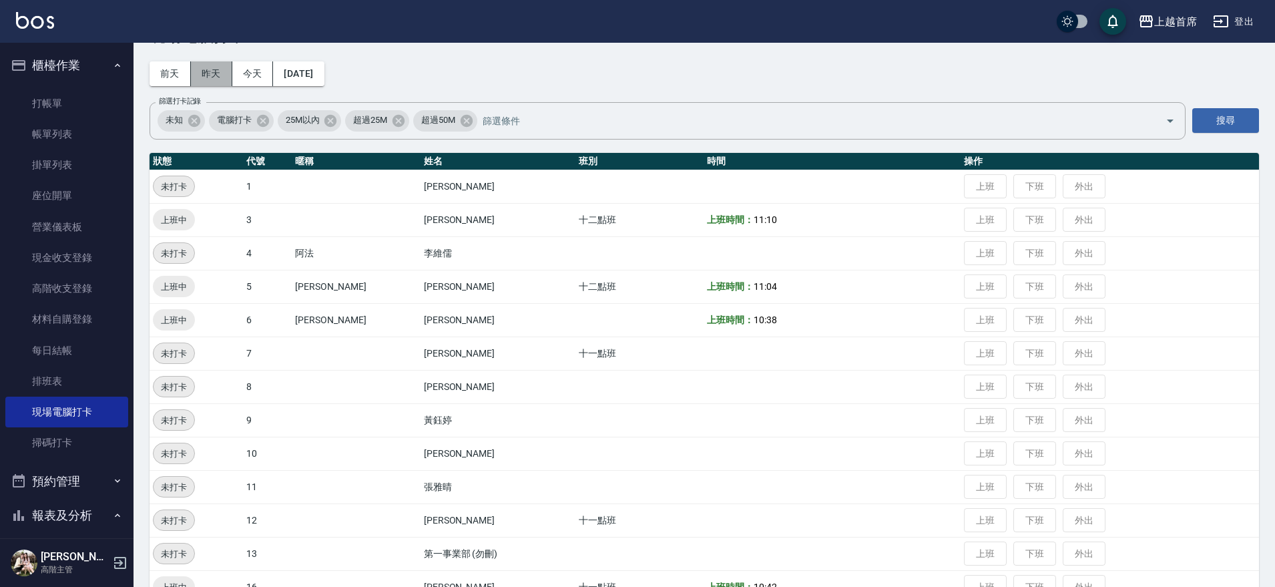
click at [217, 69] on button "昨天" at bounding box center [211, 73] width 41 height 25
click at [249, 68] on button "今天" at bounding box center [252, 73] width 41 height 25
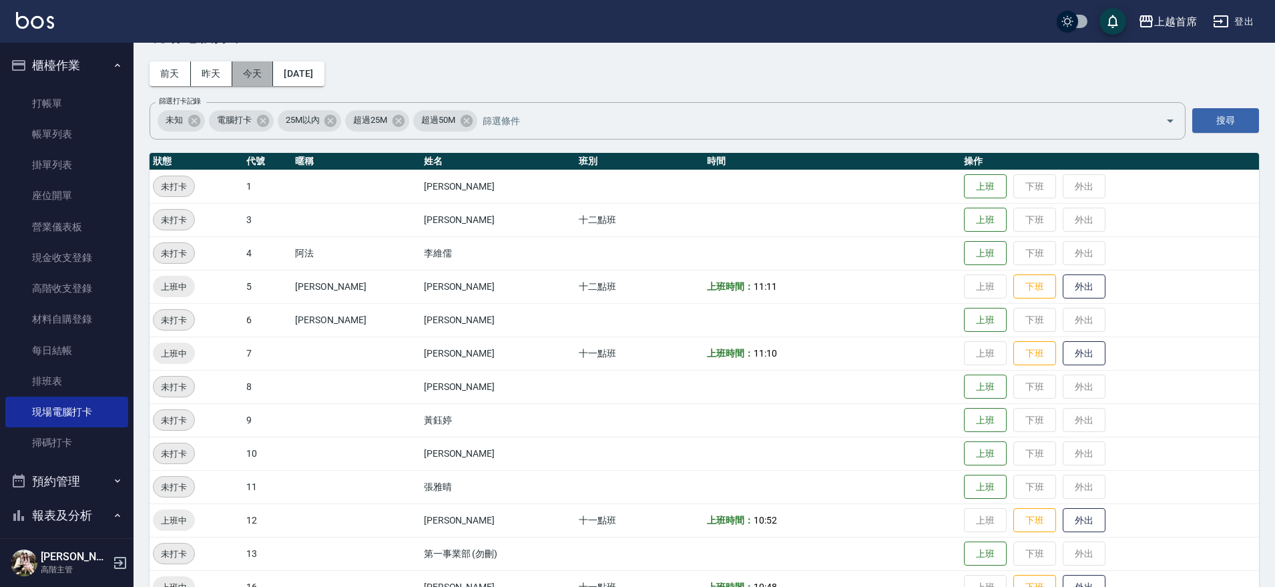
click at [245, 67] on button "今天" at bounding box center [252, 73] width 41 height 25
click at [52, 97] on link "打帳單" at bounding box center [66, 103] width 123 height 31
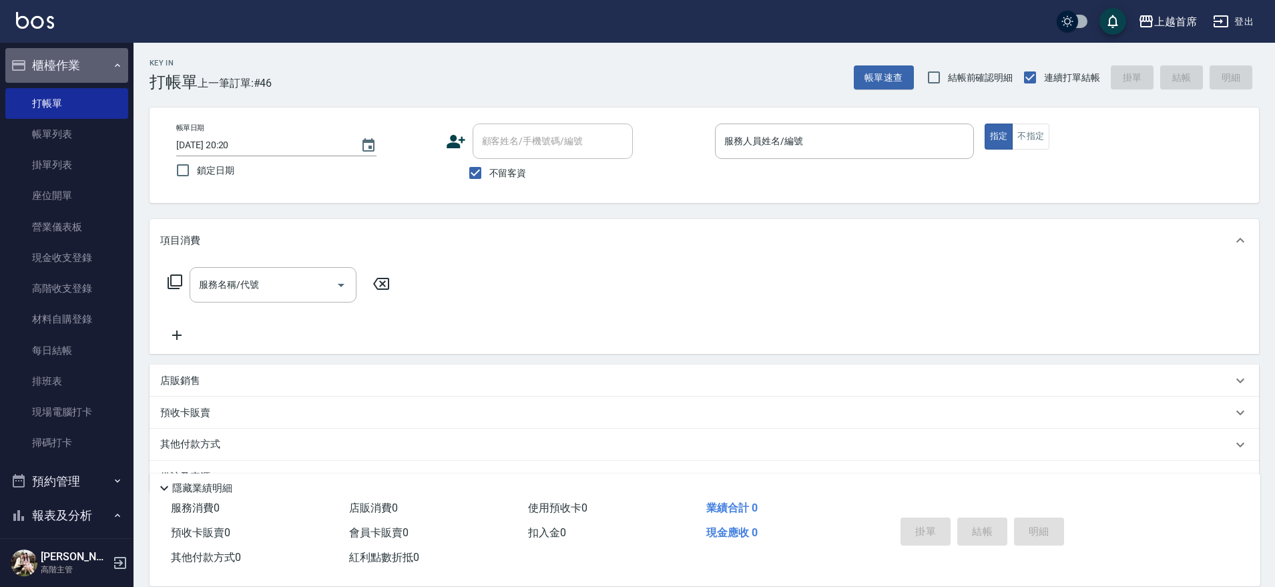
click at [112, 61] on icon "button" at bounding box center [117, 65] width 11 height 11
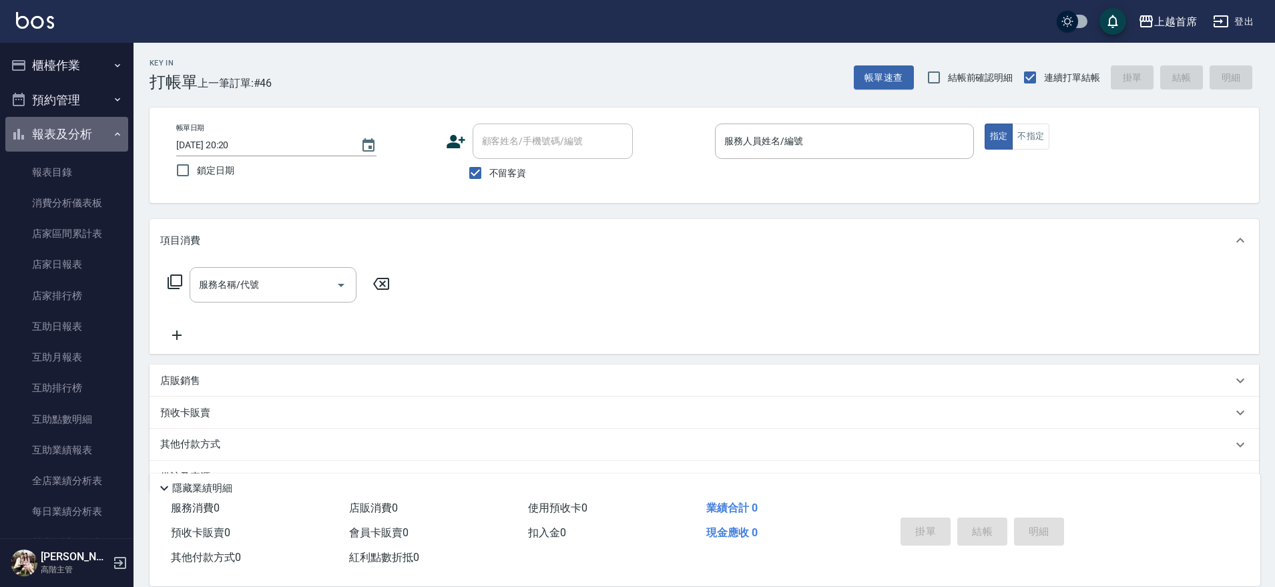
click at [88, 134] on button "報表及分析" at bounding box center [66, 134] width 123 height 35
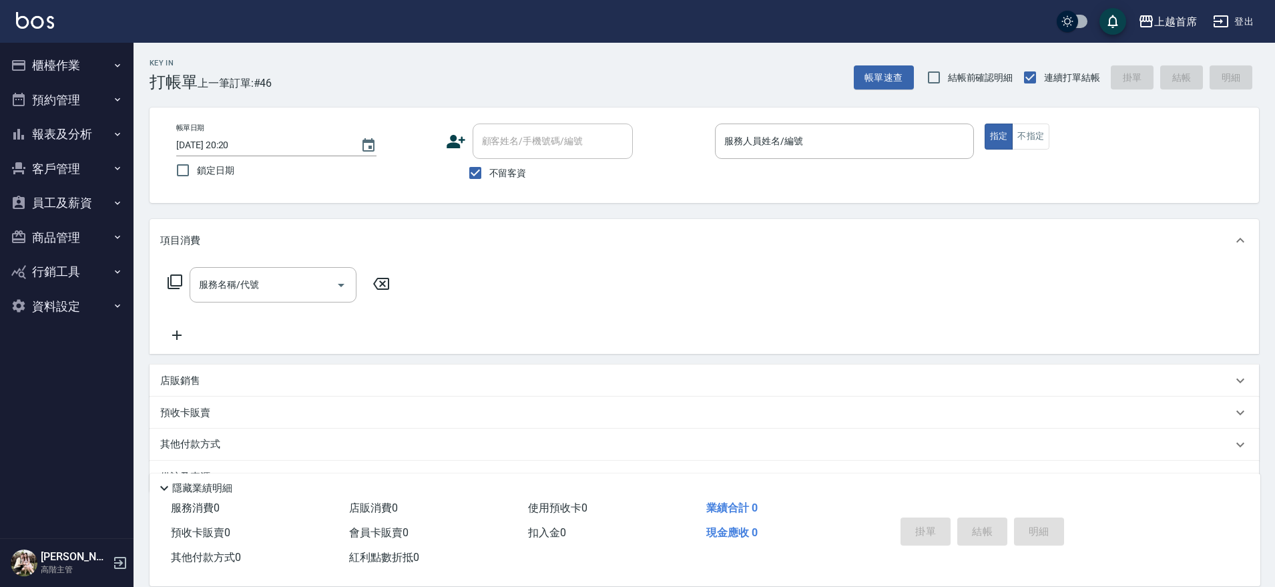
click at [75, 129] on button "報表及分析" at bounding box center [66, 134] width 123 height 35
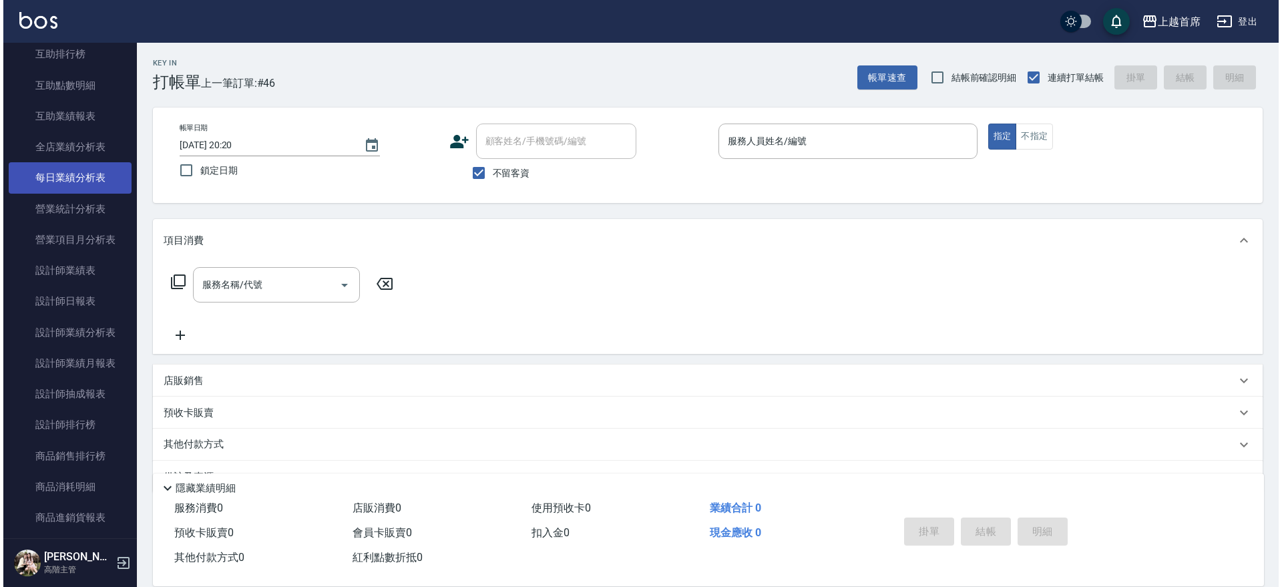
scroll to position [250, 0]
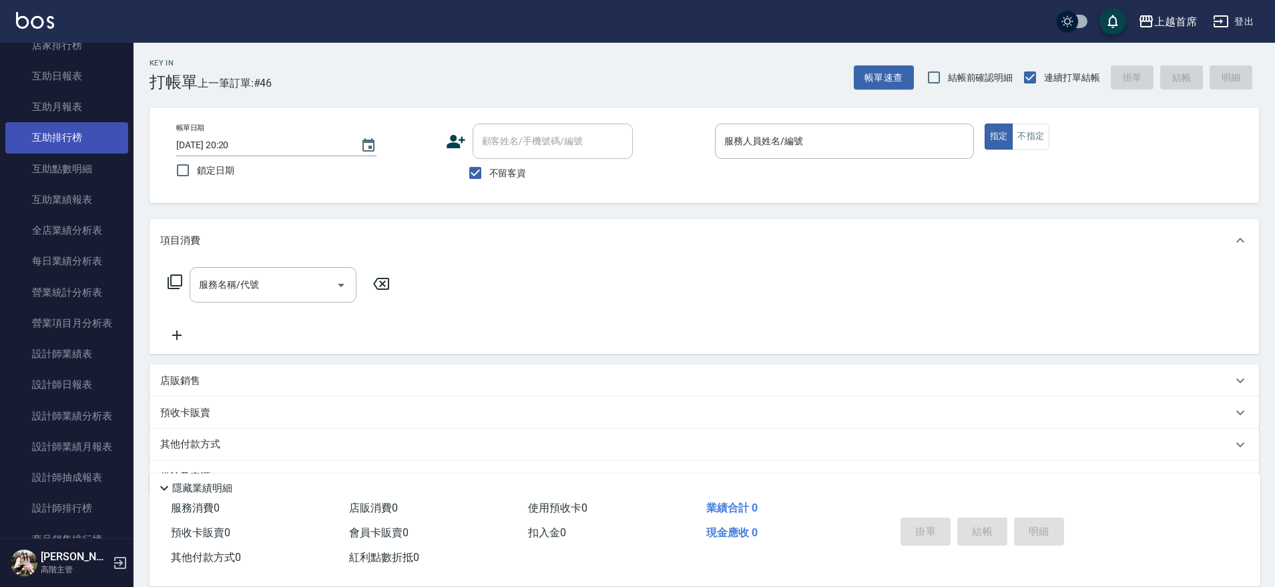
click at [76, 144] on link "互助排行榜" at bounding box center [66, 137] width 123 height 31
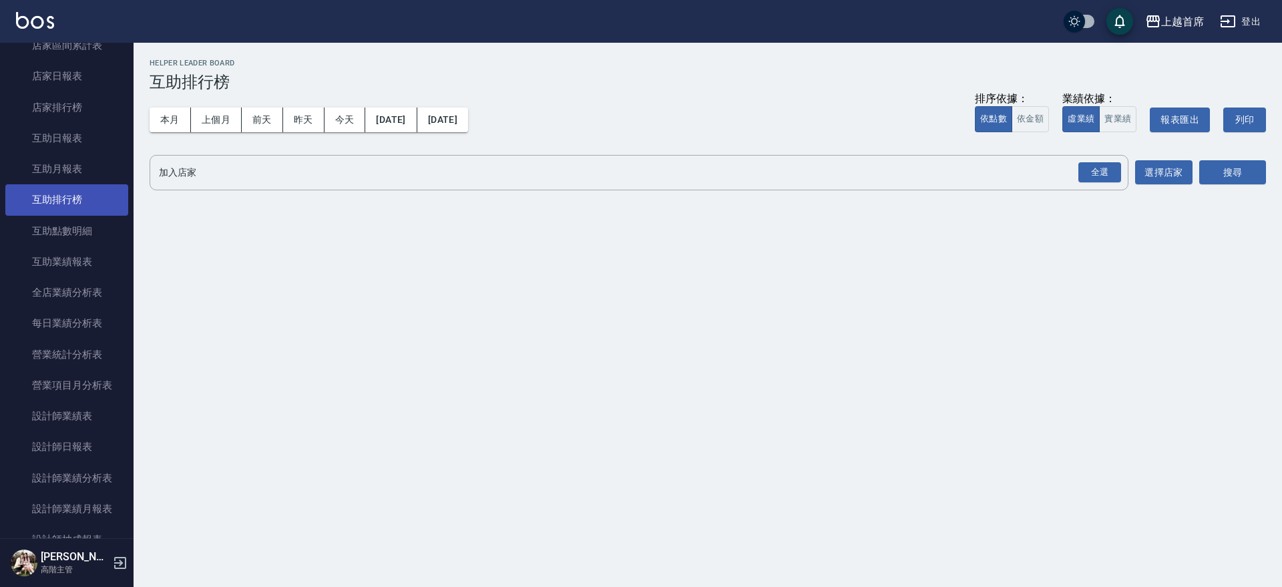
scroll to position [167, 0]
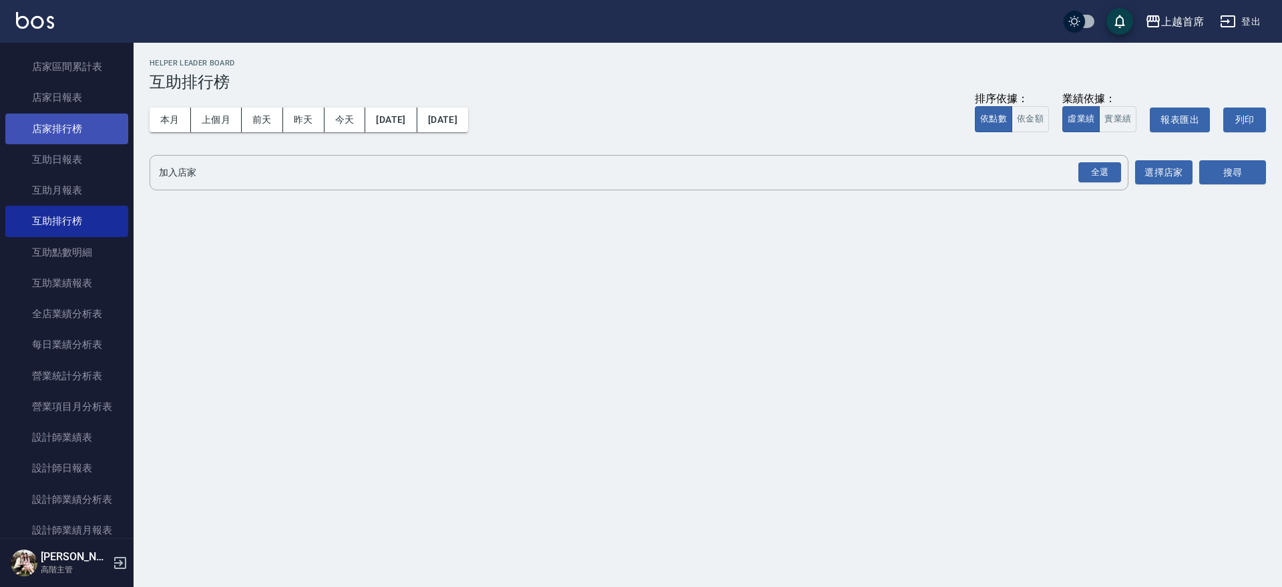
click at [83, 118] on link "店家排行榜" at bounding box center [66, 128] width 123 height 31
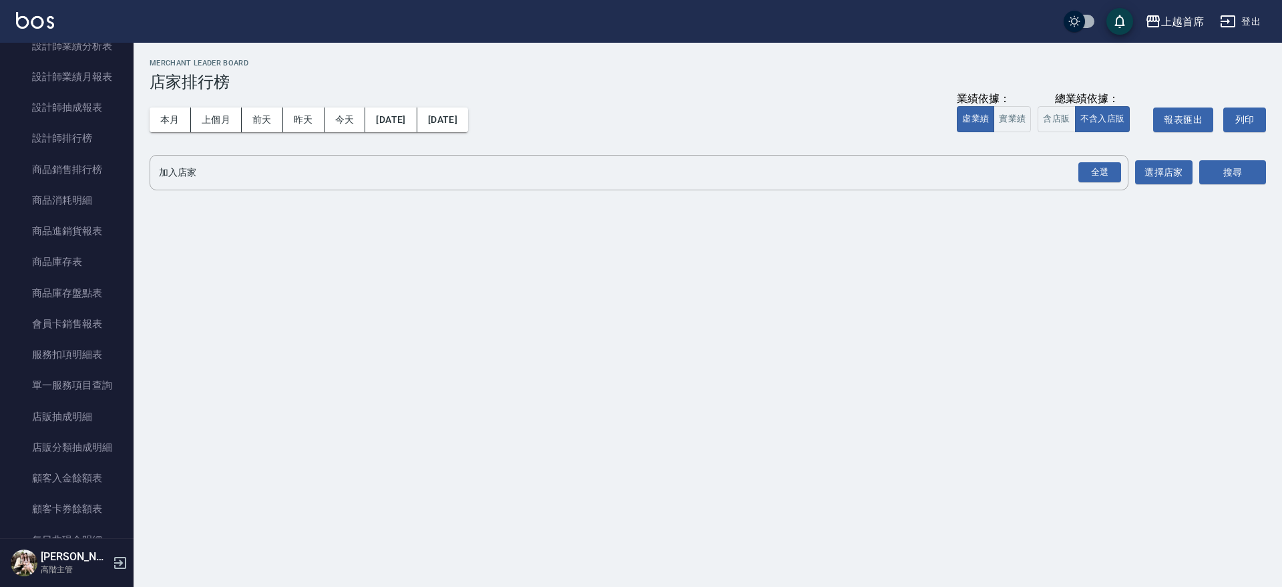
scroll to position [616, 0]
drag, startPoint x: 87, startPoint y: 139, endPoint x: 109, endPoint y: 138, distance: 22.0
click at [87, 138] on link "設計師排行榜" at bounding box center [66, 142] width 123 height 31
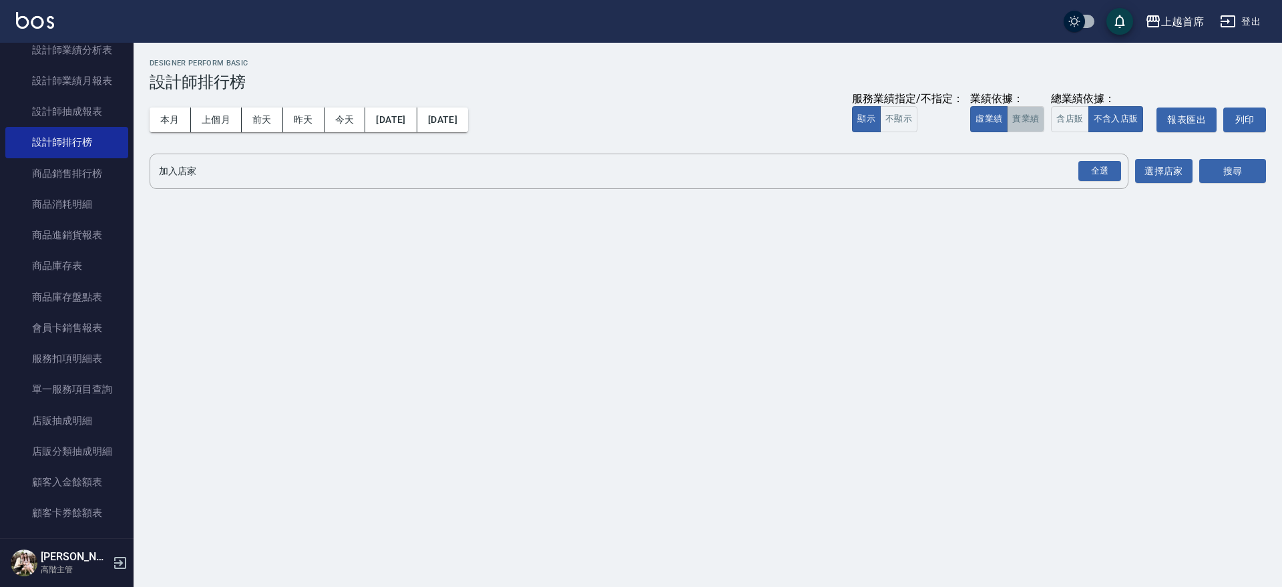
drag, startPoint x: 1034, startPoint y: 120, endPoint x: 1075, endPoint y: 151, distance: 51.4
click at [1034, 119] on button "實業績" at bounding box center [1025, 119] width 37 height 26
drag, startPoint x: 1110, startPoint y: 166, endPoint x: 1139, endPoint y: 168, distance: 29.4
click at [1111, 166] on div "全選" at bounding box center [1099, 171] width 43 height 21
drag, startPoint x: 1192, startPoint y: 169, endPoint x: 1211, endPoint y: 164, distance: 20.1
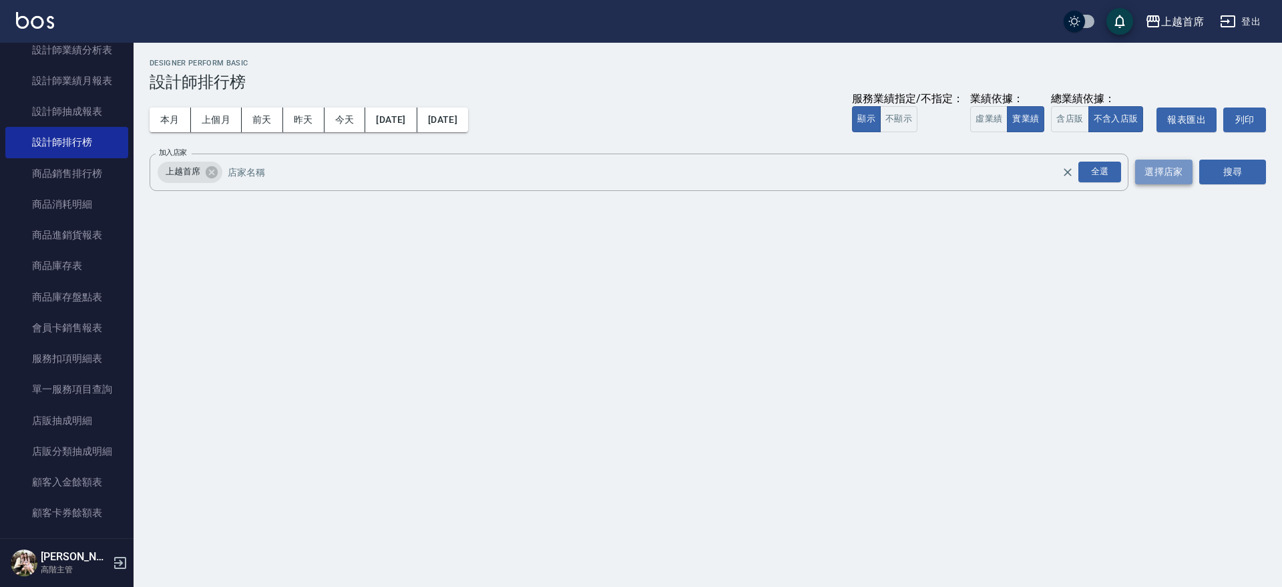
click at [1192, 169] on div "加入店家 上越首席 全選 加入店家 選擇店家 搜尋" at bounding box center [708, 172] width 1116 height 37
click at [1211, 164] on button "搜尋" at bounding box center [1232, 172] width 67 height 25
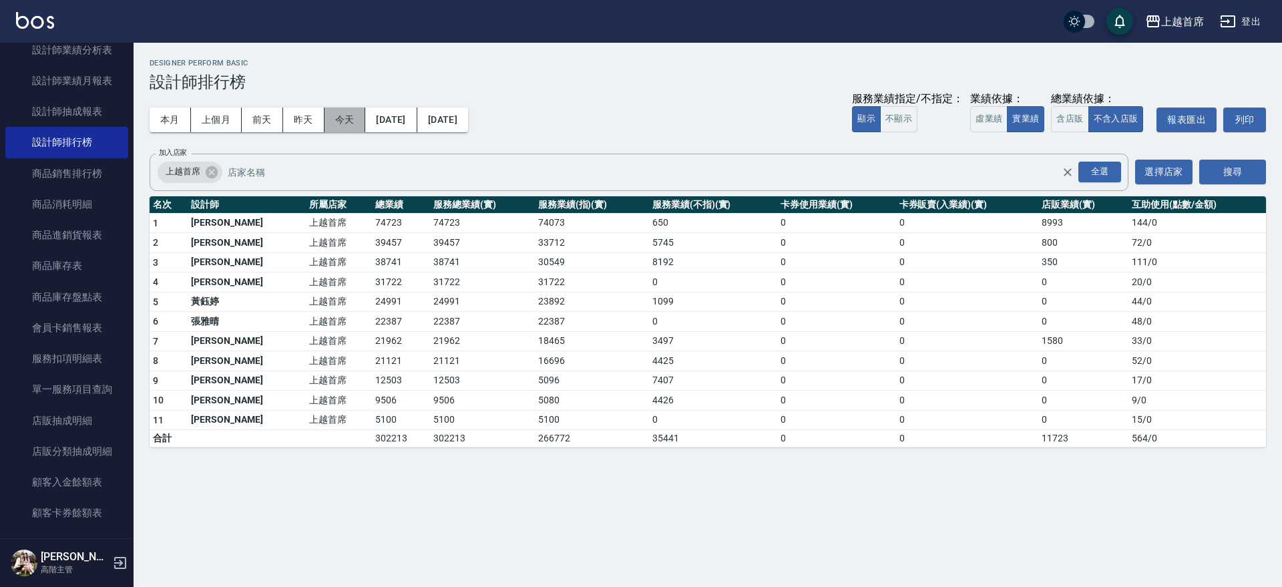
click at [357, 116] on button "今天" at bounding box center [344, 119] width 41 height 25
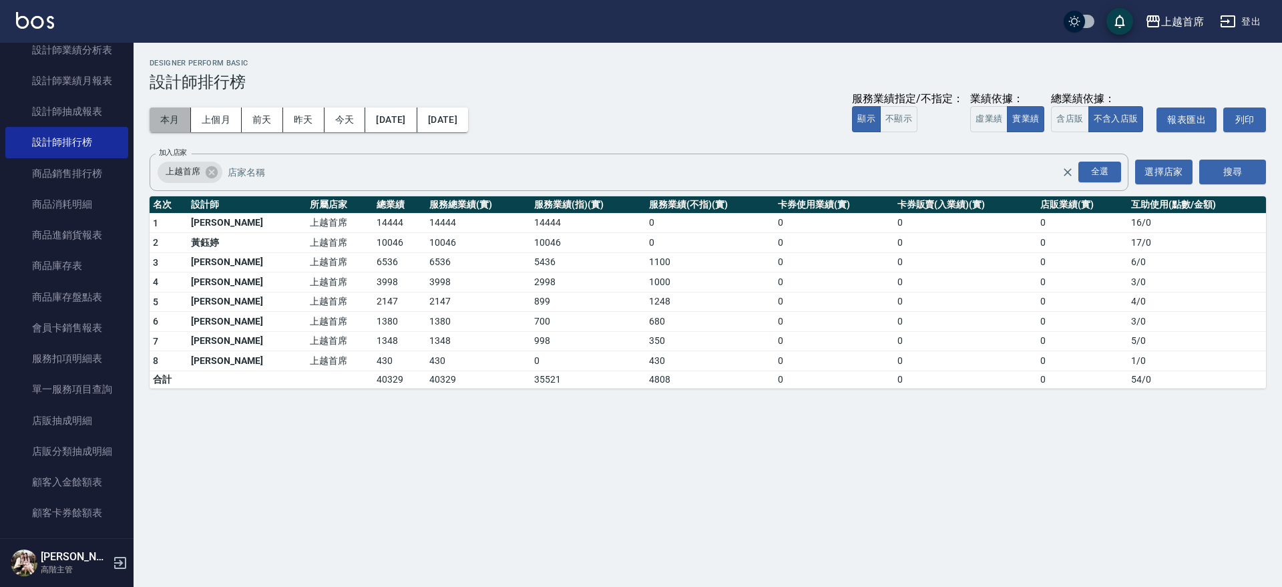
click at [173, 116] on button "本月" at bounding box center [170, 119] width 41 height 25
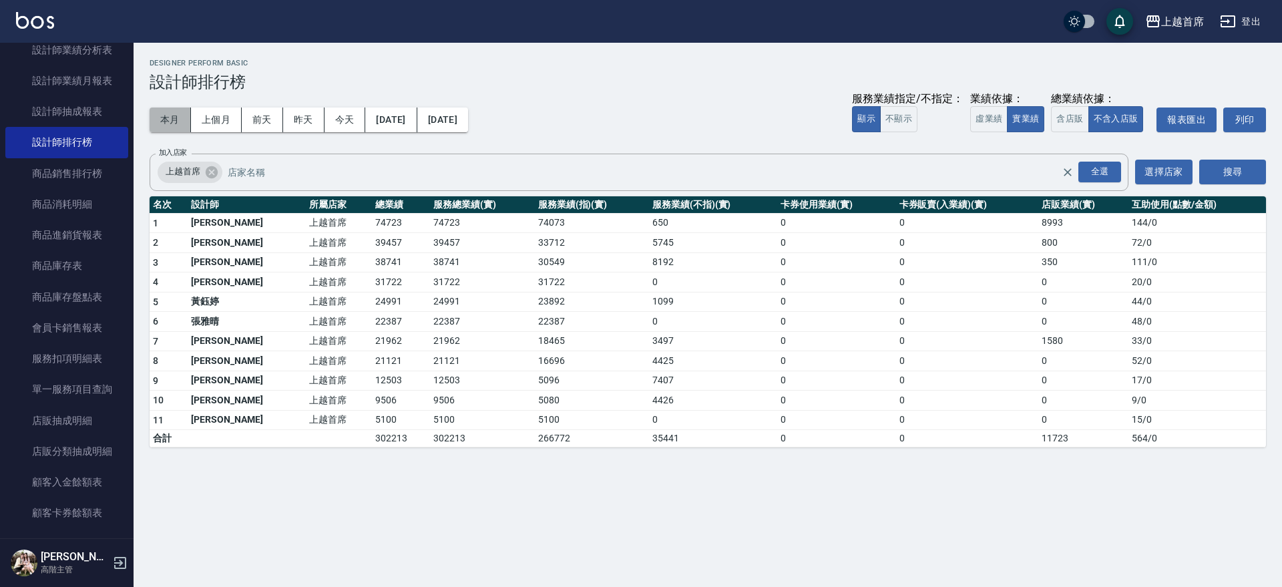
click at [178, 121] on button "本月" at bounding box center [170, 119] width 41 height 25
click at [173, 118] on button "本月" at bounding box center [170, 119] width 41 height 25
click at [171, 111] on button "本月" at bounding box center [170, 119] width 41 height 25
click at [1065, 117] on button "含店販" at bounding box center [1069, 119] width 37 height 26
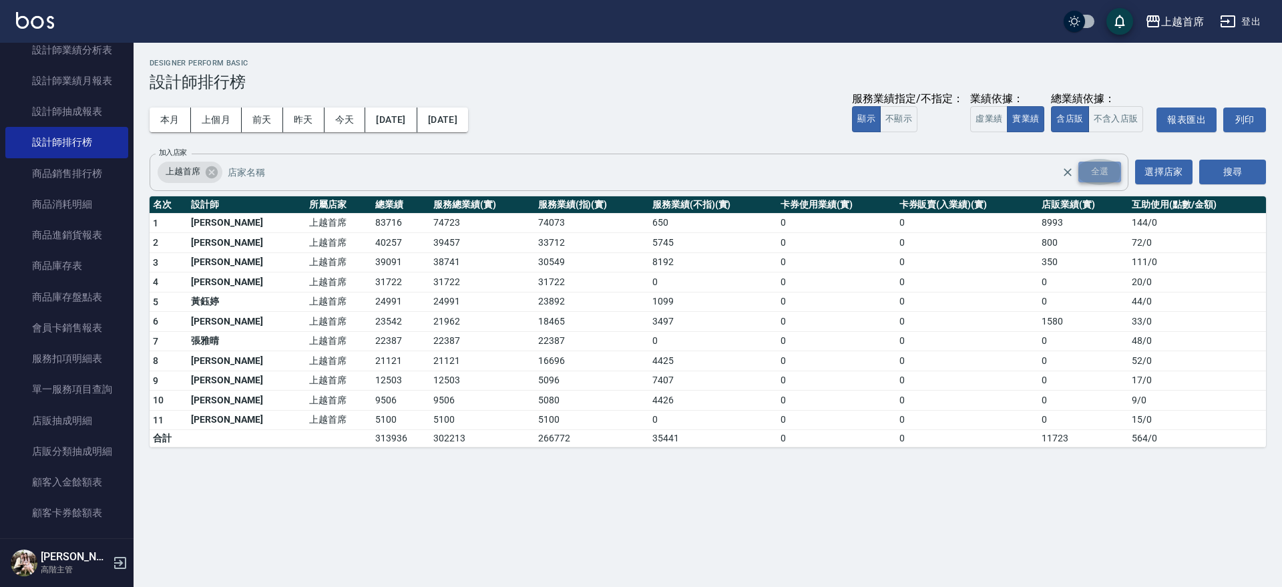
click at [1094, 167] on div "全選" at bounding box center [1099, 172] width 43 height 21
click at [1244, 174] on button "搜尋" at bounding box center [1232, 172] width 67 height 25
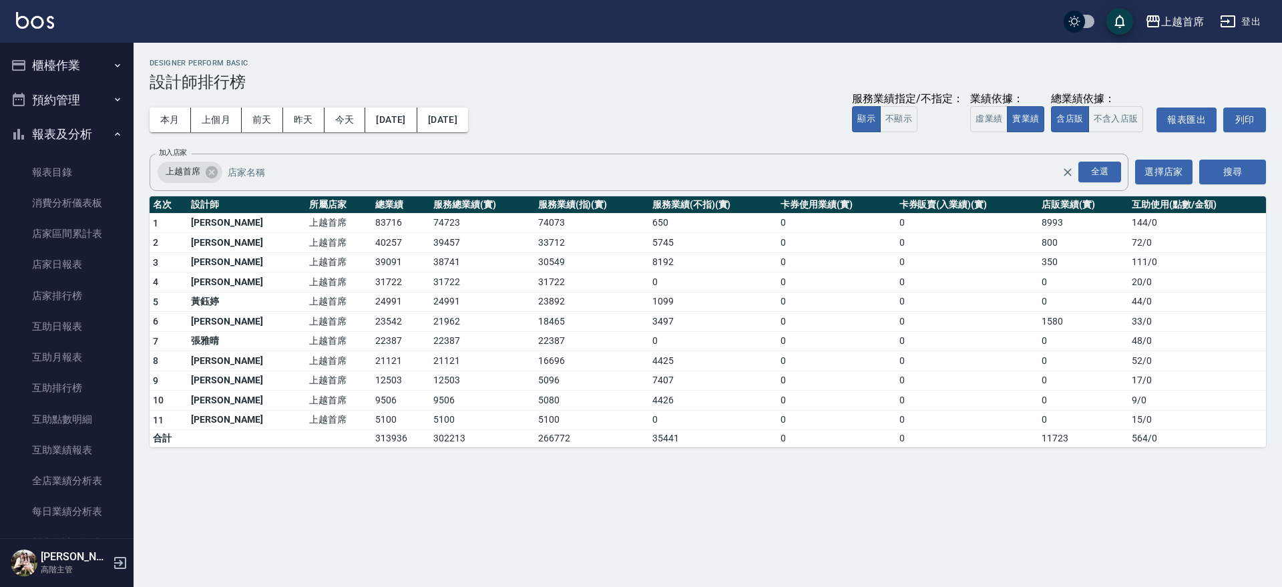
click at [68, 132] on button "報表及分析" at bounding box center [66, 134] width 123 height 35
